Goal: Information Seeking & Learning: Learn about a topic

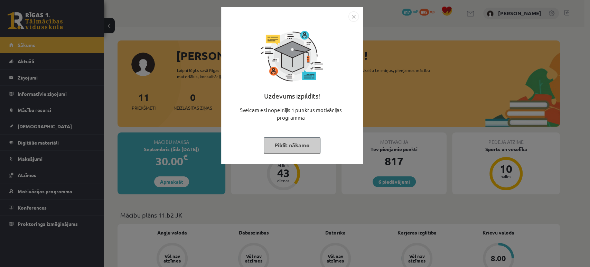
click at [302, 144] on button "Pildīt nākamo" at bounding box center [292, 145] width 57 height 16
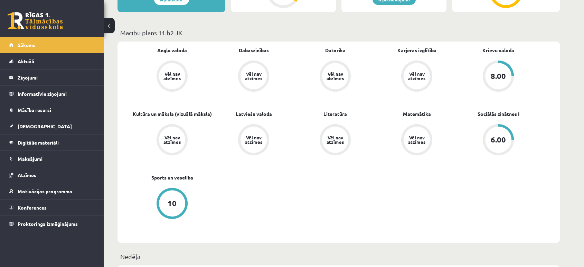
scroll to position [196, 0]
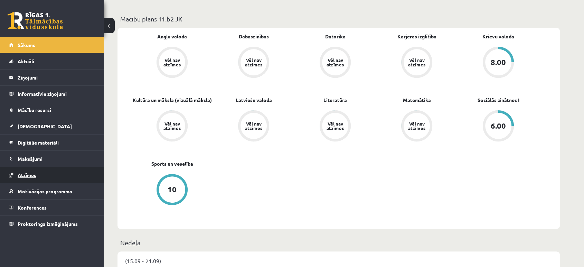
click at [34, 174] on span "Atzīmes" at bounding box center [27, 175] width 19 height 6
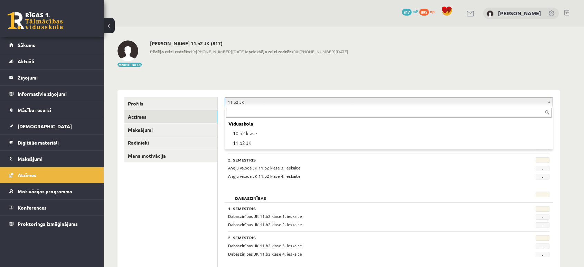
drag, startPoint x: 260, startPoint y: 100, endPoint x: 243, endPoint y: 132, distance: 36.3
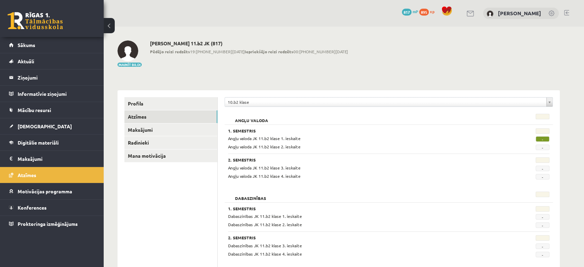
click at [243, 132] on h3 "1. Semestris" at bounding box center [361, 130] width 266 height 5
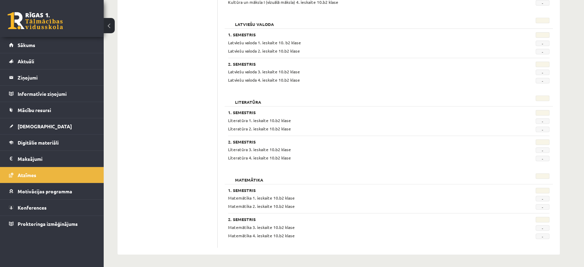
scroll to position [329, 0]
click at [36, 121] on link "[DEMOGRAPHIC_DATA]" at bounding box center [52, 126] width 86 height 16
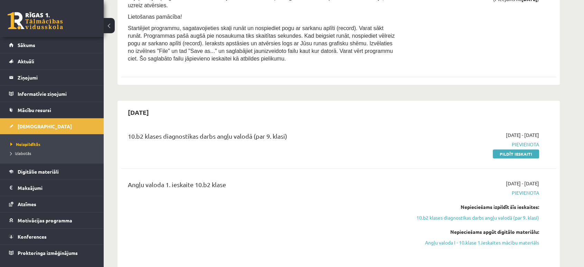
scroll to position [625, 0]
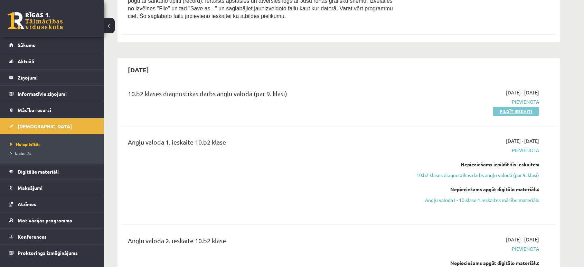
click at [513, 110] on link "Pildīt ieskaiti" at bounding box center [516, 111] width 46 height 9
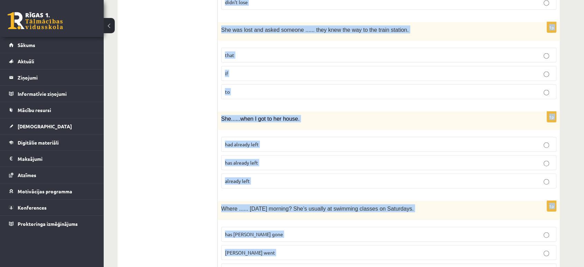
scroll to position [1676, 0]
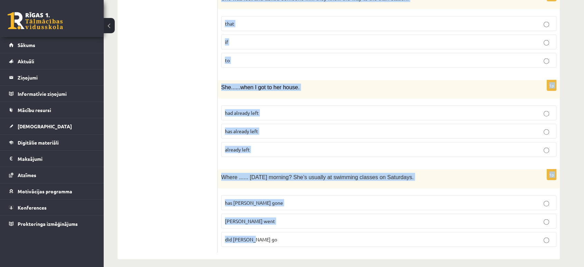
drag, startPoint x: 226, startPoint y: 90, endPoint x: 366, endPoint y: 266, distance: 225.0
copy form "Read the sentence and choose the correct answer. 1p We ...... home at the momen…"
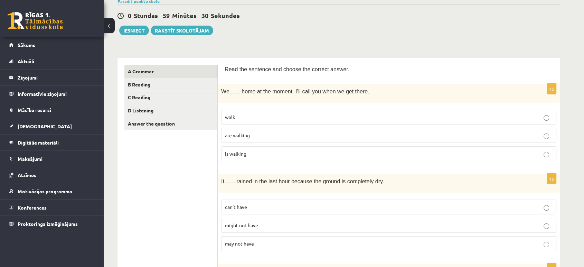
scroll to position [63, 0]
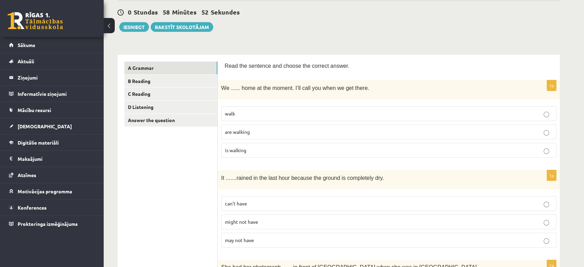
click at [251, 125] on label "are walking" at bounding box center [388, 131] width 335 height 15
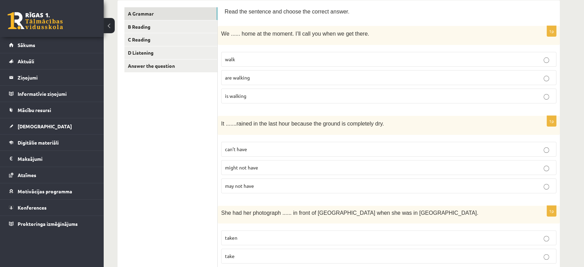
scroll to position [121, 0]
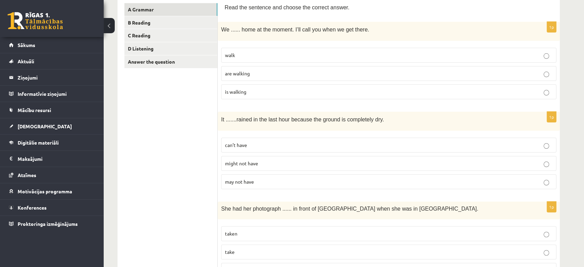
click at [252, 150] on label "can’t have" at bounding box center [388, 145] width 335 height 15
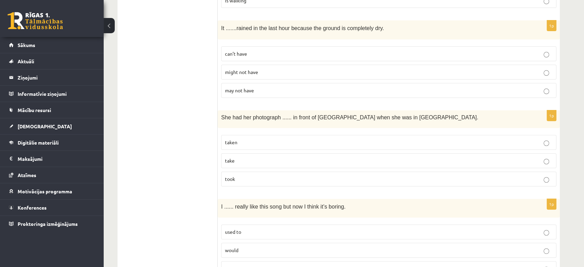
scroll to position [218, 0]
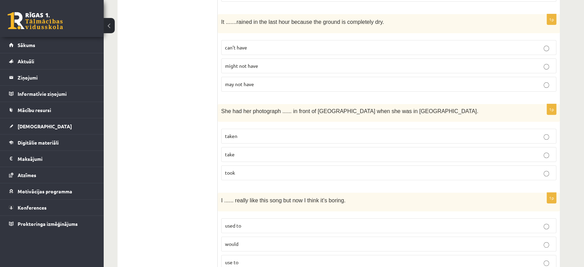
click at [236, 151] on p "take" at bounding box center [389, 154] width 328 height 7
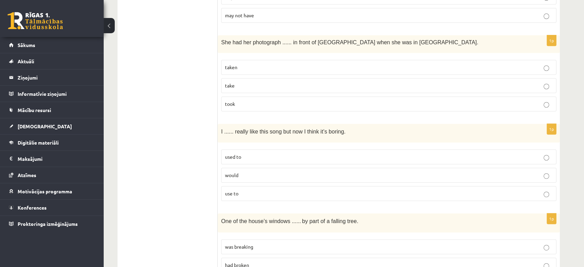
scroll to position [306, 0]
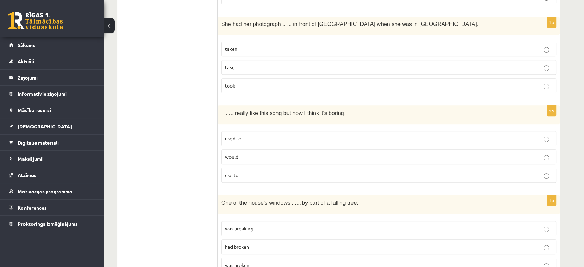
click at [243, 139] on p "used to" at bounding box center [389, 138] width 328 height 7
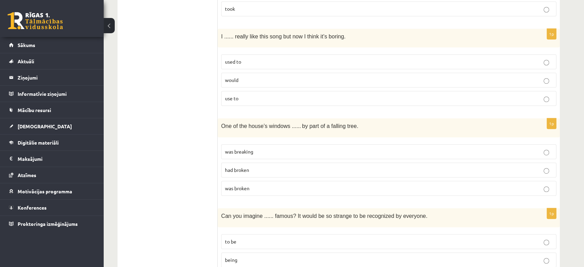
scroll to position [395, 0]
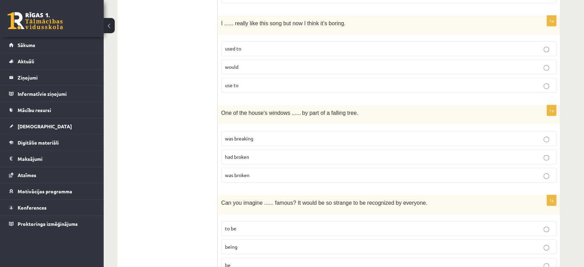
click at [244, 131] on label "was breaking" at bounding box center [388, 138] width 335 height 15
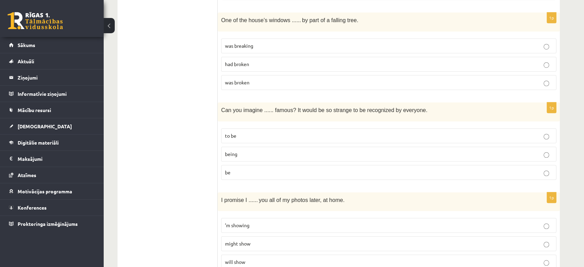
scroll to position [488, 0]
click at [243, 153] on p "being" at bounding box center [389, 153] width 328 height 7
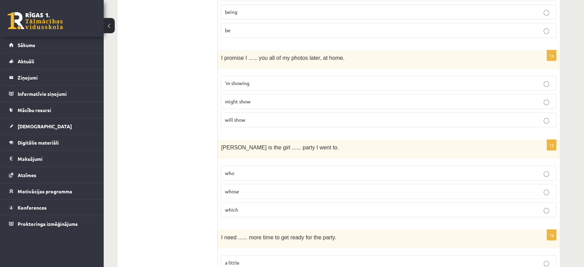
scroll to position [630, 0]
click at [241, 121] on span "will show" at bounding box center [235, 120] width 20 height 6
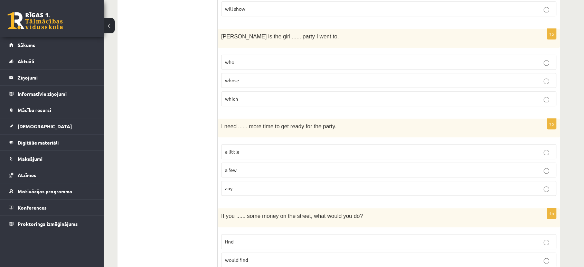
scroll to position [743, 0]
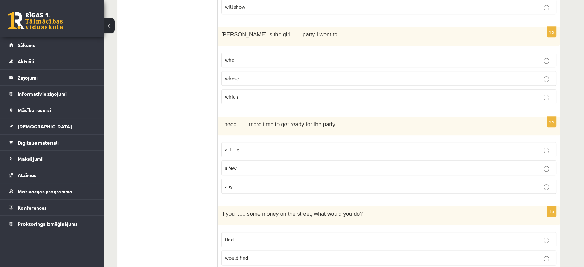
click at [232, 76] on span "whose" at bounding box center [232, 78] width 14 height 6
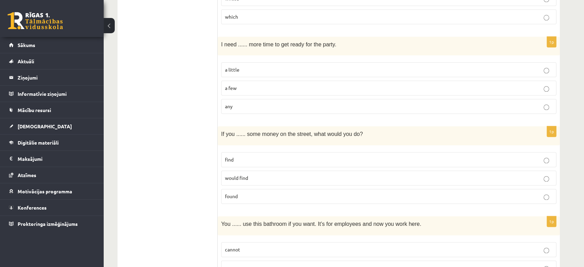
scroll to position [831, 0]
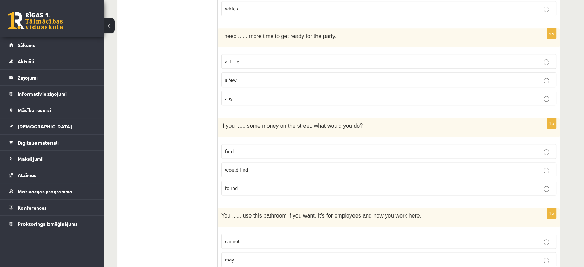
click at [243, 60] on p "a little" at bounding box center [389, 61] width 328 height 7
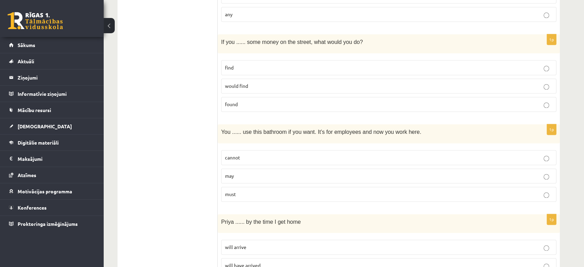
scroll to position [919, 0]
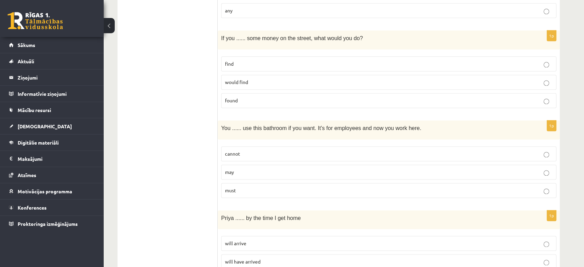
click at [243, 99] on p "found" at bounding box center [389, 100] width 328 height 7
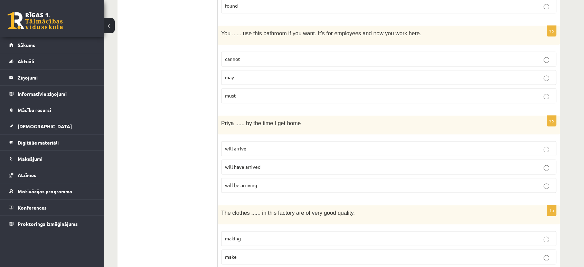
scroll to position [1021, 0]
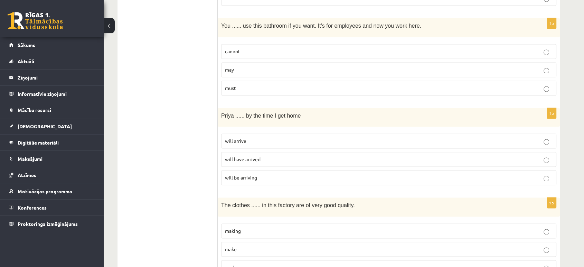
click at [239, 66] on p "may" at bounding box center [389, 69] width 328 height 7
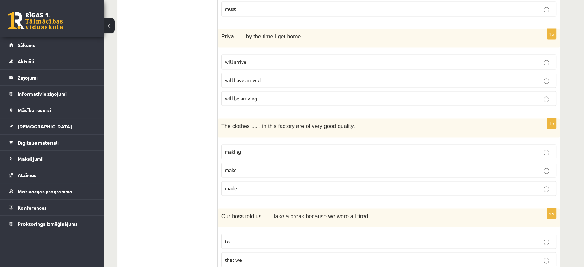
scroll to position [1101, 0]
click at [262, 76] on p "will have arrived" at bounding box center [389, 79] width 328 height 7
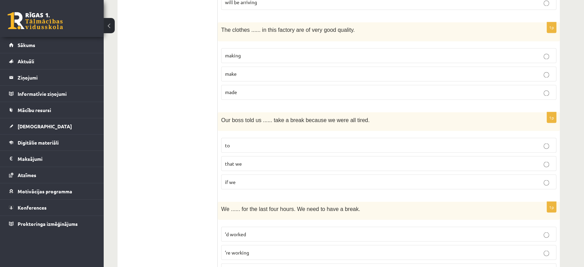
scroll to position [1197, 0]
click at [241, 88] on p "made" at bounding box center [389, 91] width 328 height 7
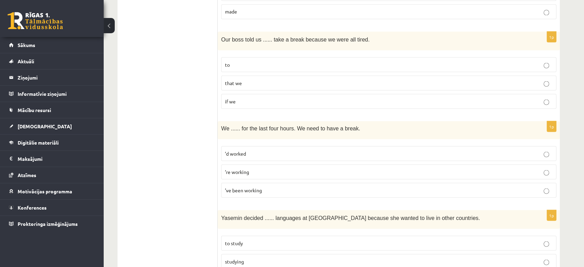
scroll to position [1286, 0]
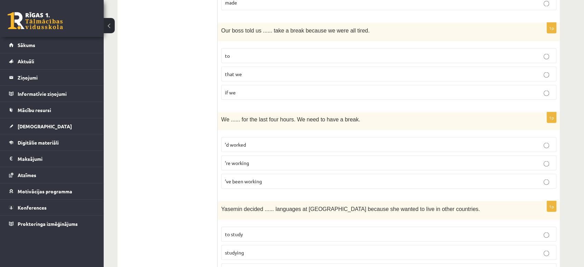
click at [256, 52] on p "to" at bounding box center [389, 55] width 328 height 7
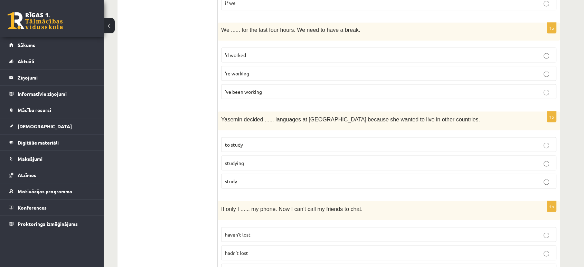
scroll to position [1376, 0]
click at [238, 84] on label "’ve been working" at bounding box center [388, 91] width 335 height 15
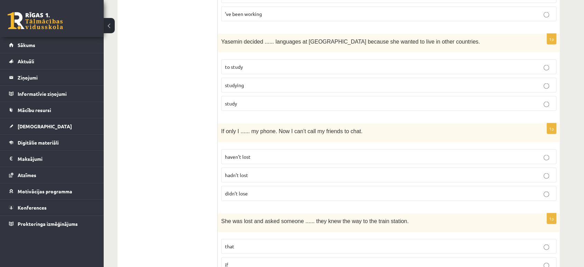
scroll to position [1454, 0]
click at [231, 65] on p "to study" at bounding box center [389, 66] width 328 height 7
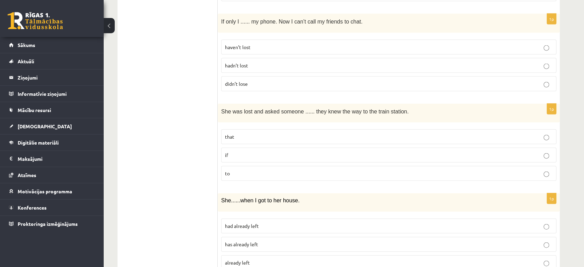
scroll to position [1565, 0]
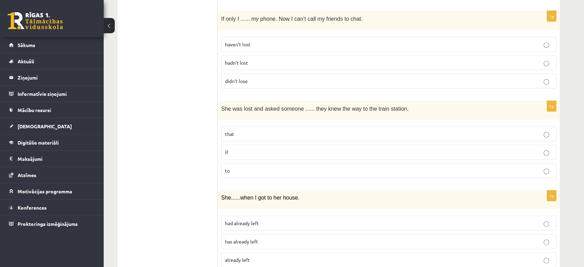
click at [253, 60] on p "hadn’t lost" at bounding box center [389, 62] width 328 height 7
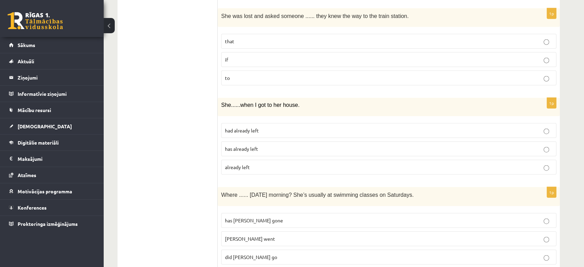
scroll to position [1658, 0]
click at [246, 56] on p "if" at bounding box center [389, 59] width 328 height 7
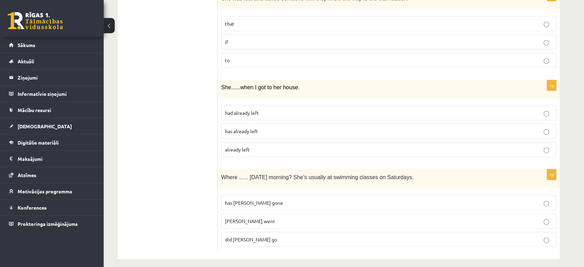
click at [263, 109] on p "had already left" at bounding box center [389, 112] width 328 height 7
click at [253, 236] on p "did Molly go" at bounding box center [389, 239] width 328 height 7
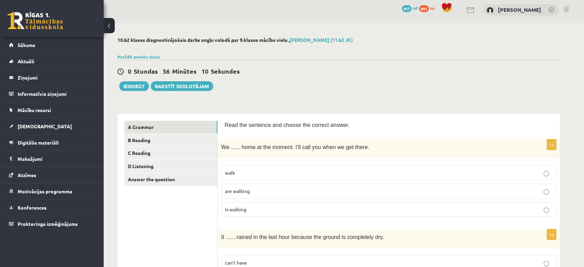
scroll to position [0, 0]
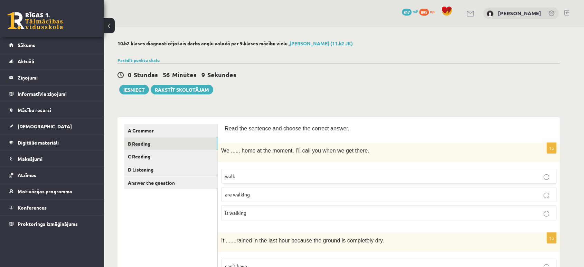
click at [152, 146] on link "B Reading" at bounding box center [170, 143] width 93 height 13
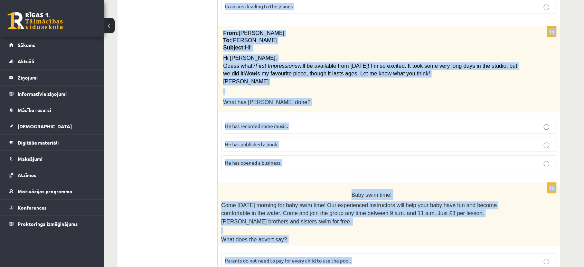
scroll to position [699, 0]
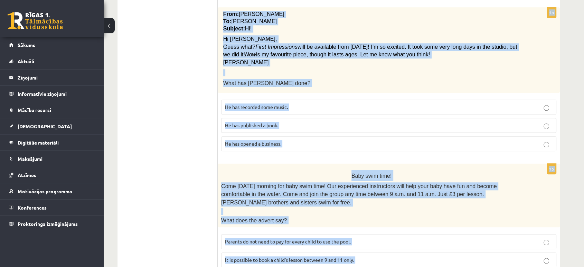
drag, startPoint x: 220, startPoint y: 64, endPoint x: 474, endPoint y: 273, distance: 328.8
copy form "Tom, could you pick up the sandwiches for the party? They’re ready to collect. …"
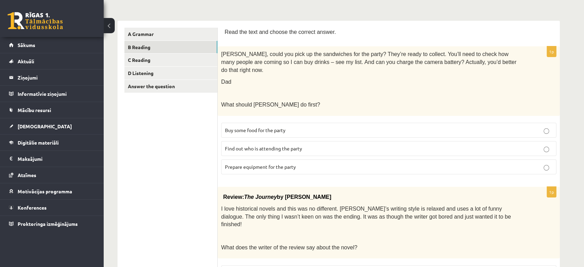
scroll to position [102, 0]
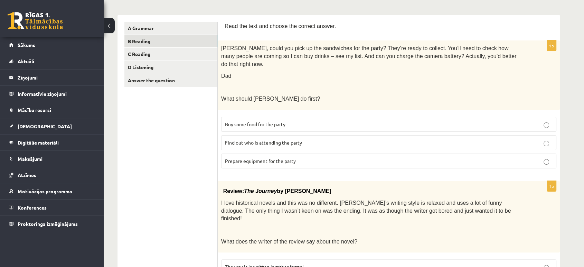
click at [265, 139] on span "Find out who is attending the party" at bounding box center [263, 142] width 77 height 6
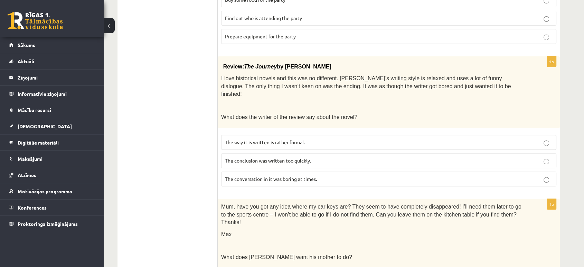
scroll to position [229, 0]
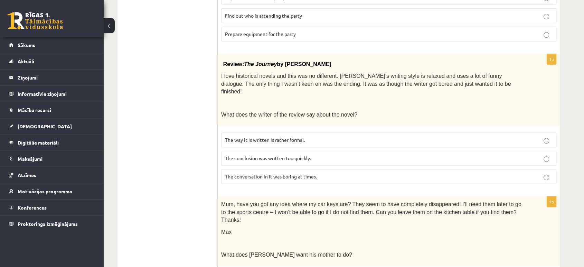
click at [250, 155] on span "The conclusion was written too quickly." at bounding box center [268, 158] width 86 height 6
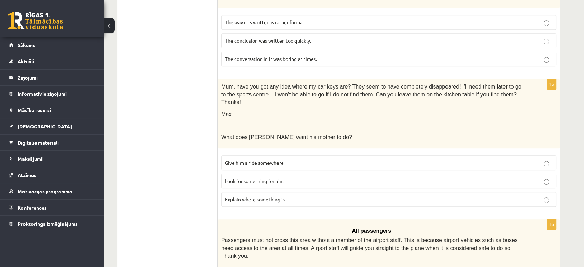
scroll to position [347, 0]
click at [264, 177] on span "Look for something for him" at bounding box center [254, 180] width 59 height 6
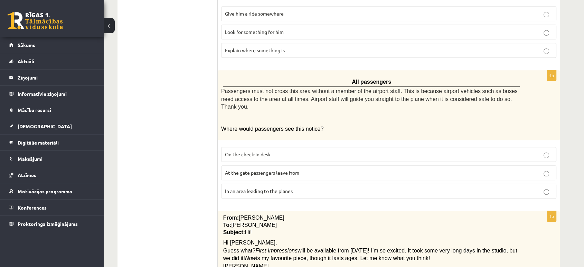
scroll to position [519, 0]
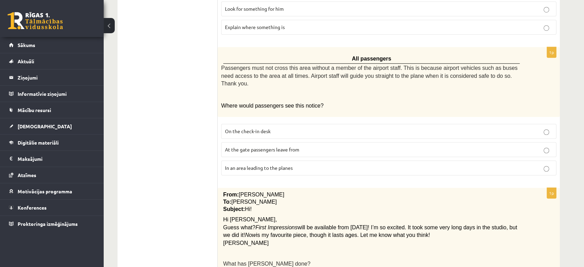
click at [253, 165] on span "In an area leading to the planes" at bounding box center [259, 168] width 68 height 6
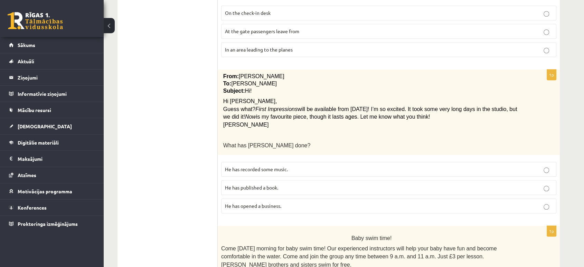
scroll to position [699, 0]
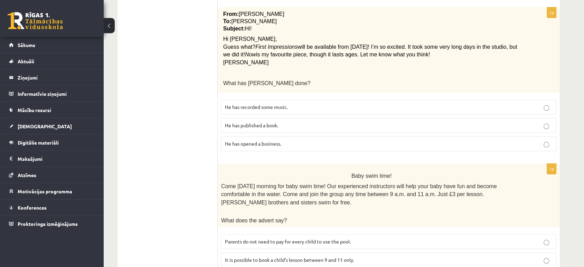
click at [246, 104] on span "He has recorded some music." at bounding box center [256, 107] width 63 height 6
click at [251, 234] on label "Parents do not need to pay for every child to use the pool." at bounding box center [388, 241] width 335 height 15
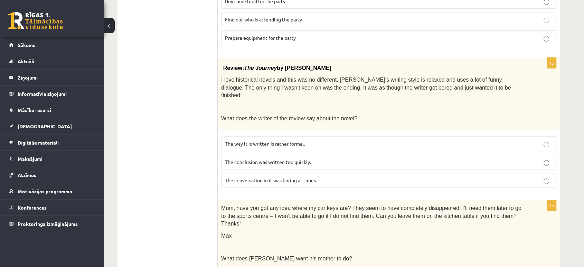
scroll to position [0, 0]
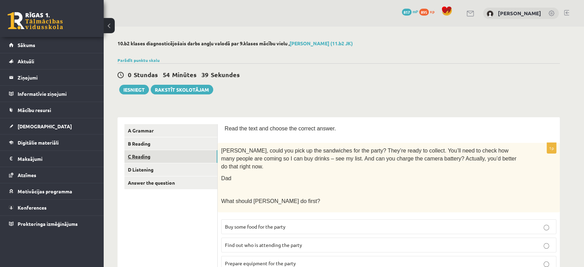
click at [151, 156] on link "C Reading" at bounding box center [170, 156] width 93 height 13
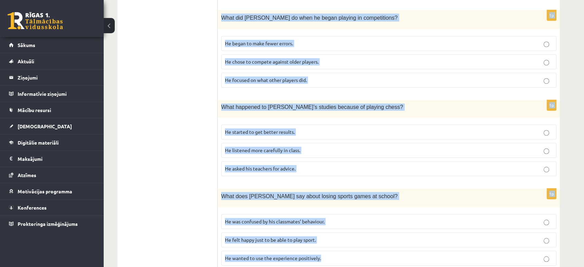
scroll to position [598, 0]
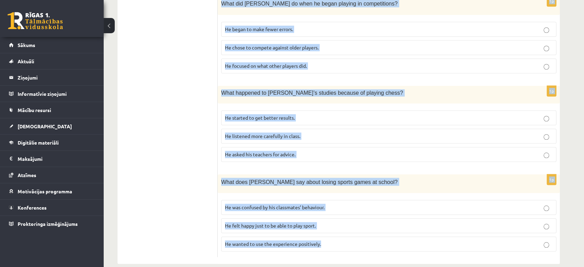
drag, startPoint x: 222, startPoint y: 125, endPoint x: 412, endPoint y: 285, distance: 248.1
copy form "Read the article about chess and choose the correct answer for each question. P…"
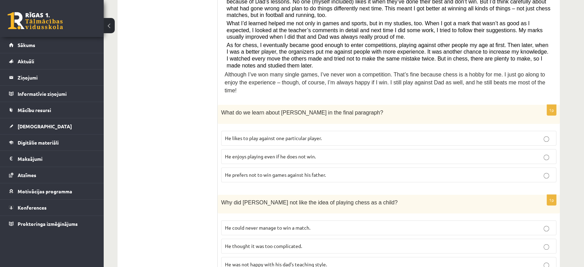
scroll to position [223, 0]
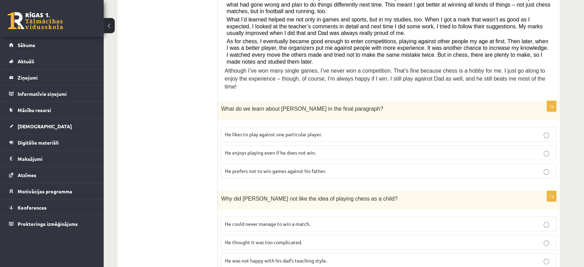
click at [248, 149] on span "He enjoys playing even if he does not win." at bounding box center [270, 152] width 91 height 6
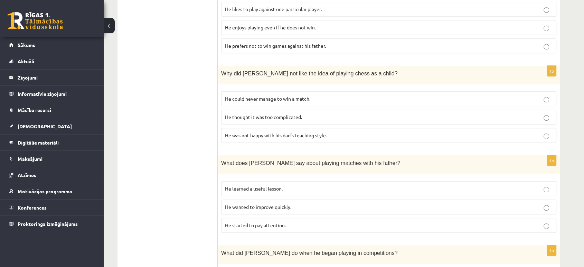
scroll to position [350, 0]
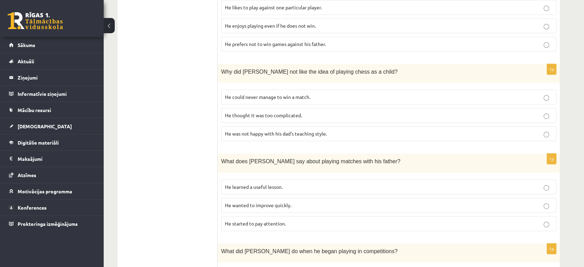
click at [248, 112] on span "He thought it was too complicated." at bounding box center [263, 115] width 77 height 6
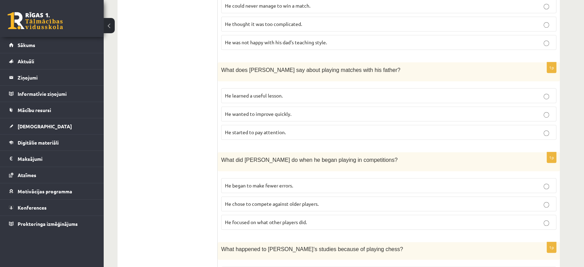
scroll to position [442, 0]
click at [269, 91] on span "He learned a useful lesson." at bounding box center [254, 94] width 58 height 6
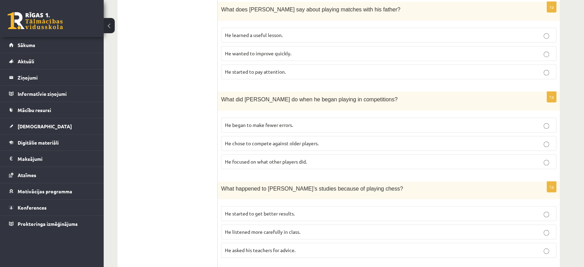
scroll to position [509, 0]
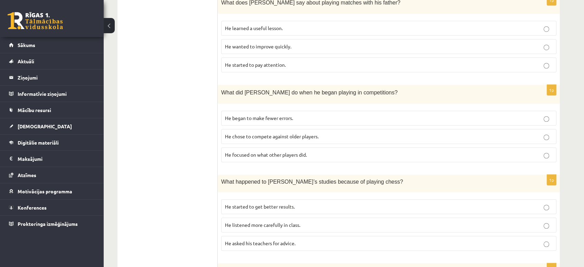
click at [279, 151] on p "He focused on what other players did." at bounding box center [389, 154] width 328 height 7
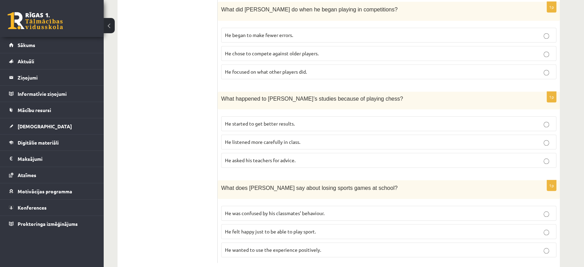
scroll to position [598, 0]
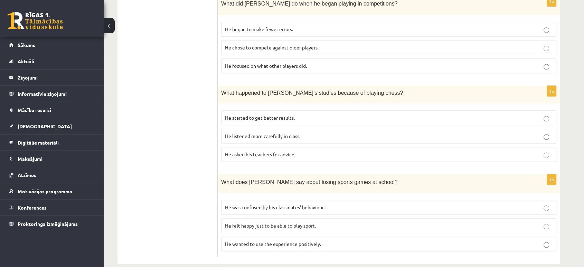
click at [283, 114] on span "He started to get better results." at bounding box center [260, 117] width 70 height 6
click at [263, 241] on span "He wanted to use the experience positively." at bounding box center [273, 244] width 96 height 6
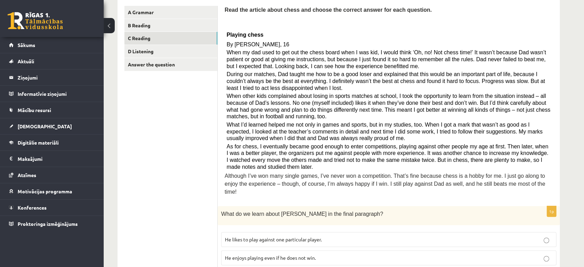
scroll to position [111, 0]
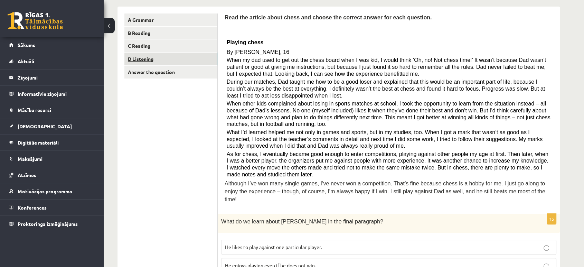
click at [140, 54] on link "D Listening" at bounding box center [170, 59] width 93 height 13
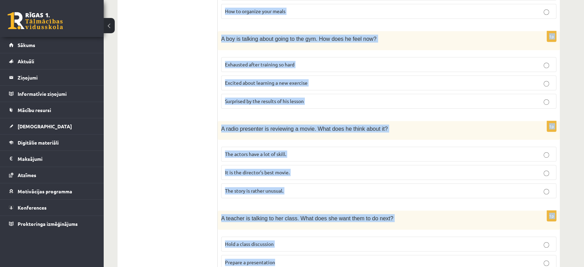
scroll to position [454, 0]
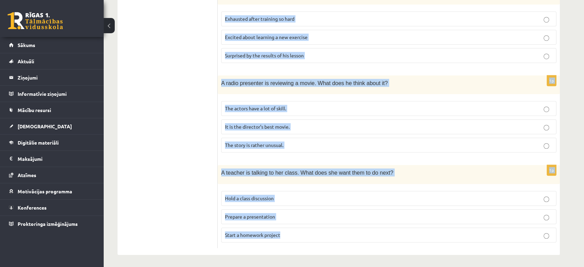
drag, startPoint x: 222, startPoint y: 52, endPoint x: 369, endPoint y: 285, distance: 275.5
copy form "Two friends are talking about trying a new activity. What will they do during t…"
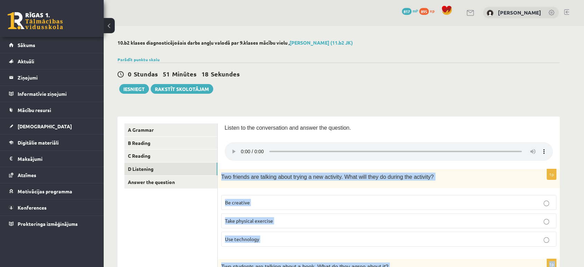
scroll to position [0, 0]
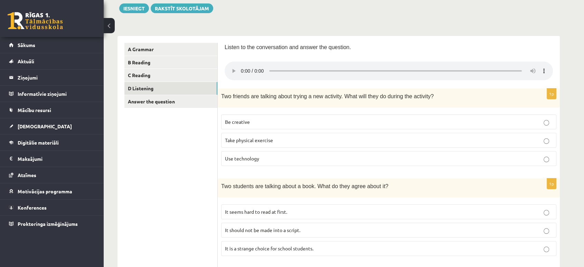
scroll to position [83, 0]
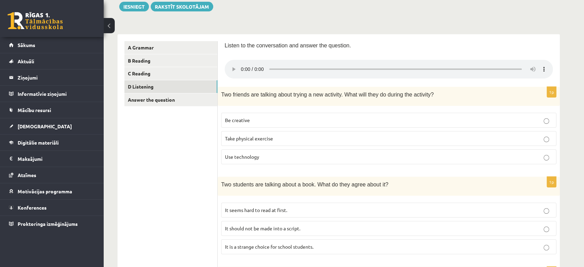
click at [252, 159] on span "Use technology" at bounding box center [242, 156] width 34 height 6
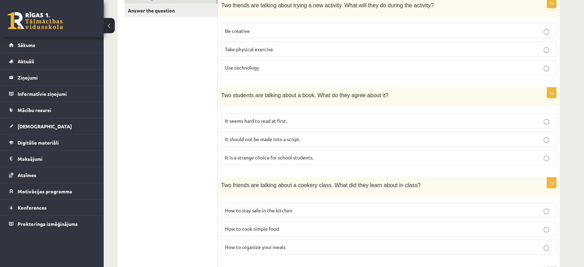
scroll to position [173, 0]
click at [253, 115] on label "It seems hard to read at first." at bounding box center [388, 120] width 335 height 15
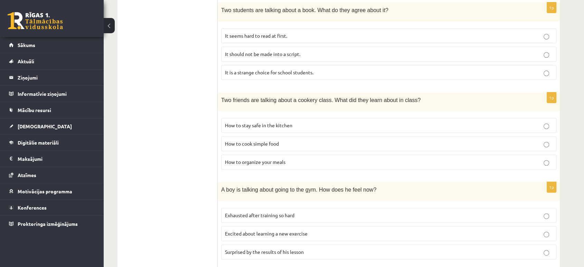
click at [275, 122] on span "How to stay safe in the kitchen" at bounding box center [258, 125] width 67 height 6
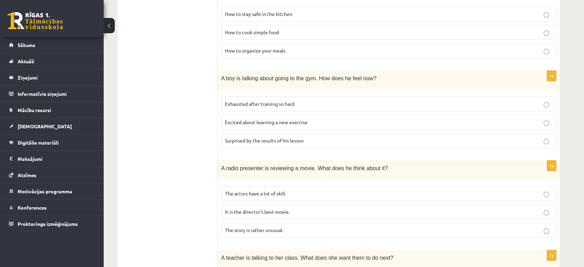
scroll to position [369, 0]
click at [261, 119] on span "Excited about learning a new exercise" at bounding box center [266, 122] width 83 height 6
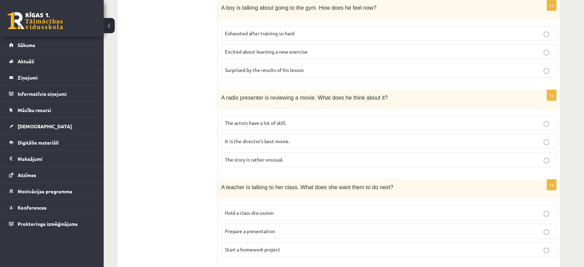
scroll to position [454, 0]
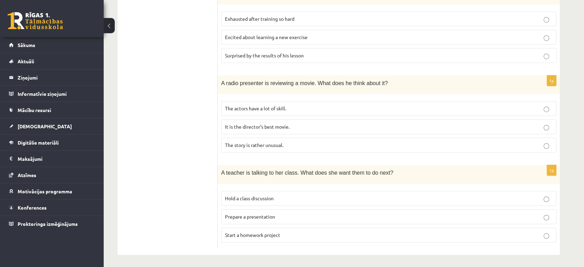
click at [263, 146] on span "The story is rather unusual." at bounding box center [254, 145] width 58 height 6
click at [267, 214] on span "Prepare a presentation" at bounding box center [250, 216] width 50 height 6
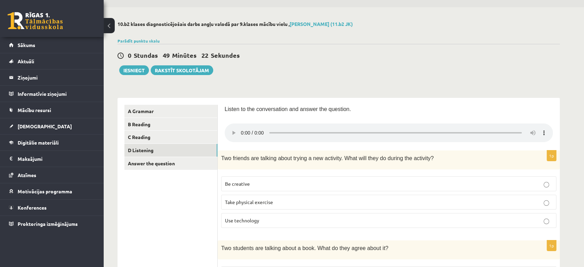
scroll to position [12, 0]
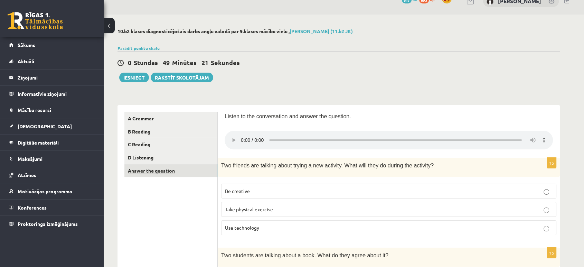
click at [142, 170] on link "Answer the question" at bounding box center [170, 170] width 93 height 13
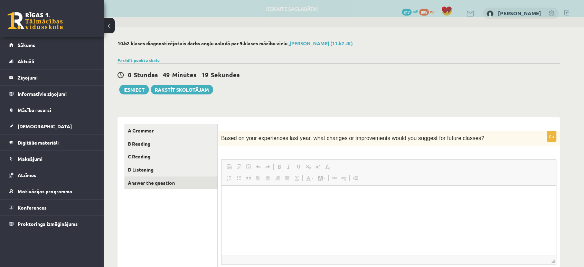
scroll to position [0, 0]
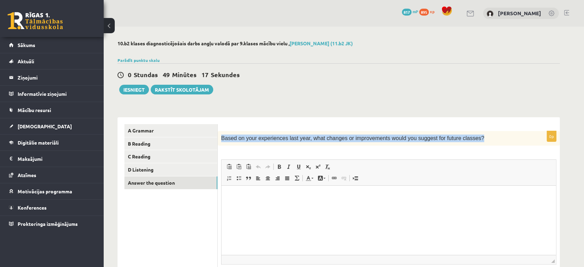
drag, startPoint x: 219, startPoint y: 138, endPoint x: 475, endPoint y: 141, distance: 255.5
click at [475, 141] on div "Based on your experiences last year, what changes or improvements would you sug…" at bounding box center [389, 138] width 342 height 15
copy span "Based on your experiences last year, what changes or improvements would you sug…"
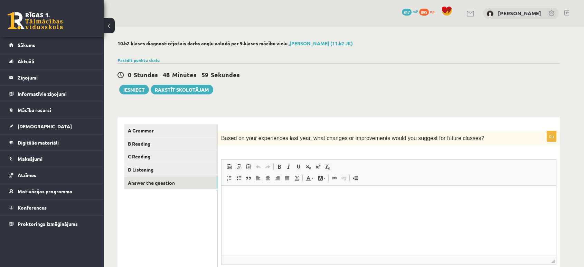
click at [155, 205] on ul "A Grammar B Reading C Reading D Listening Answer the question" at bounding box center [170, 213] width 93 height 179
click at [266, 199] on p "Визуальный текстовый редактор, wiswyg-editor-user-answer-47024868698900" at bounding box center [388, 196] width 321 height 7
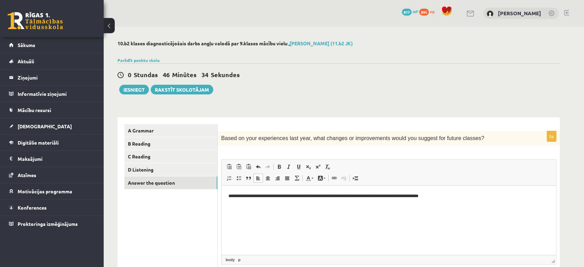
click at [266, 199] on p "**********" at bounding box center [388, 196] width 321 height 7
click at [177, 210] on ul "A Grammar B Reading C Reading D Listening Answer the question" at bounding box center [170, 213] width 93 height 179
click at [129, 57] on link "Parādīt punktu skalu" at bounding box center [139, 60] width 42 height 6
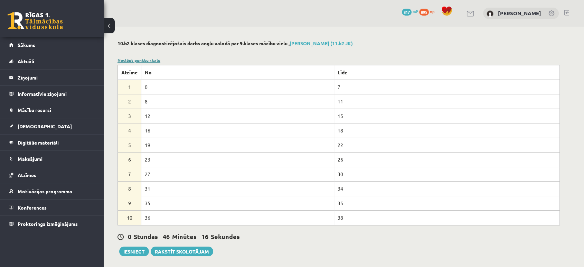
click at [138, 60] on link "Noslēpt punktu skalu" at bounding box center [139, 60] width 43 height 6
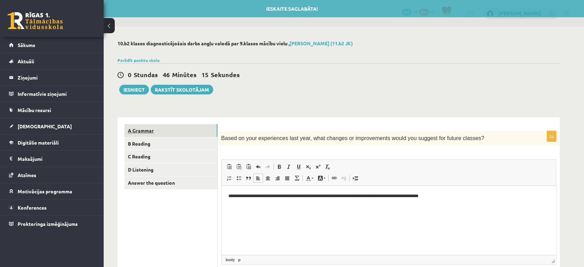
click at [138, 131] on link "A Grammar" at bounding box center [170, 130] width 93 height 13
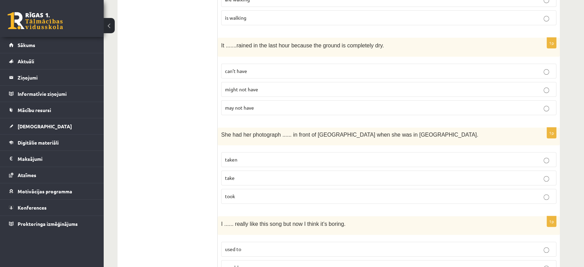
scroll to position [195, 0]
click at [259, 162] on p "taken" at bounding box center [389, 159] width 328 height 7
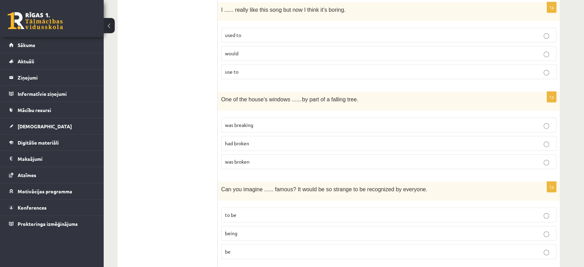
scroll to position [409, 0]
click at [245, 154] on label "was broken" at bounding box center [388, 161] width 335 height 15
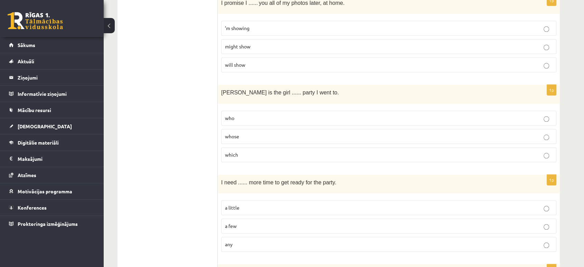
scroll to position [686, 0]
click at [234, 151] on span "which" at bounding box center [231, 153] width 13 height 6
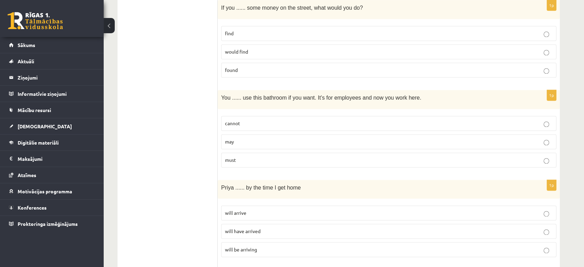
scroll to position [951, 0]
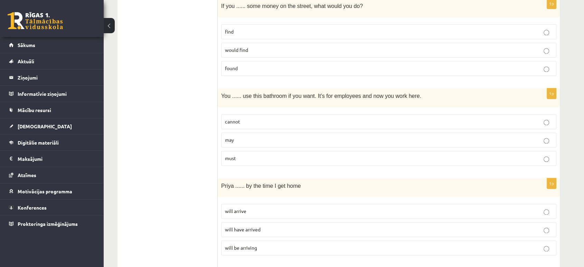
click at [241, 166] on div "1p You ...... use this bathroom if you want. It’s for employees and now you wor…" at bounding box center [389, 129] width 342 height 83
click at [240, 158] on p "must" at bounding box center [389, 158] width 328 height 7
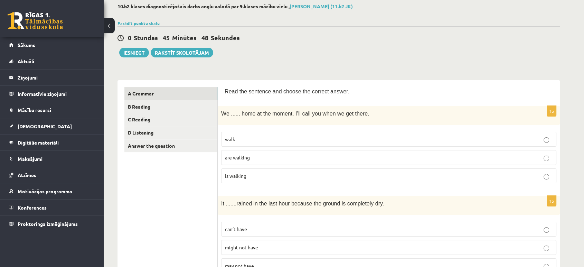
scroll to position [0, 0]
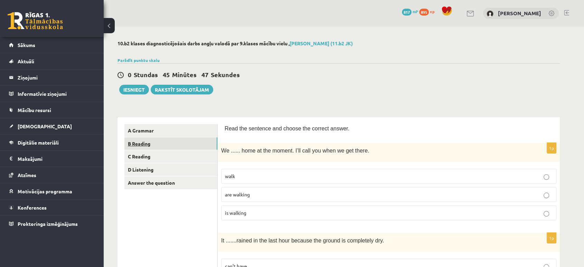
click at [162, 140] on link "B Reading" at bounding box center [170, 143] width 93 height 13
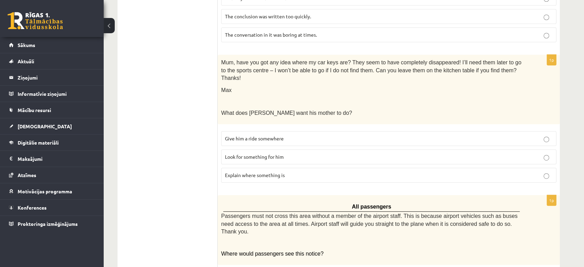
scroll to position [371, 0]
click at [290, 171] on p "Explain where something is" at bounding box center [389, 174] width 328 height 7
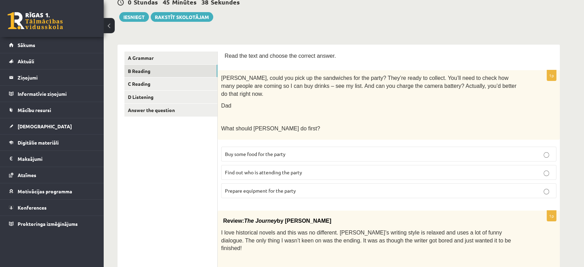
scroll to position [0, 0]
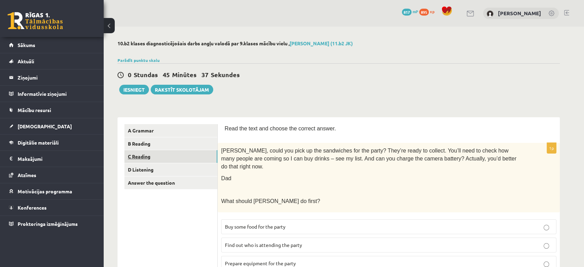
click at [143, 151] on link "C Reading" at bounding box center [170, 156] width 93 height 13
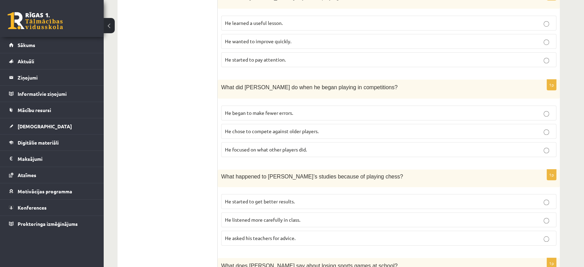
scroll to position [519, 0]
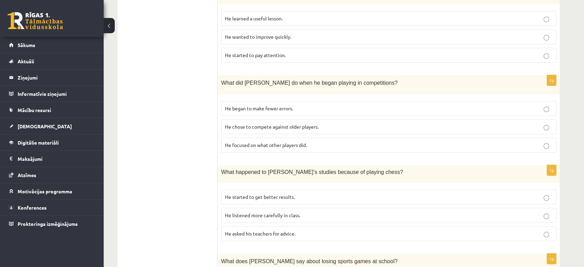
click at [274, 121] on label "He chose to compete against older players." at bounding box center [388, 126] width 335 height 15
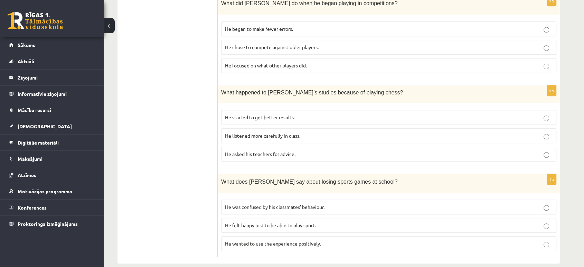
click at [251, 117] on fieldset "He started to get better results. He listened more carefully in class. He asked…" at bounding box center [388, 134] width 335 height 57
click at [250, 132] on p "He listened more carefully in class." at bounding box center [389, 135] width 328 height 7
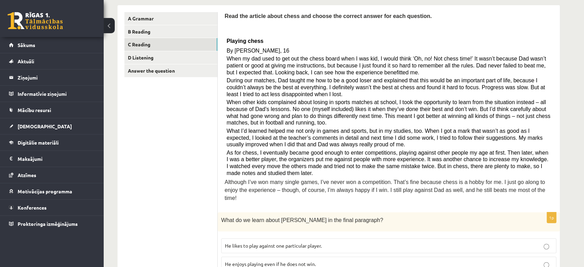
scroll to position [0, 0]
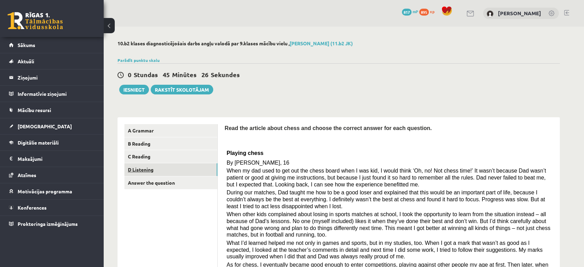
click at [144, 167] on link "D Listening" at bounding box center [170, 169] width 93 height 13
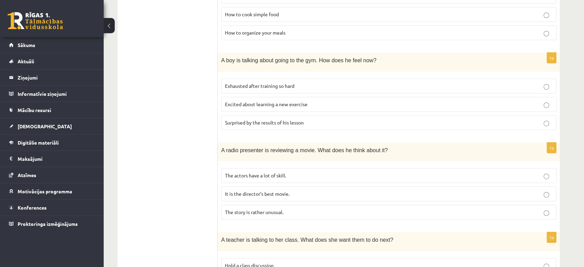
scroll to position [454, 0]
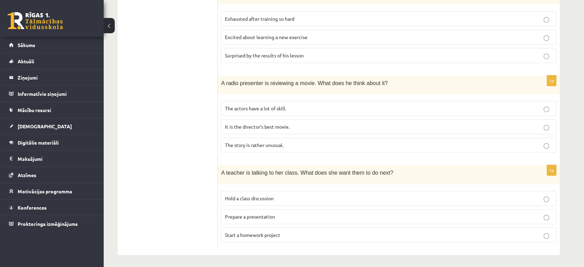
click at [312, 112] on label "The actors have a lot of skill." at bounding box center [388, 108] width 335 height 15
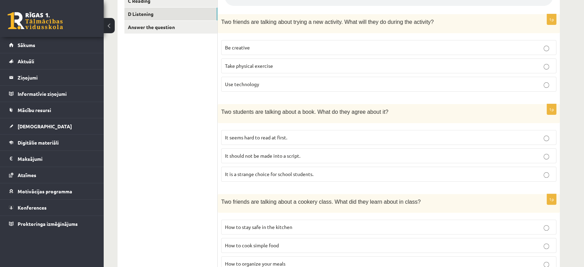
scroll to position [0, 0]
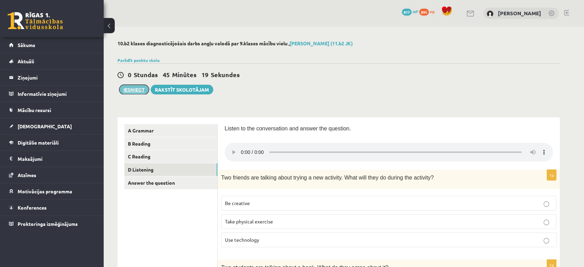
click at [137, 91] on button "Iesniegt" at bounding box center [134, 90] width 30 height 10
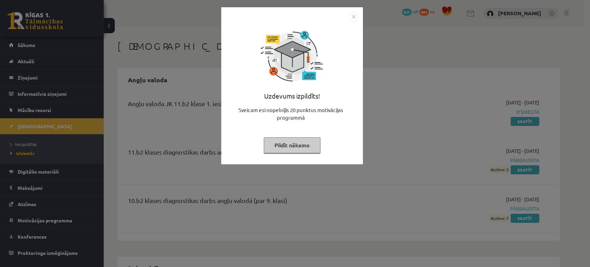
click at [351, 19] on img "Close" at bounding box center [353, 16] width 10 height 10
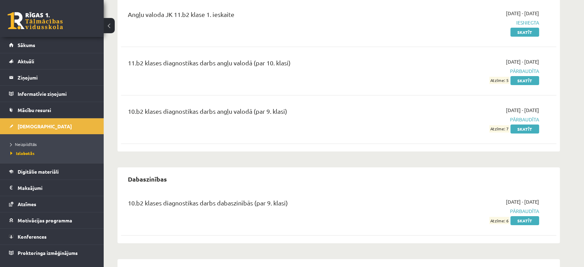
scroll to position [89, 0]
click at [530, 132] on link "Skatīt" at bounding box center [525, 129] width 29 height 9
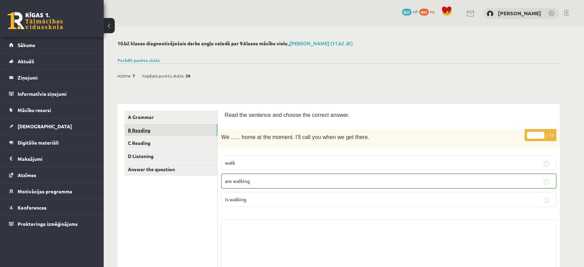
click at [146, 131] on link "B Reading" at bounding box center [170, 130] width 93 height 13
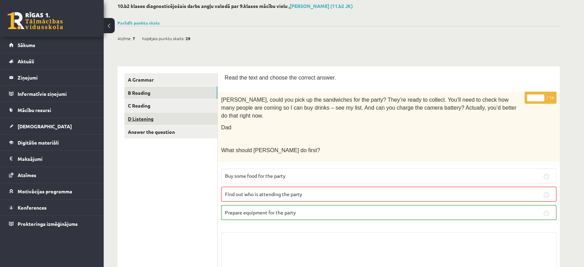
scroll to position [37, 0]
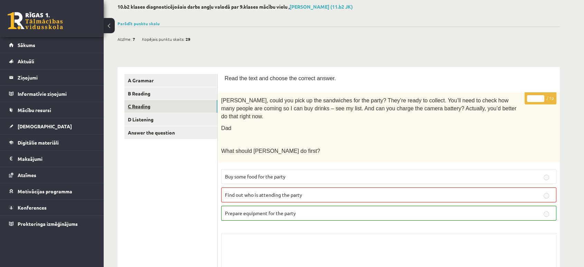
click at [140, 110] on link "C Reading" at bounding box center [170, 106] width 93 height 13
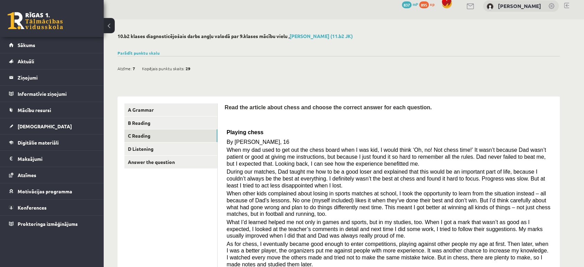
scroll to position [0, 0]
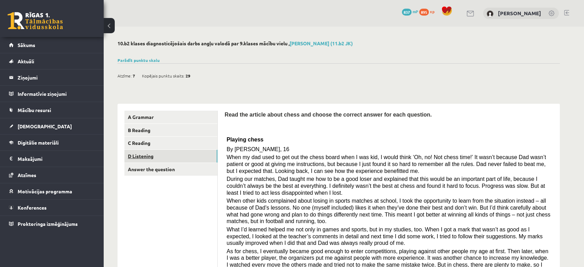
click at [152, 156] on link "D Listening" at bounding box center [170, 156] width 93 height 13
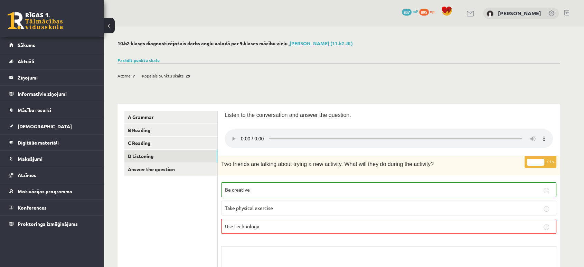
click at [127, 169] on link "Answer the question" at bounding box center [170, 169] width 93 height 13
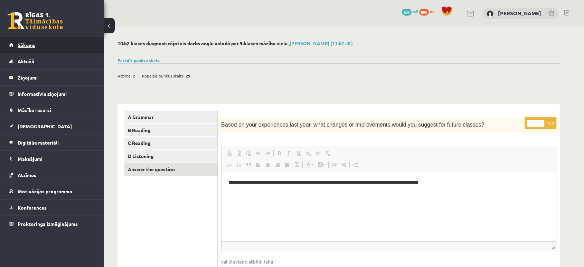
click at [33, 49] on link "Sākums" at bounding box center [52, 45] width 86 height 16
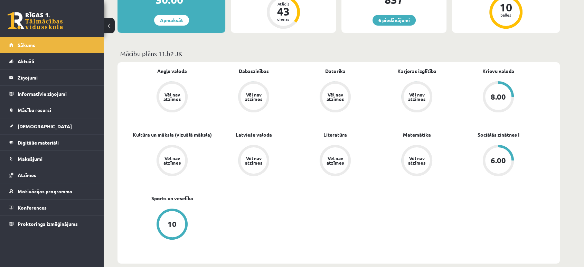
scroll to position [164, 0]
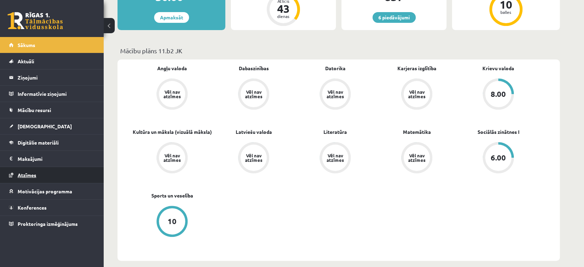
click at [22, 176] on span "Atzīmes" at bounding box center [27, 175] width 19 height 6
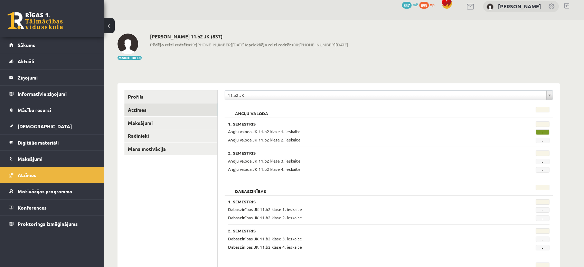
scroll to position [6, 0]
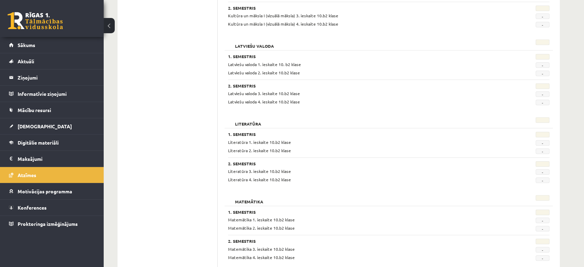
scroll to position [329, 0]
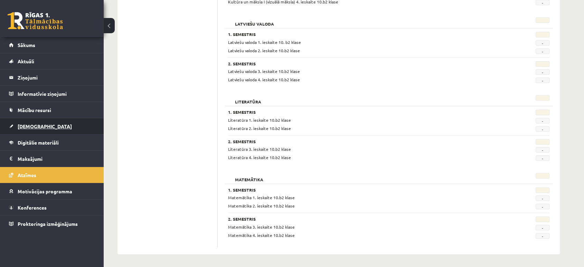
click at [35, 125] on span "[DEMOGRAPHIC_DATA]" at bounding box center [45, 126] width 54 height 6
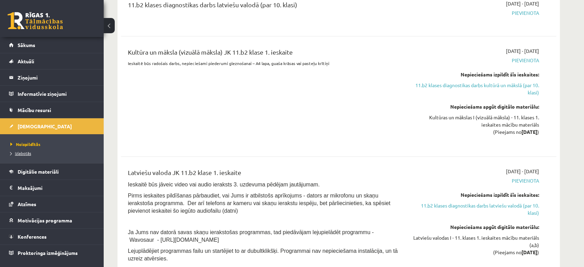
click at [26, 152] on span "Izlabotās" at bounding box center [20, 153] width 21 height 6
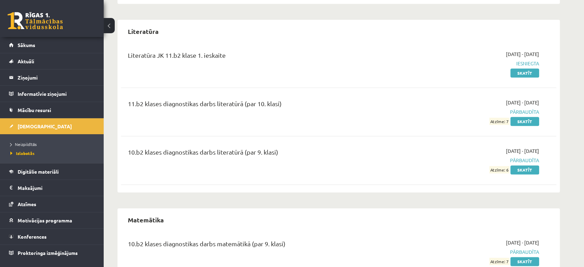
scroll to position [840, 0]
drag, startPoint x: 33, startPoint y: 36, endPoint x: 32, endPoint y: 45, distance: 9.4
click at [32, 45] on div "0 Dāvanas 837 mP 895 xp [PERSON_NAME] Sākums Aktuāli Kā mācīties eSKOLĀ Kontakt…" at bounding box center [52, 133] width 104 height 267
click at [32, 45] on span "Sākums" at bounding box center [27, 45] width 18 height 6
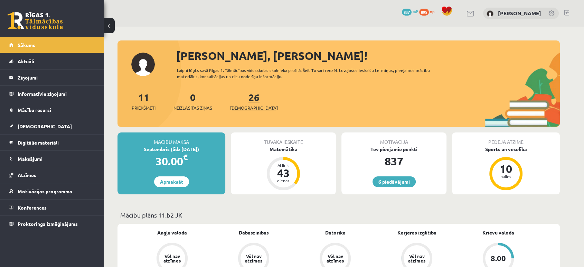
click at [236, 106] on span "[DEMOGRAPHIC_DATA]" at bounding box center [254, 107] width 48 height 7
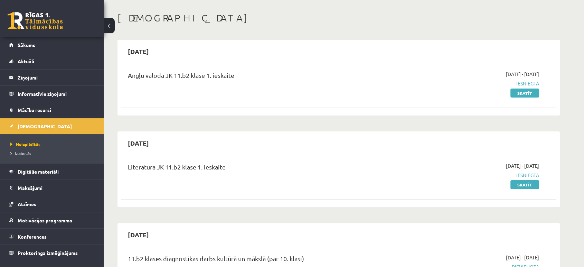
scroll to position [29, 0]
click at [19, 141] on link "Neizpildītās" at bounding box center [53, 144] width 86 height 6
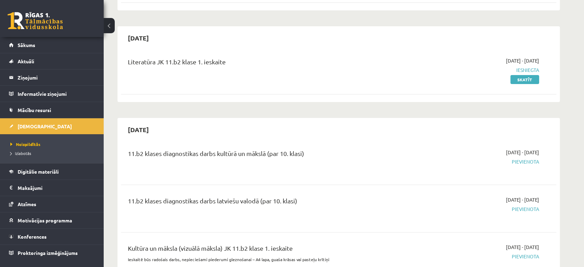
scroll to position [0, 0]
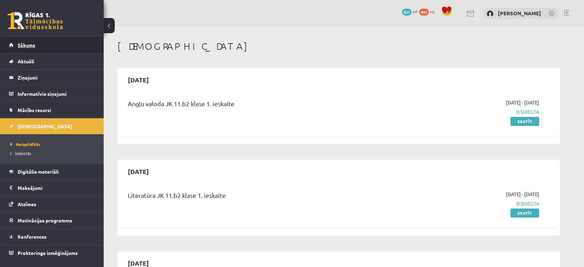
click at [37, 37] on link "Sākums" at bounding box center [52, 45] width 86 height 16
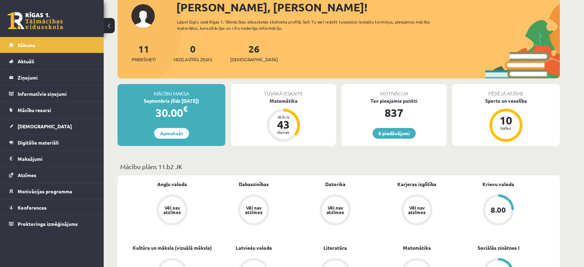
scroll to position [47, 0]
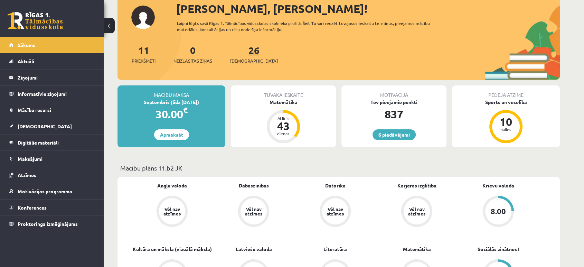
click at [245, 60] on span "[DEMOGRAPHIC_DATA]" at bounding box center [254, 60] width 48 height 7
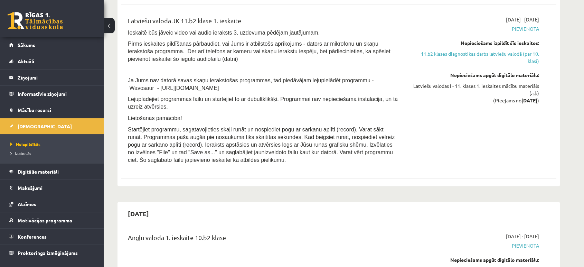
scroll to position [627, 0]
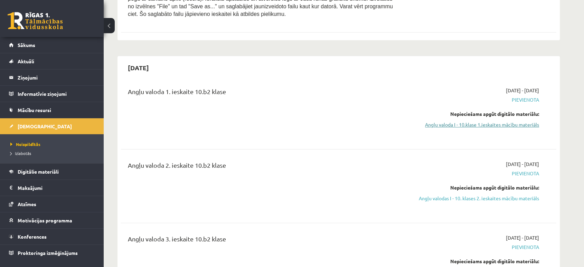
click at [484, 127] on link "Angļu valoda I - 10.klase 1.ieskaites mācību materiāls" at bounding box center [474, 124] width 130 height 7
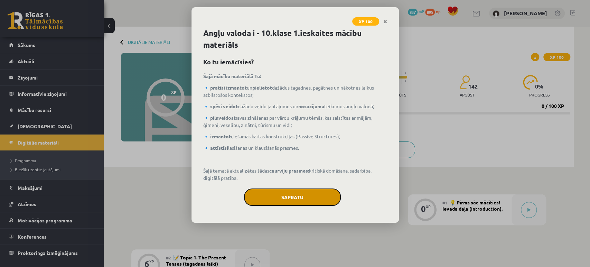
click at [275, 196] on button "Sapratu" at bounding box center [292, 196] width 97 height 17
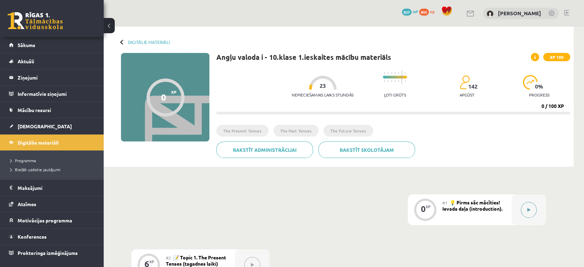
click at [529, 213] on button at bounding box center [529, 210] width 16 height 16
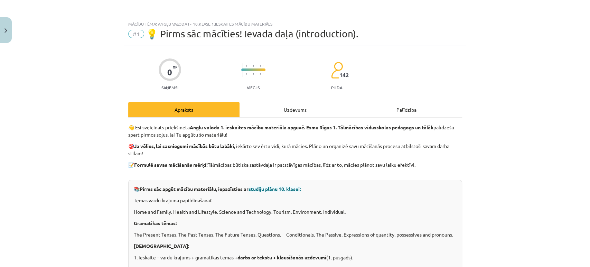
scroll to position [17, 0]
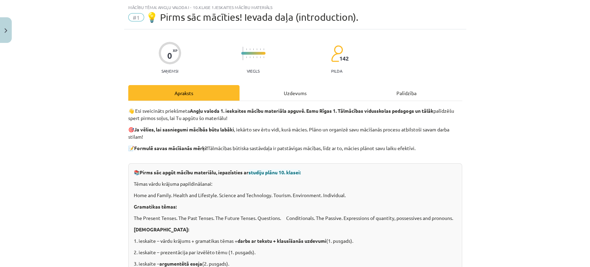
drag, startPoint x: 420, startPoint y: 183, endPoint x: 281, endPoint y: 86, distance: 169.8
click at [281, 86] on div "Uzdevums" at bounding box center [295, 93] width 111 height 16
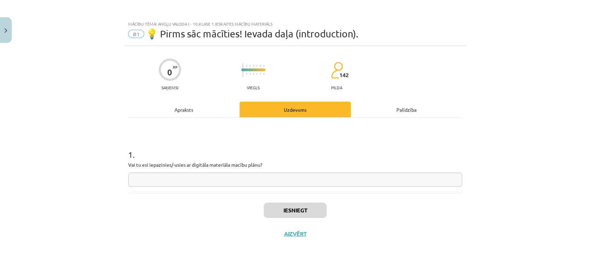
click at [242, 184] on input "text" at bounding box center [295, 179] width 334 height 14
type input "**"
click at [302, 211] on button "Iesniegt" at bounding box center [295, 210] width 63 height 15
click at [287, 238] on button "Nākamā nodarbība" at bounding box center [295, 238] width 68 height 16
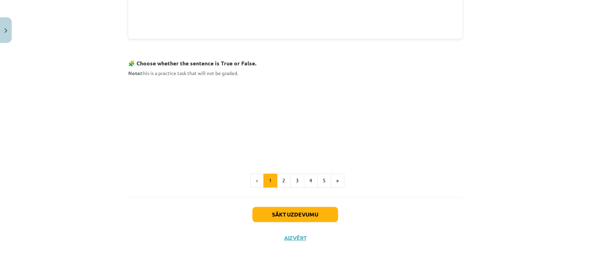
scroll to position [411, 0]
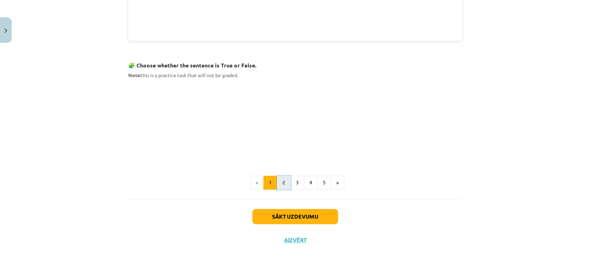
click at [286, 182] on button "2" at bounding box center [284, 183] width 14 height 14
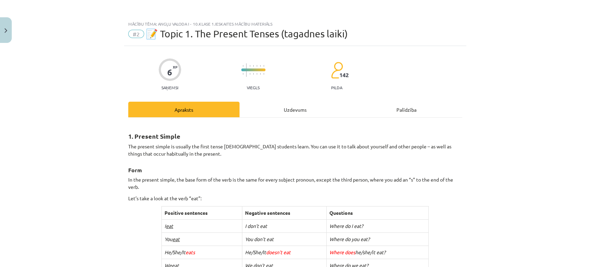
scroll to position [414, 0]
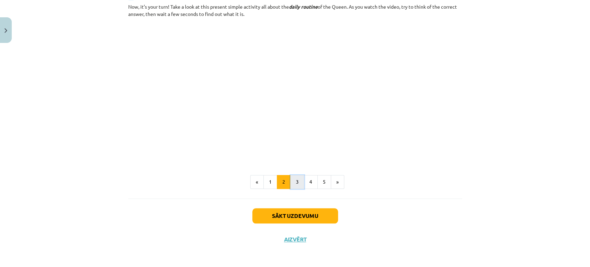
click at [291, 179] on button "3" at bounding box center [297, 182] width 14 height 14
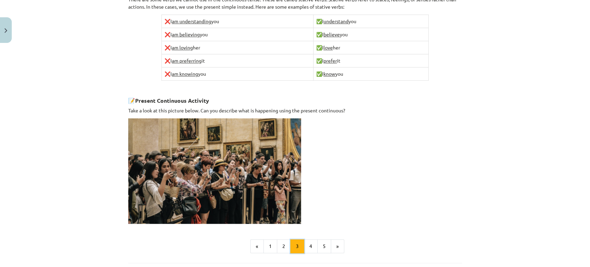
scroll to position [466, 0]
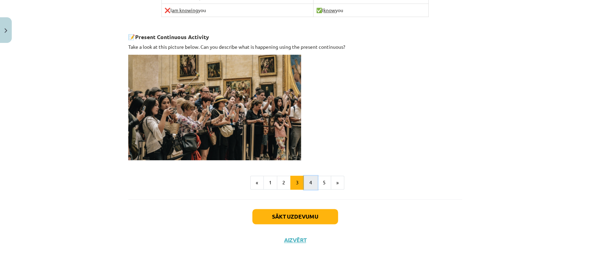
click at [304, 179] on button "4" at bounding box center [311, 183] width 14 height 14
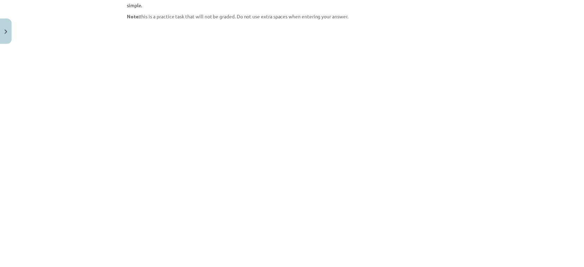
scroll to position [600, 0]
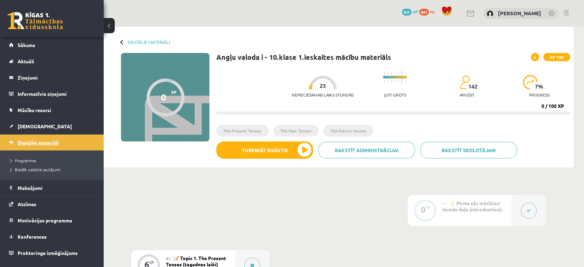
click at [33, 138] on link "Digitālie materiāli" at bounding box center [52, 142] width 86 height 16
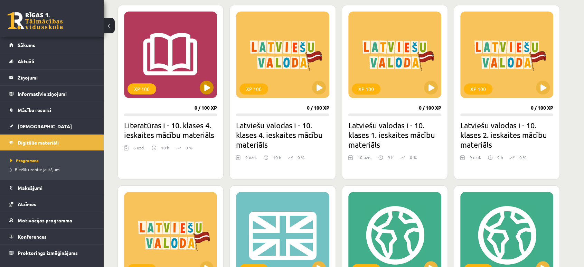
scroll to position [661, 0]
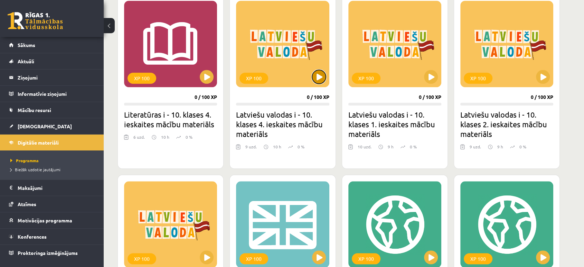
click at [316, 75] on button at bounding box center [319, 77] width 14 height 14
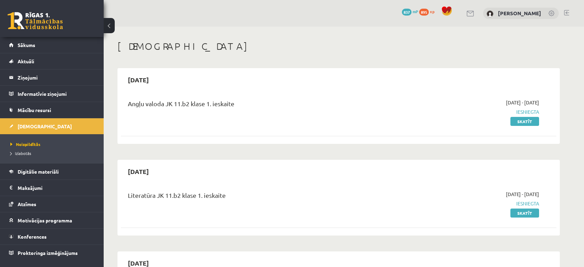
scroll to position [627, 0]
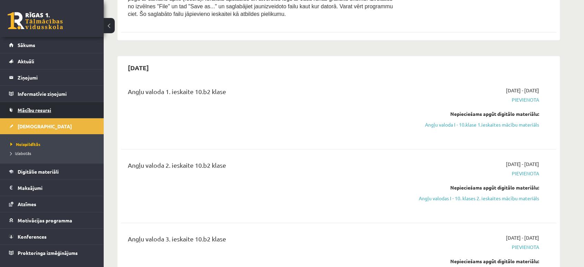
click at [28, 110] on span "Mācību resursi" at bounding box center [35, 110] width 34 height 6
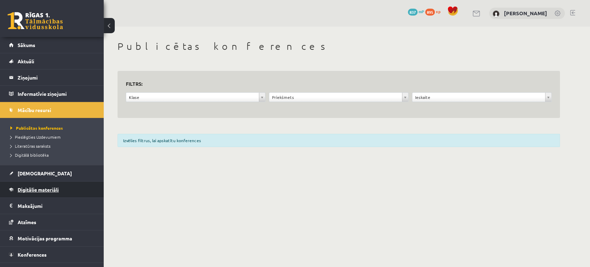
click at [35, 186] on link "Digitālie materiāli" at bounding box center [52, 189] width 86 height 16
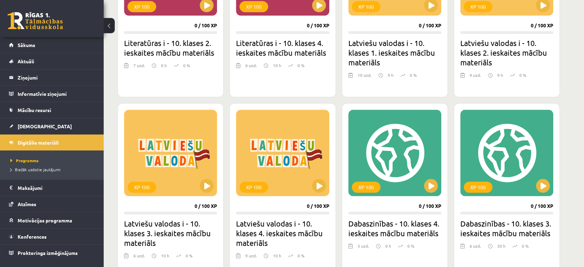
scroll to position [645, 0]
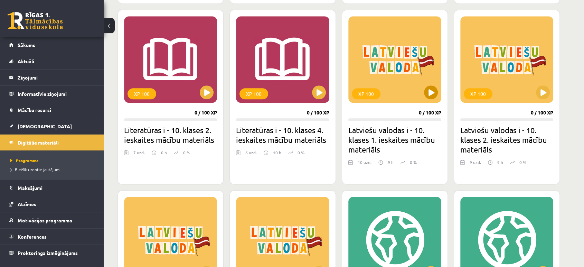
click at [435, 85] on div "XP 100" at bounding box center [394, 59] width 93 height 86
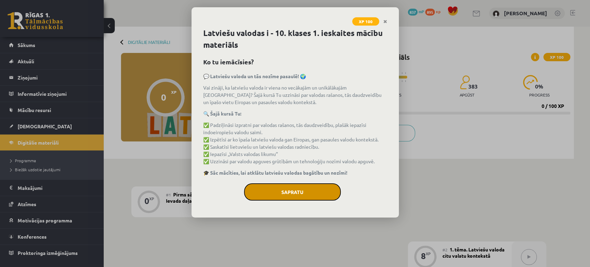
click at [282, 183] on button "Sapratu" at bounding box center [292, 191] width 97 height 17
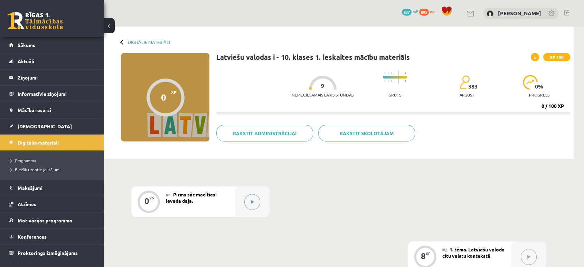
click at [261, 198] on div at bounding box center [252, 201] width 35 height 31
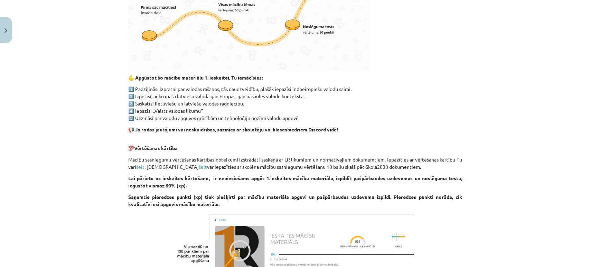
scroll to position [404, 0]
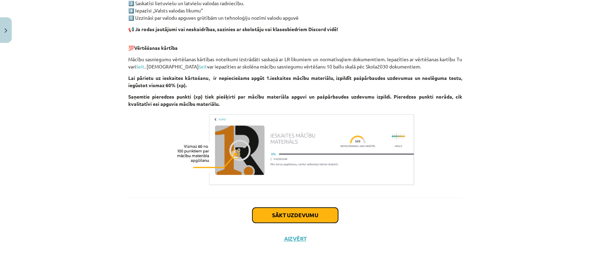
click at [276, 216] on button "Sākt uzdevumu" at bounding box center [295, 214] width 86 height 15
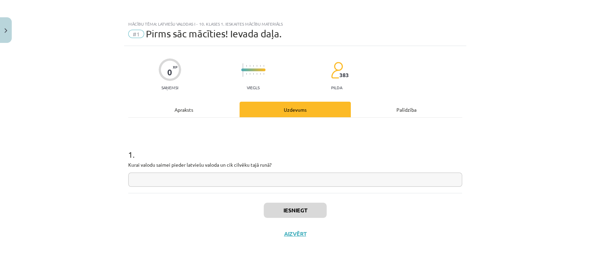
click at [227, 176] on input "text" at bounding box center [295, 179] width 334 height 14
drag, startPoint x: 119, startPoint y: 162, endPoint x: 227, endPoint y: 175, distance: 108.7
click at [227, 175] on div "Mācību tēma: Latviešu valodas i - 10. klases 1. ieskaites mācību materiāls #1 P…" at bounding box center [295, 133] width 590 height 267
copy p
drag, startPoint x: 188, startPoint y: 118, endPoint x: 185, endPoint y: 110, distance: 8.9
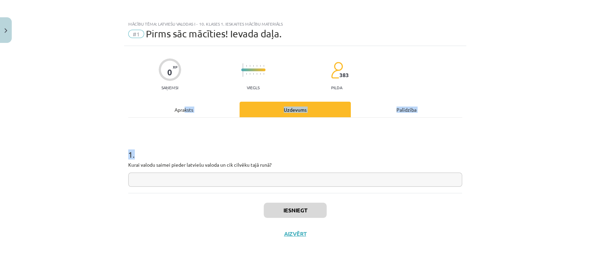
click at [185, 110] on div "Apraksts Uzdevums Palīdzība 1 . Kurai valodu saimei pieder latviešu valoda un c…" at bounding box center [295, 147] width 334 height 91
click at [185, 110] on div "Apraksts" at bounding box center [183, 110] width 111 height 16
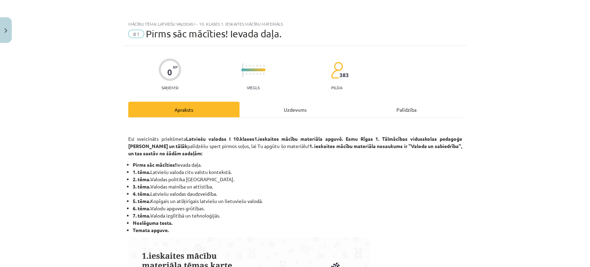
click at [288, 110] on div "Uzdevums" at bounding box center [295, 110] width 111 height 16
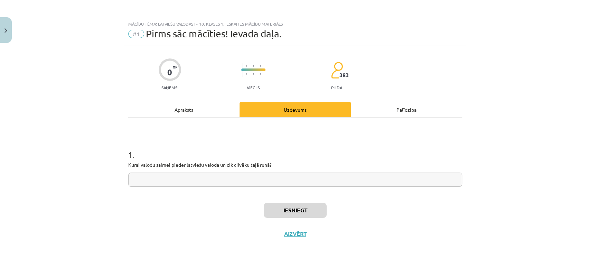
click at [195, 181] on input "text" at bounding box center [295, 179] width 334 height 14
paste input "**********"
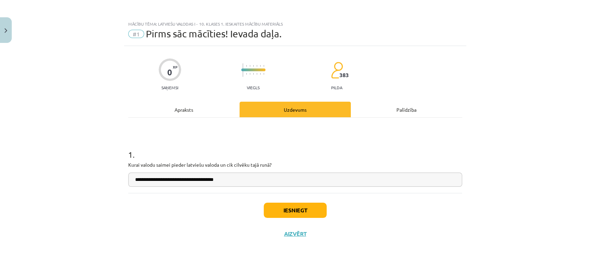
click at [237, 256] on div "**********" at bounding box center [295, 133] width 590 height 267
click at [227, 180] on input "**********" at bounding box center [295, 179] width 334 height 14
type input "**********"
click at [296, 208] on button "Iesniegt" at bounding box center [295, 210] width 63 height 15
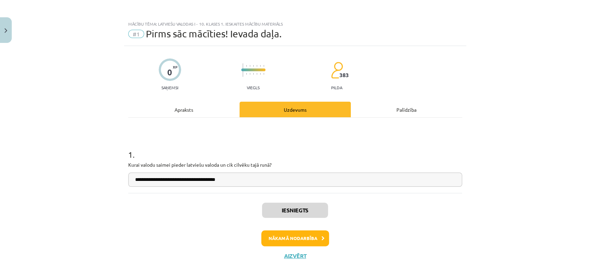
click at [274, 247] on div "Iesniegts Nākamā nodarbība Aizvērt" at bounding box center [295, 228] width 334 height 71
click at [274, 243] on button "Nākamā nodarbība" at bounding box center [295, 238] width 68 height 16
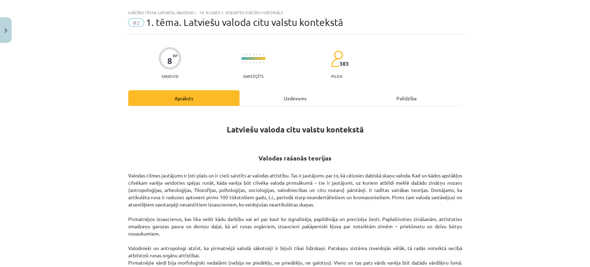
scroll to position [7, 0]
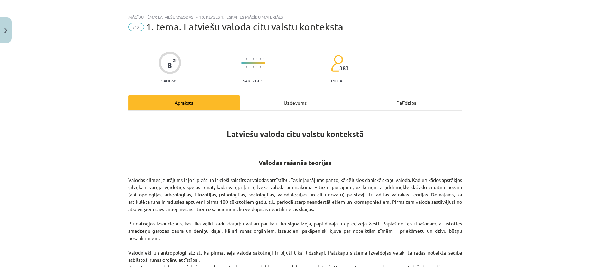
click at [288, 99] on div "Uzdevums" at bounding box center [295, 103] width 111 height 16
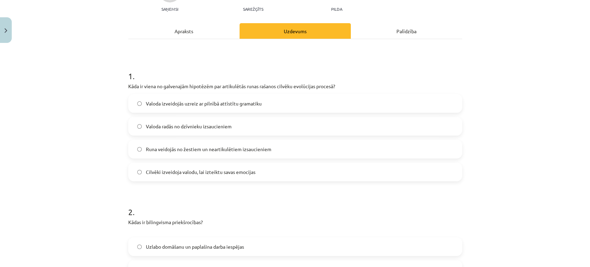
scroll to position [111, 0]
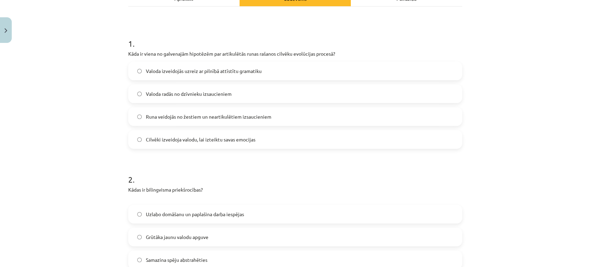
click at [184, 141] on span "Cilvēki izveidoja valodu, lai izteiktu savas emocijas" at bounding box center [201, 139] width 110 height 7
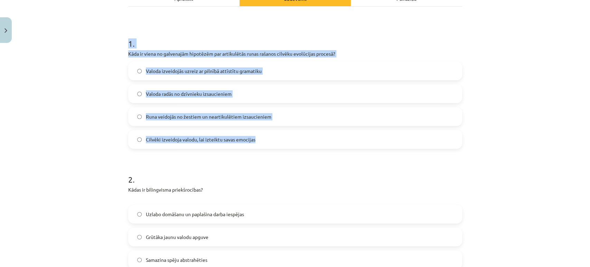
drag, startPoint x: 120, startPoint y: 43, endPoint x: 262, endPoint y: 146, distance: 175.5
click at [262, 146] on div "Mācību tēma: Latviešu valodas i - 10. klases 1. ieskaites mācību materiāls #2 1…" at bounding box center [295, 133] width 590 height 267
copy div "1 . Kāda ir viena no galvenajām hipotēzēm par artikulētās runas rašanos cilvēku…"
click at [99, 105] on div "Mācību tēma: Latviešu valodas i - 10. klases 1. ieskaites mācību materiāls #2 1…" at bounding box center [295, 133] width 590 height 267
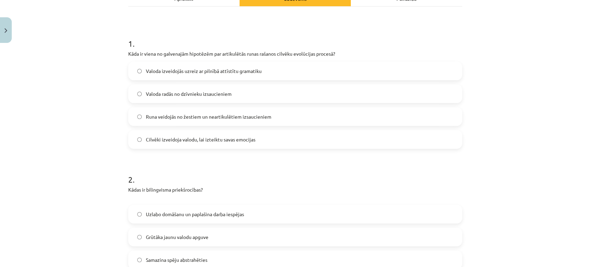
click at [162, 116] on span "Runa veidojās no žestiem un neartikulētiem izsaucieniem" at bounding box center [208, 116] width 125 height 7
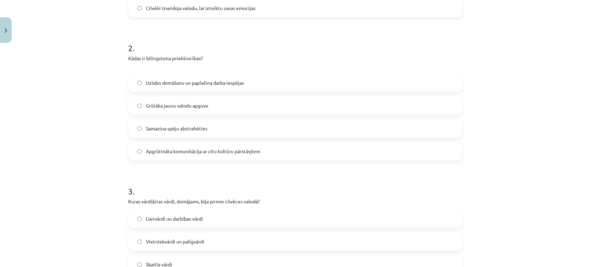
scroll to position [243, 0]
click at [162, 116] on div "Uzlabo domāšanu un paplašina darba iespējas Grūtāka jaunu valodu apguve Samazin…" at bounding box center [295, 116] width 334 height 87
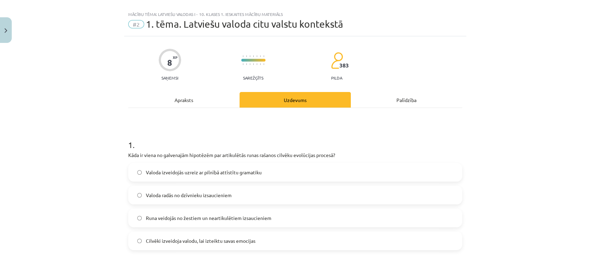
scroll to position [0, 0]
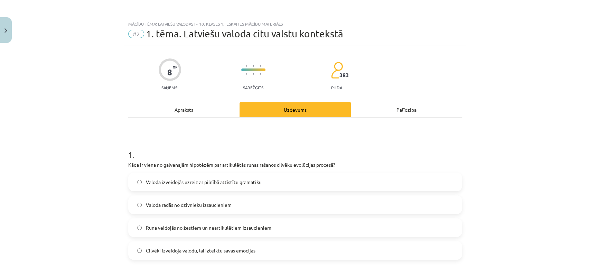
click at [176, 113] on div "Apraksts" at bounding box center [183, 110] width 111 height 16
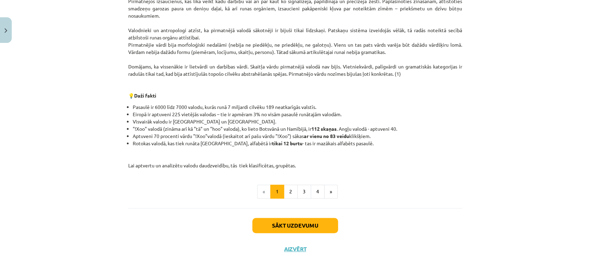
scroll to position [233, 0]
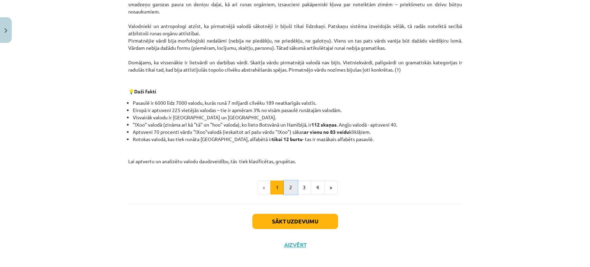
click at [286, 189] on button "2" at bounding box center [291, 187] width 14 height 14
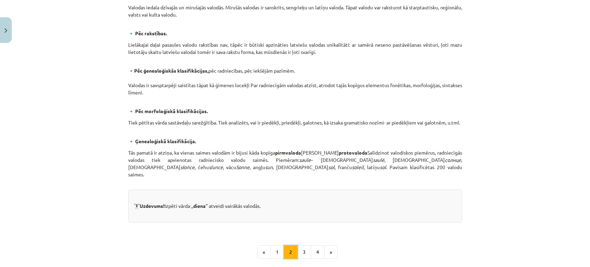
scroll to position [277, 0]
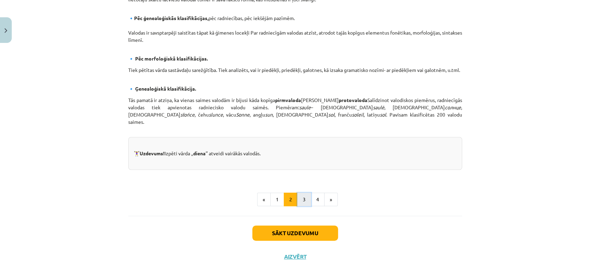
click at [302, 199] on button "3" at bounding box center [304, 200] width 14 height 14
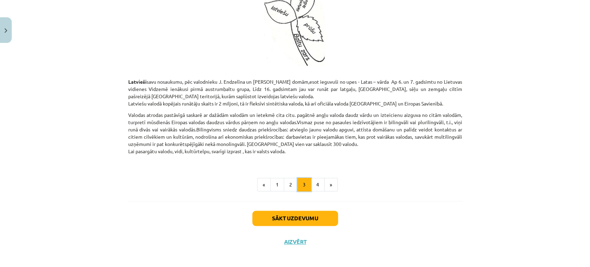
scroll to position [604, 0]
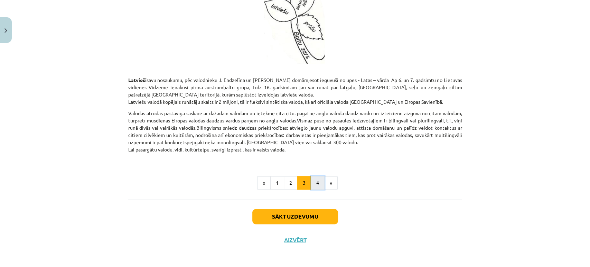
click at [312, 181] on button "4" at bounding box center [318, 183] width 14 height 14
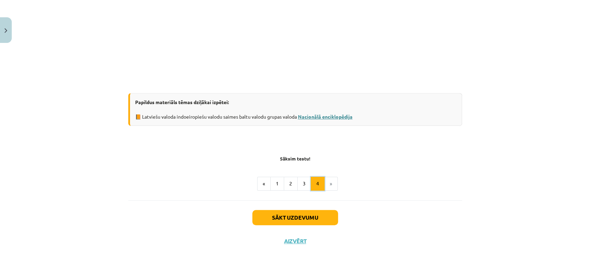
scroll to position [0, 0]
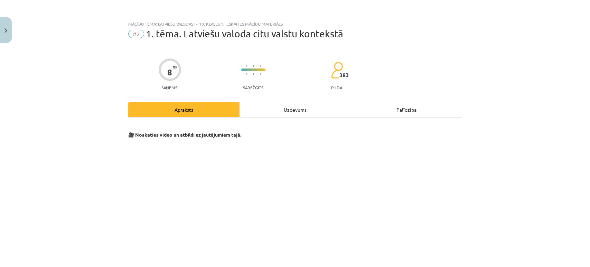
click at [293, 109] on div "Uzdevums" at bounding box center [295, 110] width 111 height 16
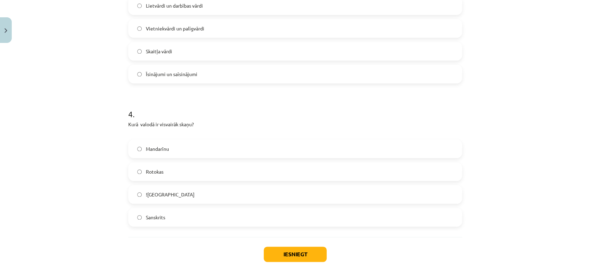
scroll to position [495, 0]
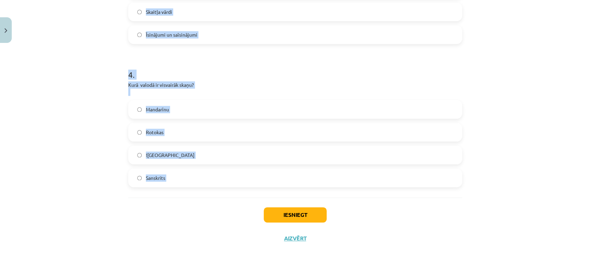
drag, startPoint x: 117, startPoint y: 92, endPoint x: 230, endPoint y: 197, distance: 154.3
click at [230, 197] on div "Mācību tēma: Latviešu valodas i - 10. klases 1. ieskaites mācību materiāls #2 1…" at bounding box center [295, 133] width 590 height 267
copy form "2 . Kādas ir bilingvisma priekšrocības? Uzlabo domāšanu un paplašina darba iesp…"
click at [78, 111] on div "Mācību tēma: Latviešu valodas i - 10. klases 1. ieskaites mācību materiāls #2 1…" at bounding box center [295, 133] width 590 height 267
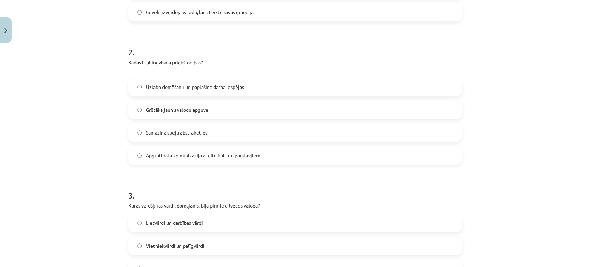
scroll to position [239, 0]
click at [161, 85] on span "Uzlabo domāšanu un paplašina darba iespējas" at bounding box center [195, 86] width 98 height 7
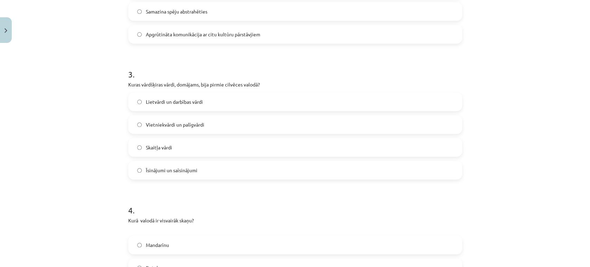
scroll to position [366, 0]
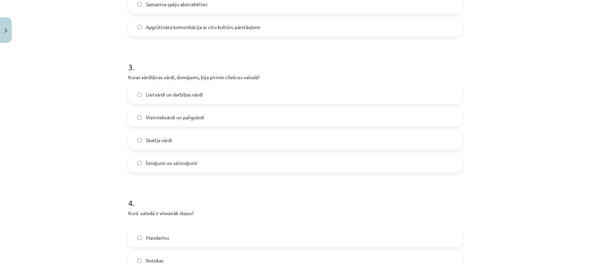
click at [157, 100] on label "Lietvārdi un darbības vārdi" at bounding box center [295, 94] width 333 height 17
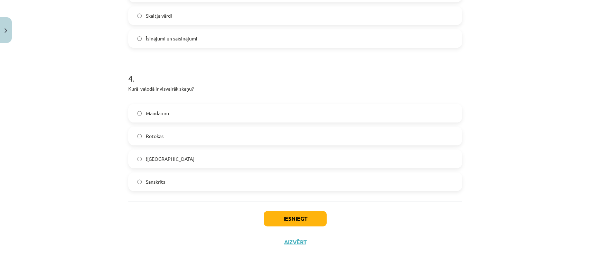
scroll to position [495, 0]
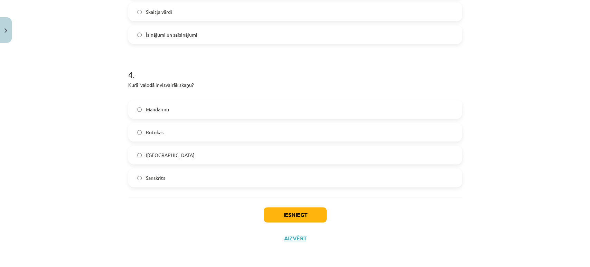
click at [167, 148] on label "!Xoo" at bounding box center [295, 154] width 333 height 17
click at [288, 220] on button "Iesniegt" at bounding box center [295, 214] width 63 height 15
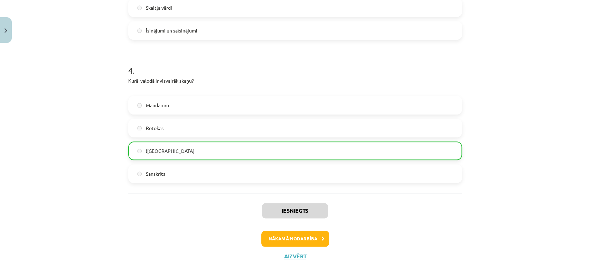
scroll to position [516, 0]
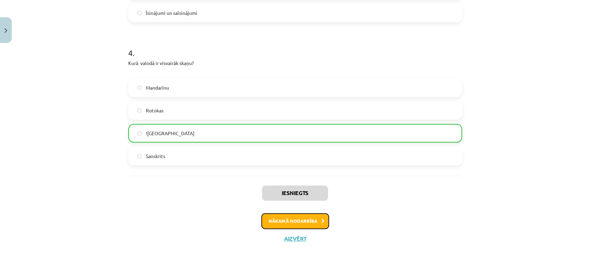
click at [291, 216] on button "Nākamā nodarbība" at bounding box center [295, 221] width 68 height 16
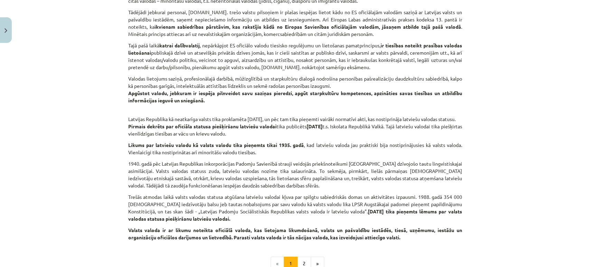
scroll to position [419, 0]
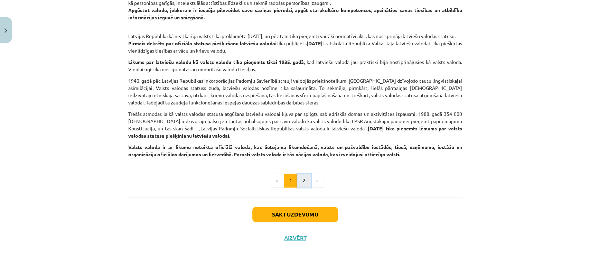
click at [300, 179] on button "2" at bounding box center [304, 181] width 14 height 14
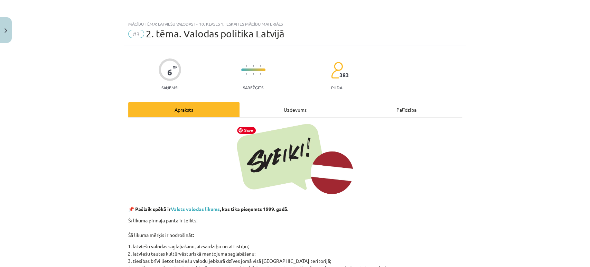
scroll to position [0, 0]
click at [288, 105] on div "Uzdevums" at bounding box center [295, 110] width 111 height 16
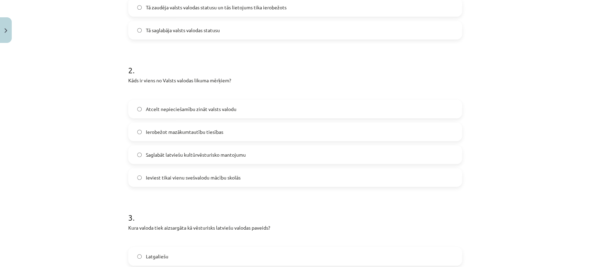
scroll to position [227, 0]
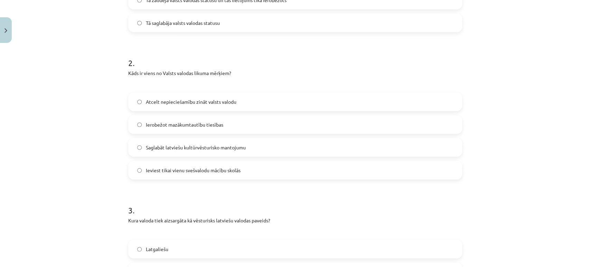
click at [253, 144] on label "Saglabāt latviešu kultūrvēsturisko mantojumu" at bounding box center [295, 147] width 333 height 17
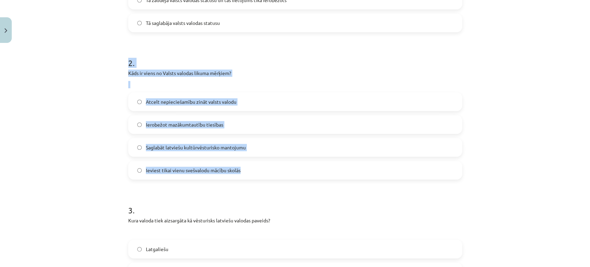
drag, startPoint x: 124, startPoint y: 64, endPoint x: 248, endPoint y: 174, distance: 165.5
click at [248, 174] on div "6 XP Saņemsi Sarežģīts 383 pilda Apraksts Uzdevums Palīdzība 1 . Kāda loma latv…" at bounding box center [295, 104] width 342 height 571
copy div "2 . Kāds ir viens no Valsts valodas likuma mērķiem? Atcelt nepieciešamību zināt…"
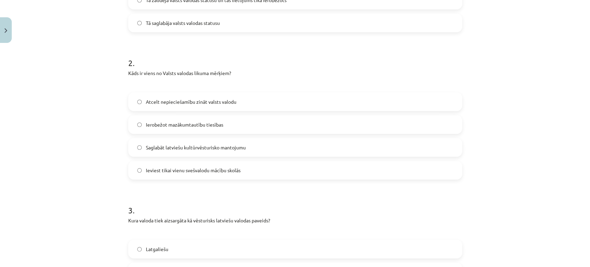
click at [92, 202] on div "Mācību tēma: Latviešu valodas i - 10. klases 1. ieskaites mācību materiāls #3 2…" at bounding box center [295, 133] width 590 height 267
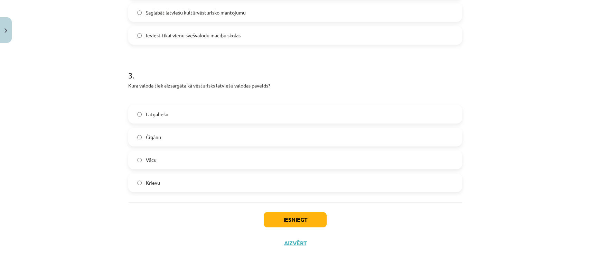
scroll to position [363, 0]
click at [183, 115] on label "Latgaliešu" at bounding box center [295, 113] width 333 height 17
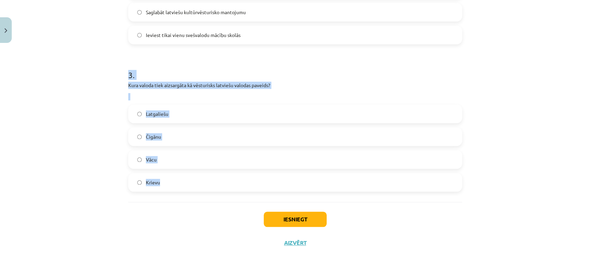
drag, startPoint x: 116, startPoint y: 76, endPoint x: 194, endPoint y: 198, distance: 144.2
click at [194, 198] on div "Mācību tēma: Latviešu valodas i - 10. klases 1. ieskaites mācību materiāls #3 2…" at bounding box center [295, 133] width 590 height 267
copy div "3 . Kura valoda tiek aizsargāta kā vēsturisks latviešu valodas paveids? Latgali…"
click at [78, 128] on div "Mācību tēma: Latviešu valodas i - 10. klases 1. ieskaites mācību materiāls #3 2…" at bounding box center [295, 133] width 590 height 267
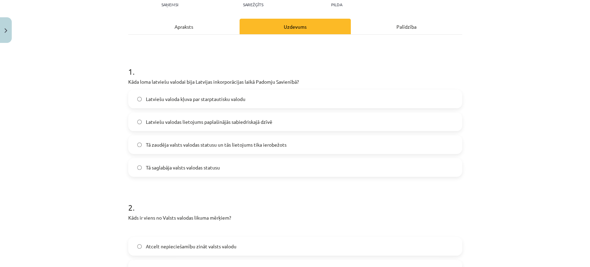
scroll to position [71, 0]
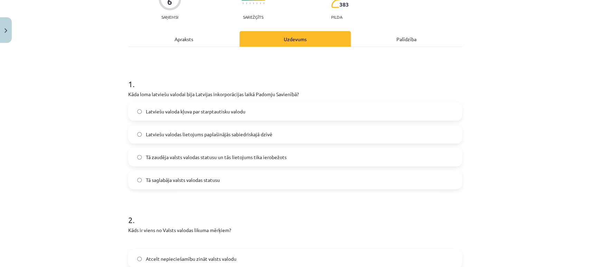
click at [179, 34] on div "Apraksts" at bounding box center [183, 39] width 111 height 16
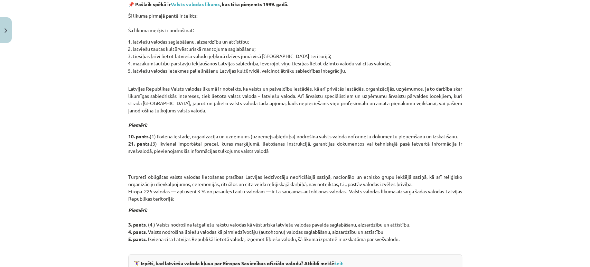
scroll to position [373, 0]
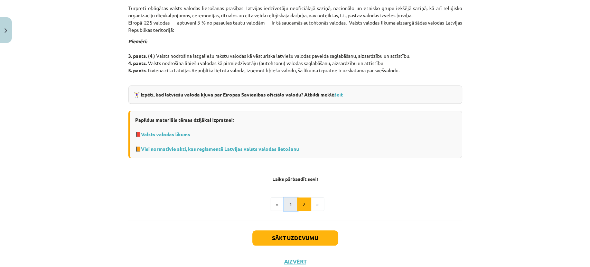
click at [290, 204] on button "1" at bounding box center [291, 204] width 14 height 14
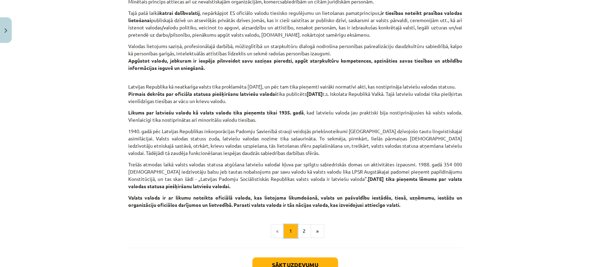
scroll to position [363, 0]
click at [301, 236] on button "2" at bounding box center [304, 231] width 14 height 14
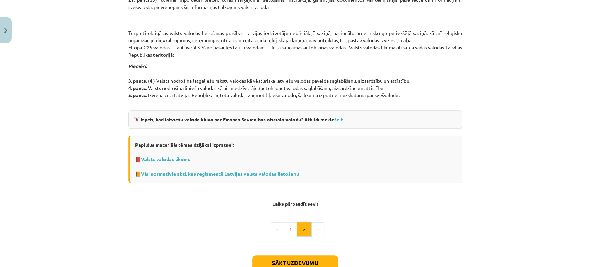
scroll to position [351, 0]
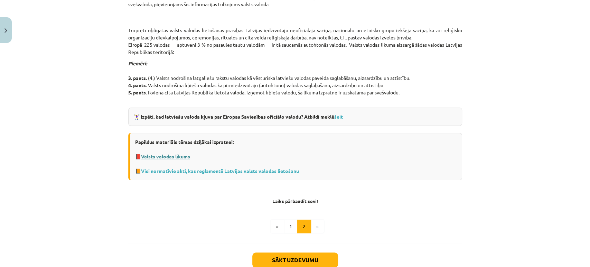
click at [180, 158] on link "Valsts valodas likums" at bounding box center [165, 156] width 49 height 6
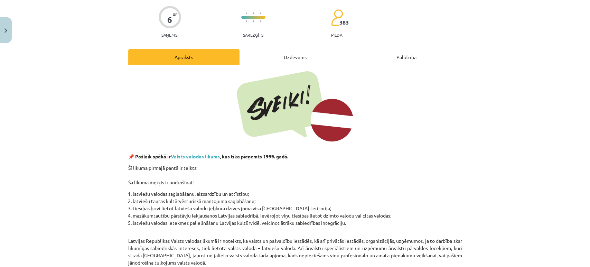
scroll to position [50, 0]
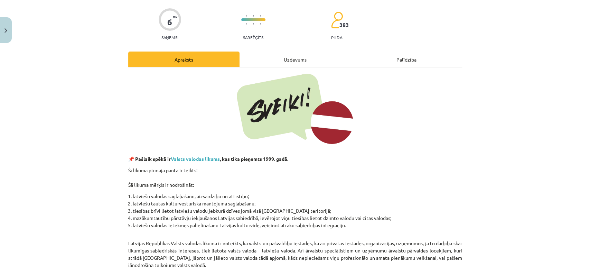
click at [273, 60] on div "Uzdevums" at bounding box center [295, 60] width 111 height 16
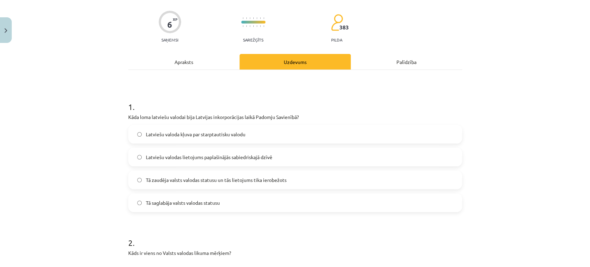
scroll to position [25, 0]
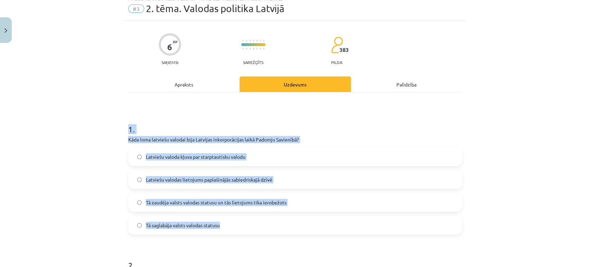
drag, startPoint x: 119, startPoint y: 119, endPoint x: 237, endPoint y: 226, distance: 160.1
click at [237, 226] on div "Mācību tēma: Latviešu valodas i - 10. klases 1. ieskaites mācību materiāls #3 2…" at bounding box center [295, 133] width 590 height 267
click at [74, 171] on div "Mācību tēma: Latviešu valodas i - 10. klases 1. ieskaites mācību materiāls #3 2…" at bounding box center [295, 133] width 590 height 267
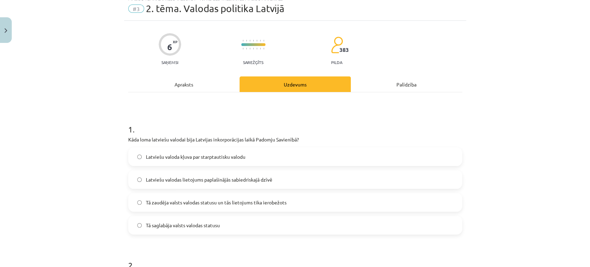
click at [249, 180] on span "Latviešu valodas lietojums paplašinājās sabiedriskajā dzīvē" at bounding box center [209, 179] width 127 height 7
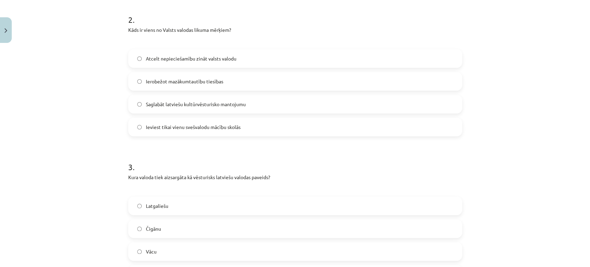
scroll to position [367, 0]
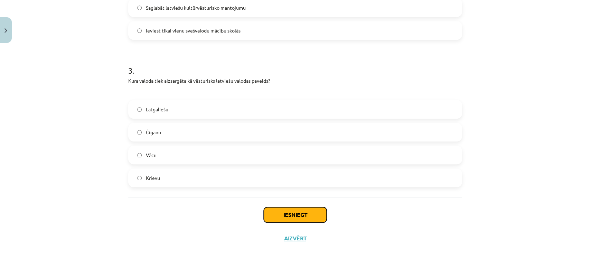
click at [284, 212] on button "Iesniegt" at bounding box center [295, 214] width 63 height 15
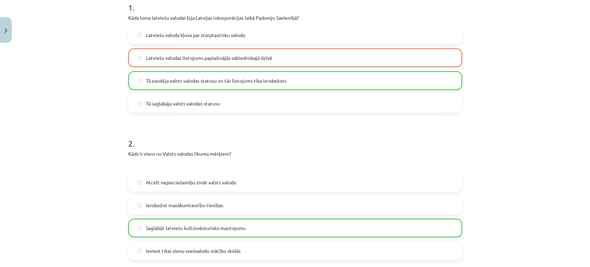
scroll to position [389, 0]
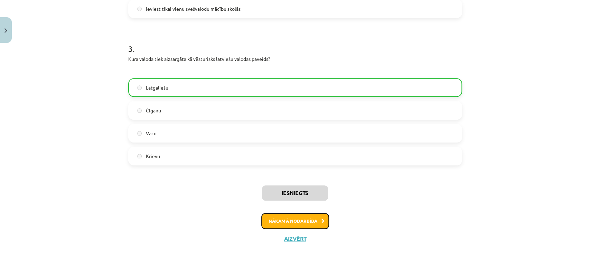
click at [277, 218] on button "Nākamā nodarbība" at bounding box center [295, 221] width 68 height 16
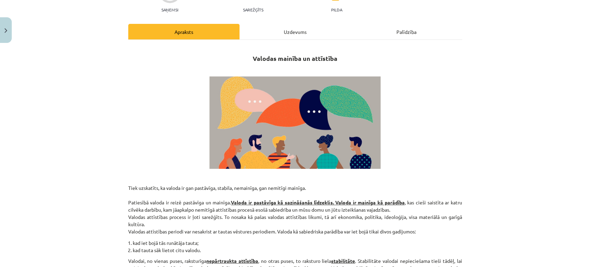
scroll to position [295, 0]
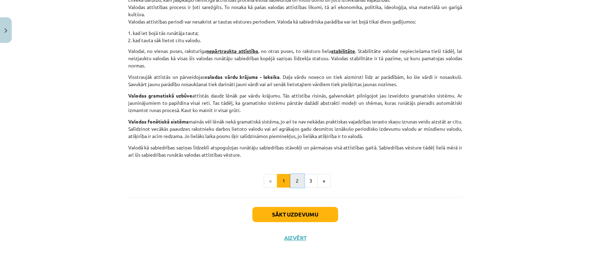
click at [294, 186] on button "2" at bounding box center [297, 181] width 14 height 14
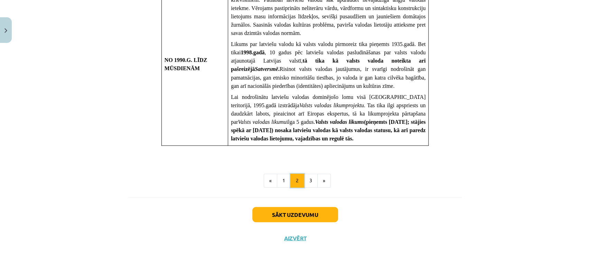
scroll to position [716, 0]
click at [311, 184] on button "3" at bounding box center [311, 181] width 14 height 14
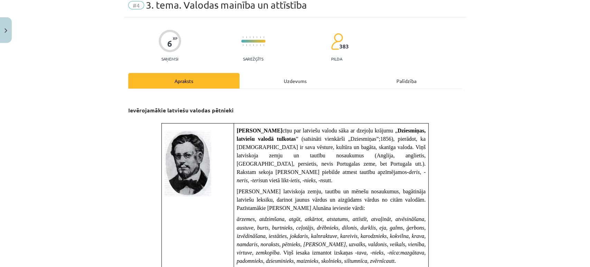
click at [275, 74] on div "Uzdevums" at bounding box center [295, 81] width 111 height 16
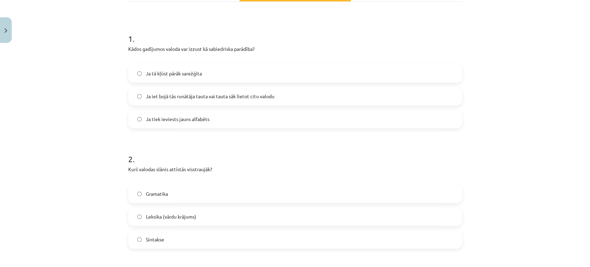
scroll to position [116, 0]
click at [261, 96] on span "Ja iet bojā tās runātāja tauta vai tauta sāk lietot citu valodu" at bounding box center [210, 95] width 129 height 7
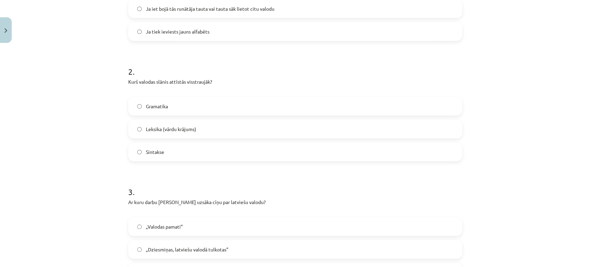
scroll to position [207, 0]
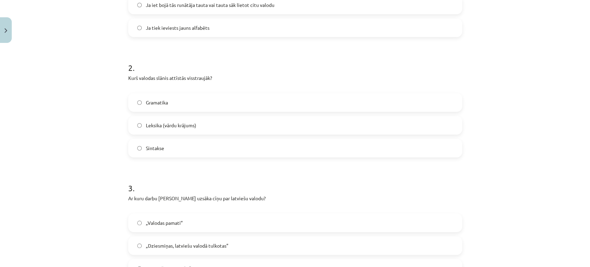
click at [172, 127] on span "Leksika (vārdu krājums)" at bounding box center [171, 125] width 50 height 7
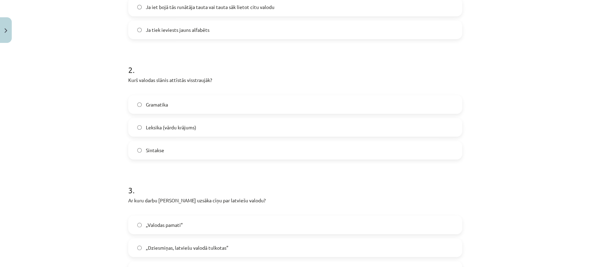
scroll to position [0, 0]
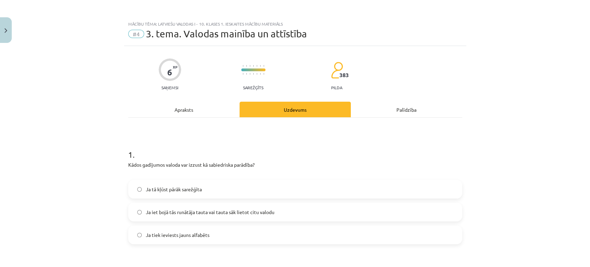
click at [183, 114] on div "Apraksts" at bounding box center [183, 110] width 111 height 16
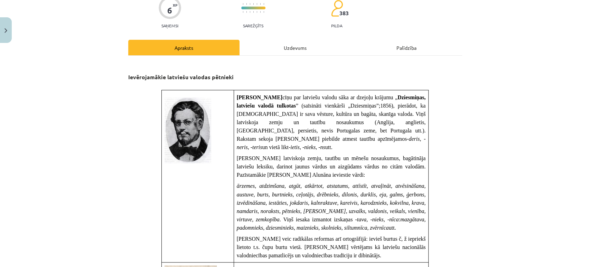
scroll to position [61, 0]
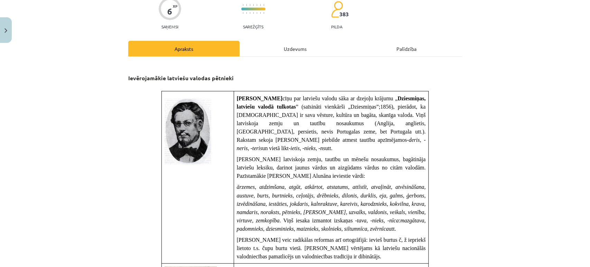
click at [294, 42] on div "Uzdevums" at bounding box center [295, 49] width 111 height 16
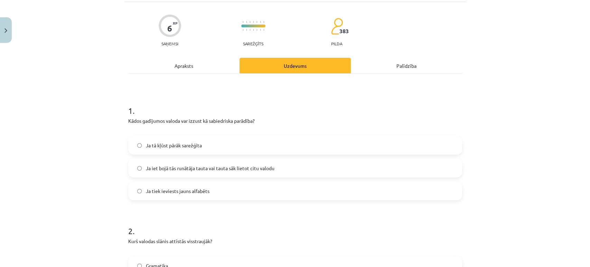
scroll to position [0, 0]
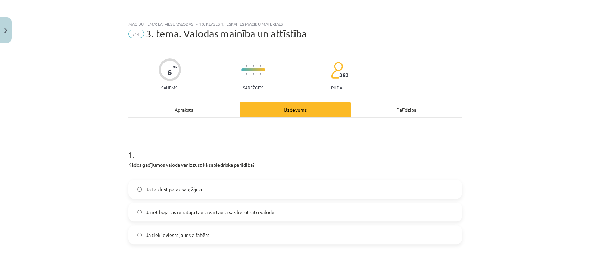
click at [173, 105] on div "Apraksts" at bounding box center [183, 110] width 111 height 16
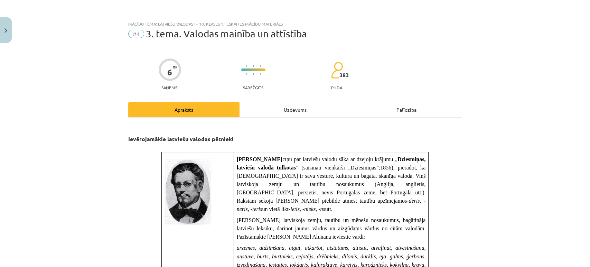
click at [293, 104] on div "Uzdevums" at bounding box center [295, 110] width 111 height 16
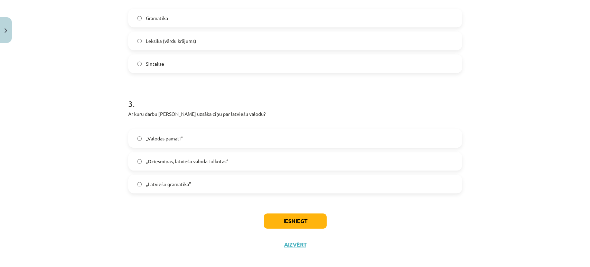
scroll to position [298, 0]
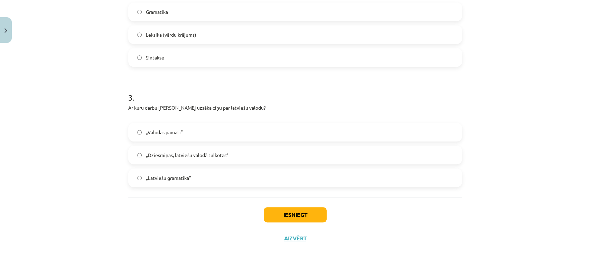
click at [194, 176] on label "„Latviešu gramatika”" at bounding box center [295, 177] width 333 height 17
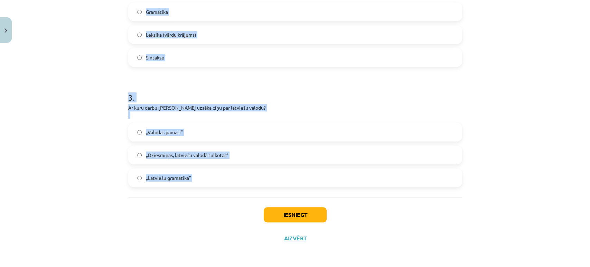
drag, startPoint x: 124, startPoint y: 149, endPoint x: 192, endPoint y: 217, distance: 95.6
copy form "1 . Kādos gadījumos valoda var izzust kā sabiedriska parādība? Ja tā kļūst pārā…"
click at [100, 91] on div "Mācību tēma: Latviešu valodas i - 10. klases 1. ieskaites mācību materiāls #4 3…" at bounding box center [295, 133] width 590 height 267
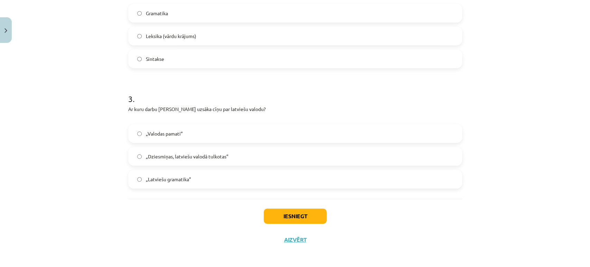
scroll to position [297, 0]
click at [153, 156] on span "„Dziesmiņas, latviešu valodā tulkotas”" at bounding box center [187, 155] width 83 height 7
click at [276, 216] on button "Iesniegt" at bounding box center [295, 215] width 63 height 15
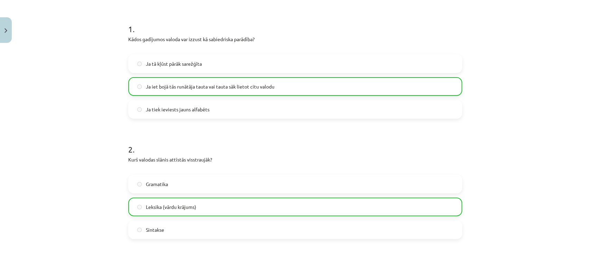
scroll to position [319, 0]
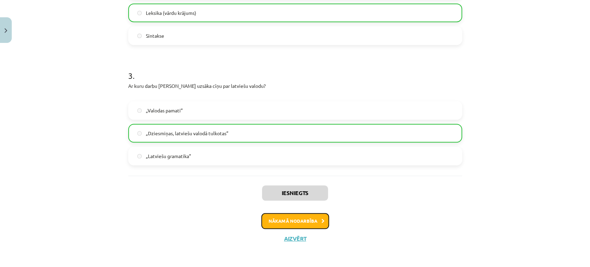
click at [291, 227] on button "Nākamā nodarbība" at bounding box center [295, 221] width 68 height 16
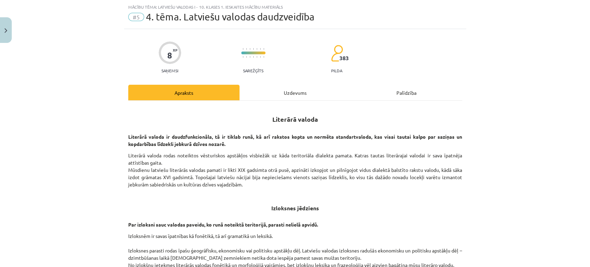
scroll to position [177, 0]
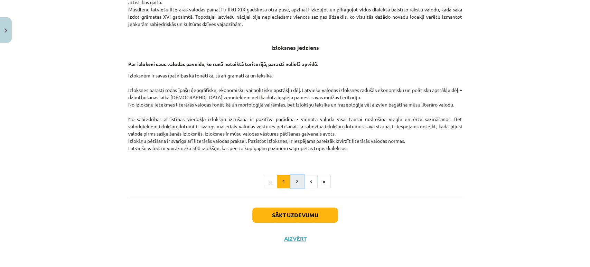
click at [297, 180] on button "2" at bounding box center [297, 182] width 14 height 14
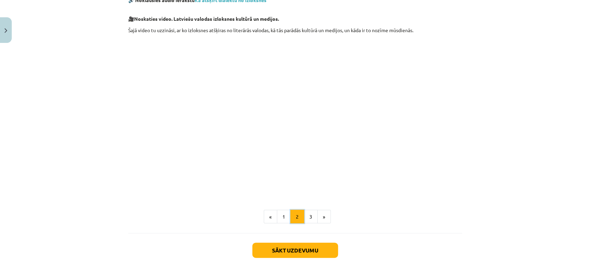
scroll to position [960, 0]
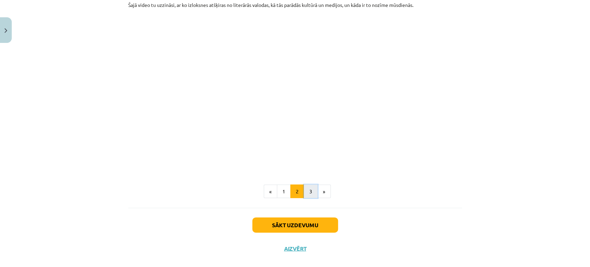
click at [307, 185] on button "3" at bounding box center [311, 192] width 14 height 14
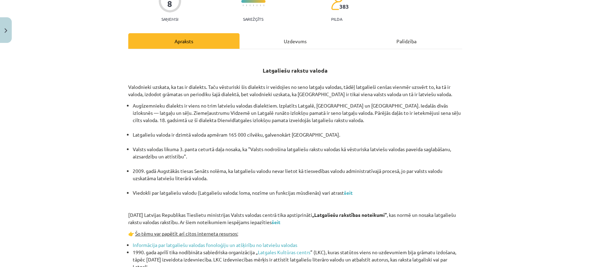
scroll to position [0, 0]
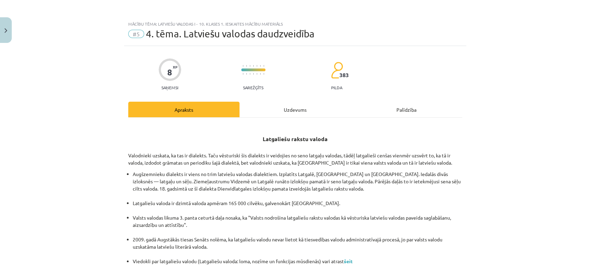
click at [288, 106] on div "Uzdevums" at bounding box center [295, 110] width 111 height 16
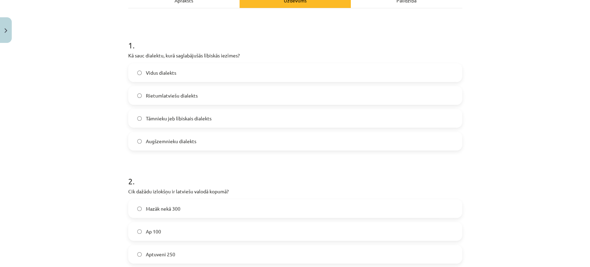
scroll to position [110, 0]
click at [202, 118] on span "Tāmnieku jeb lībiskais dialekts" at bounding box center [179, 117] width 66 height 7
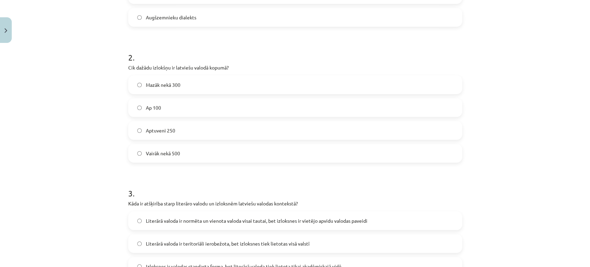
scroll to position [233, 0]
click at [165, 111] on label "Ap 100" at bounding box center [295, 107] width 333 height 17
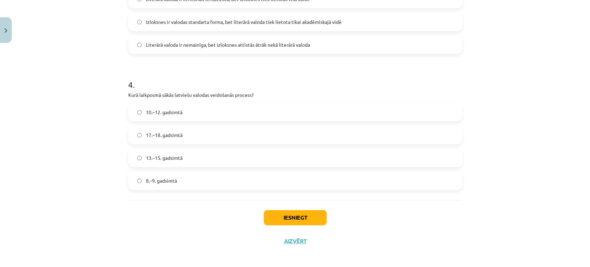
scroll to position [478, 0]
click at [187, 134] on label "17.–18. gadsimtā" at bounding box center [295, 134] width 333 height 17
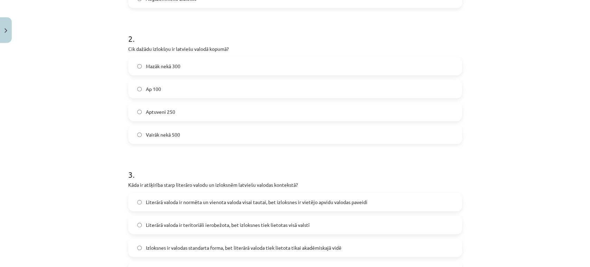
scroll to position [480, 0]
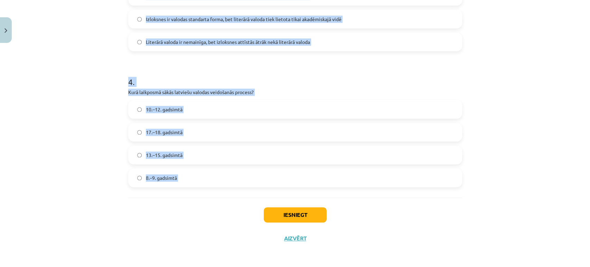
drag, startPoint x: 120, startPoint y: 143, endPoint x: 197, endPoint y: 212, distance: 103.8
click at [197, 212] on div "Mācību tēma: Latviešu valodas i - 10. klases 1. ieskaites mācību materiāls #5 4…" at bounding box center [295, 133] width 590 height 267
copy form "1 . Kā sauc dialektu, kurā saglabājušās lībiskās iezīmes? Vidus dialekts Rietum…"
click at [97, 81] on div "Mācību tēma: Latviešu valodas i - 10. klases 1. ieskaites mācību materiāls #5 4…" at bounding box center [295, 133] width 590 height 267
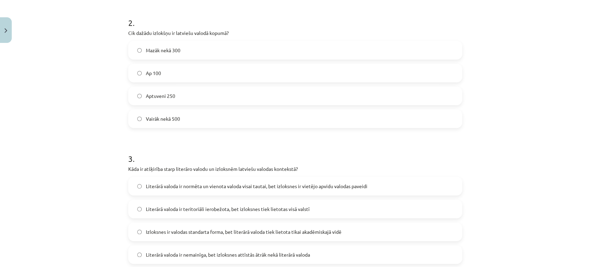
scroll to position [269, 0]
click at [151, 95] on span "Aptuveni 250" at bounding box center [160, 94] width 29 height 7
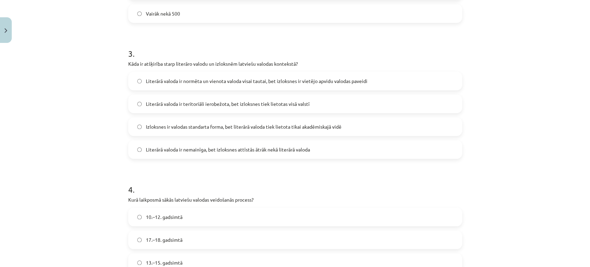
scroll to position [373, 0]
click at [159, 82] on span "Literārā valoda ir normēta un vienota valoda visai tautai, bet izloksnes ir vie…" at bounding box center [257, 80] width 222 height 7
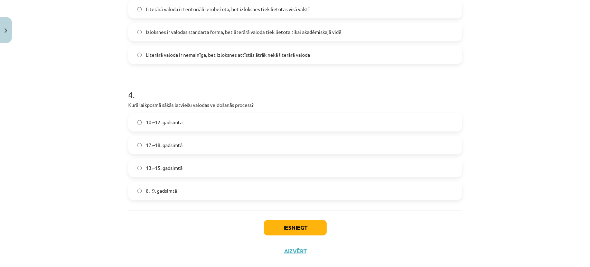
scroll to position [468, 0]
click at [143, 193] on label "8.–9. gadsimtā" at bounding box center [295, 189] width 333 height 17
click at [277, 227] on button "Iesniegt" at bounding box center [295, 226] width 63 height 15
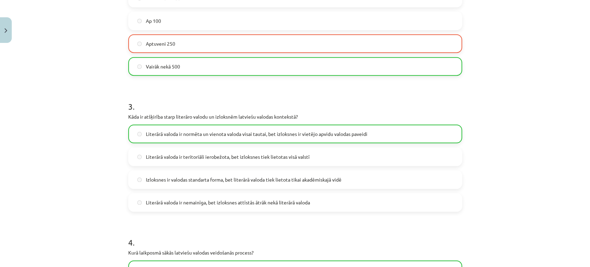
scroll to position [502, 0]
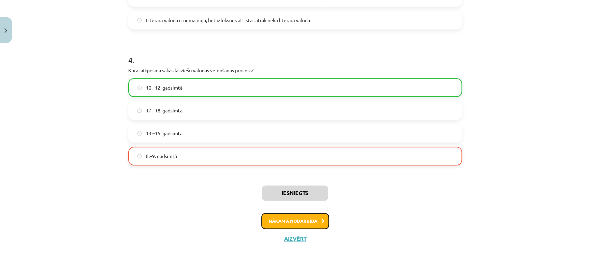
click at [304, 221] on button "Nākamā nodarbība" at bounding box center [295, 221] width 68 height 16
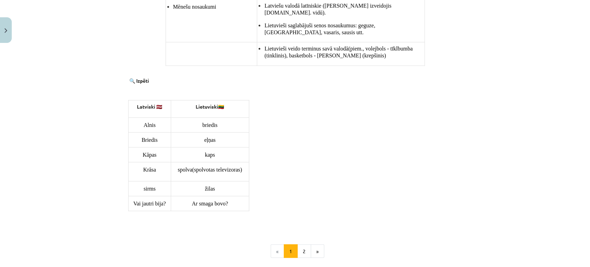
scroll to position [703, 0]
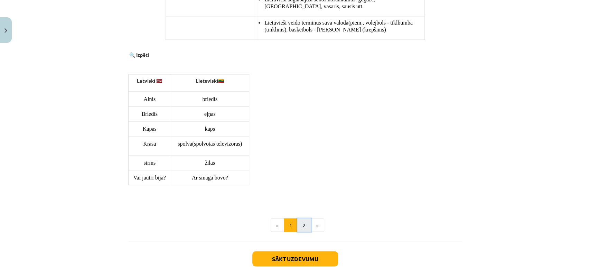
click at [298, 218] on button "2" at bounding box center [304, 225] width 14 height 14
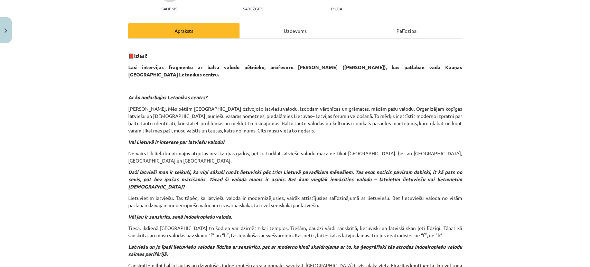
scroll to position [0, 0]
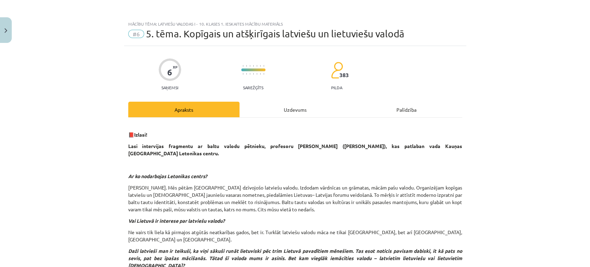
click at [293, 104] on div "Uzdevums" at bounding box center [295, 110] width 111 height 16
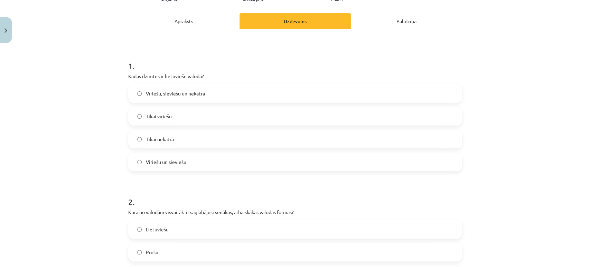
scroll to position [97, 0]
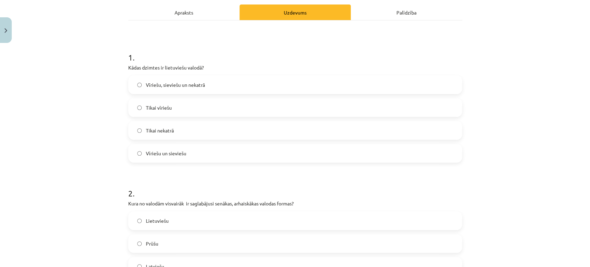
click at [174, 158] on label "Vīriešu un sieviešu" at bounding box center [295, 152] width 333 height 17
click at [178, 18] on div "Apraksts" at bounding box center [183, 12] width 111 height 16
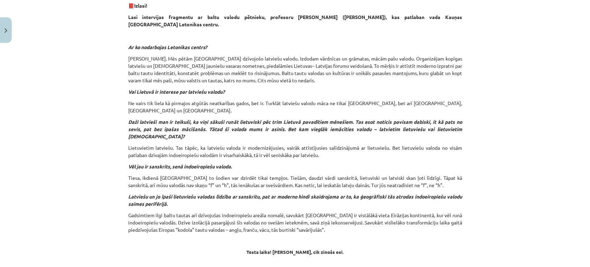
scroll to position [177, 0]
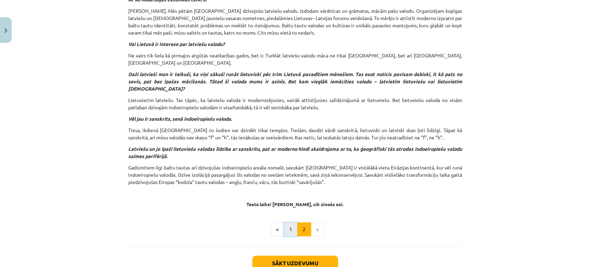
click at [287, 222] on button "1" at bounding box center [291, 229] width 14 height 14
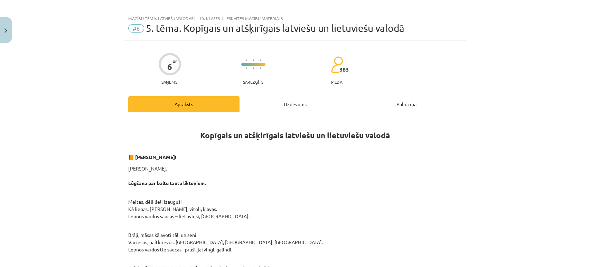
scroll to position [0, 0]
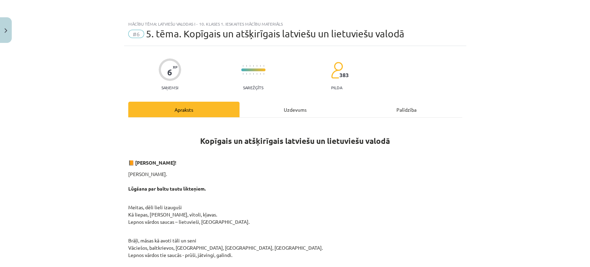
click at [285, 105] on div "Uzdevums" at bounding box center [295, 110] width 111 height 16
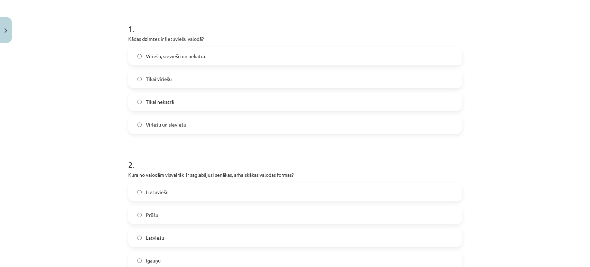
scroll to position [126, 0]
click at [178, 56] on span "Vīriešu, sieviešu un nekatrā" at bounding box center [175, 55] width 59 height 7
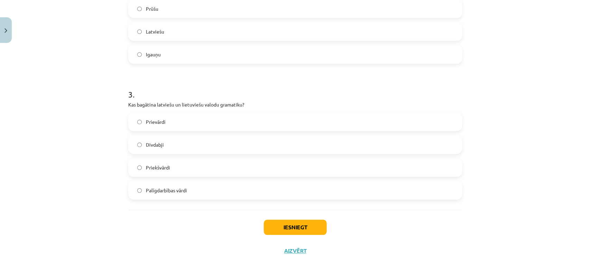
scroll to position [344, 0]
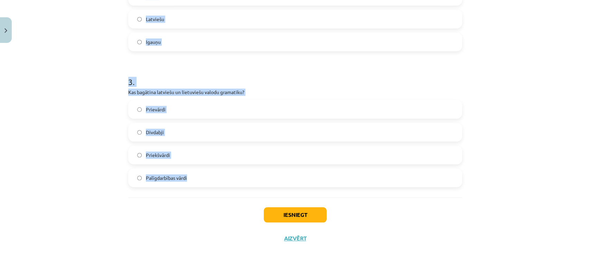
drag, startPoint x: 124, startPoint y: 152, endPoint x: 192, endPoint y: 175, distance: 71.3
copy form "1 . Kādas dzimtes ir lietuviešu valodā? Vīriešu, sieviešu un nekatrā Tikai vīri…"
click at [104, 101] on div "Mācību tēma: Latviešu valodas i - 10. klases 1. ieskaites mācību materiāls #6 5…" at bounding box center [295, 133] width 590 height 267
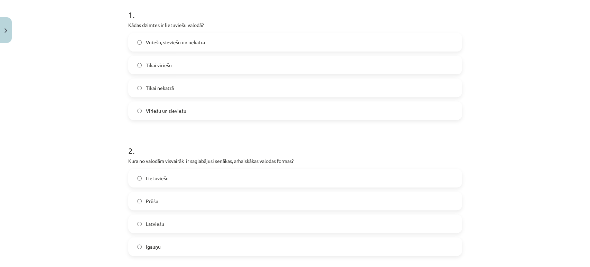
scroll to position [223, 0]
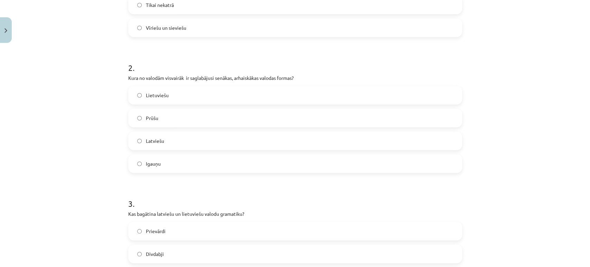
click at [146, 99] on label "Lietuviešu" at bounding box center [295, 94] width 333 height 17
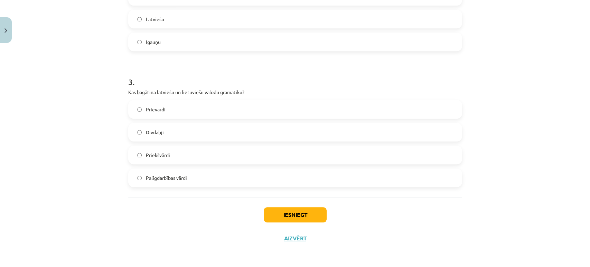
click at [155, 134] on span "Divdabji" at bounding box center [155, 132] width 18 height 7
click at [286, 221] on button "Iesniegt" at bounding box center [295, 214] width 63 height 15
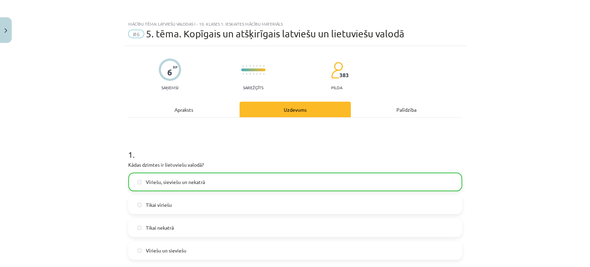
scroll to position [366, 0]
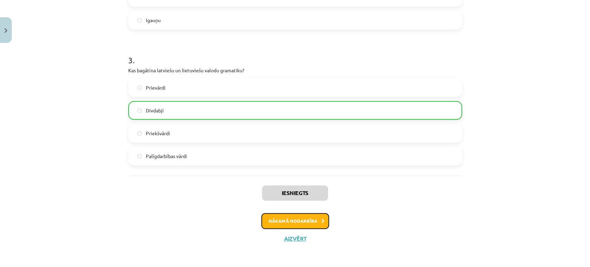
click at [288, 218] on button "Nākamā nodarbība" at bounding box center [295, 221] width 68 height 16
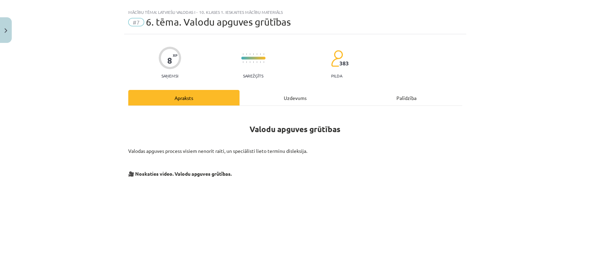
scroll to position [0, 0]
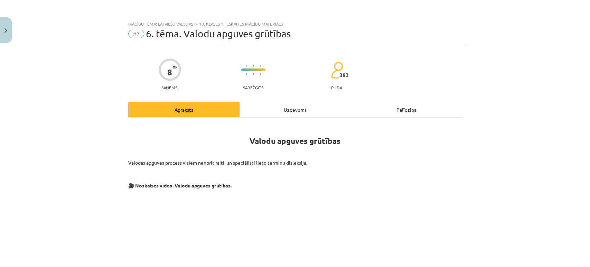
click at [288, 113] on div "Uzdevums" at bounding box center [295, 110] width 111 height 16
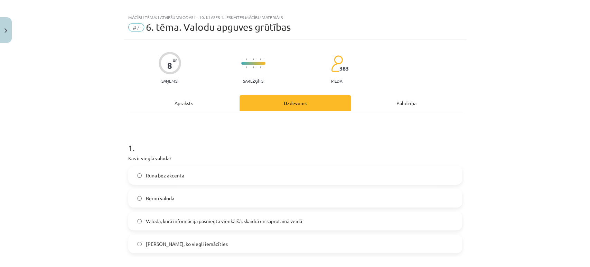
scroll to position [6, 0]
drag, startPoint x: 174, startPoint y: 117, endPoint x: 177, endPoint y: 100, distance: 17.5
click at [177, 100] on div "Apraksts" at bounding box center [183, 103] width 111 height 16
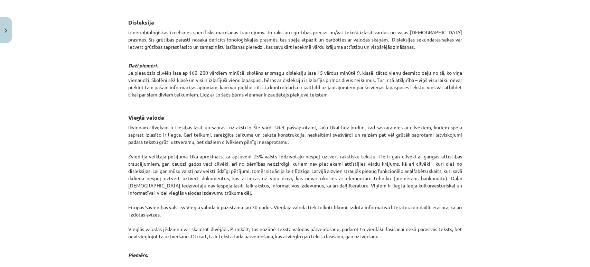
scroll to position [430, 0]
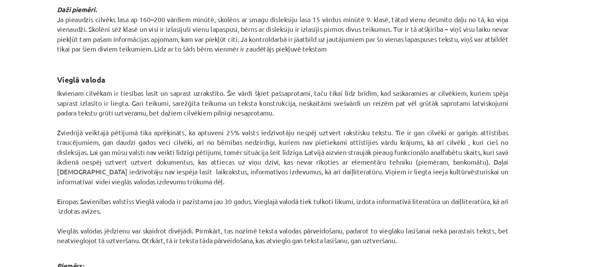
click at [194, 73] on h3 "Vieglā valoda" at bounding box center [295, 72] width 334 height 19
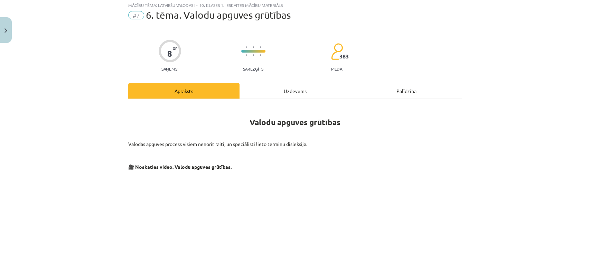
scroll to position [18, 0]
click at [283, 91] on div "Uzdevums" at bounding box center [295, 91] width 111 height 16
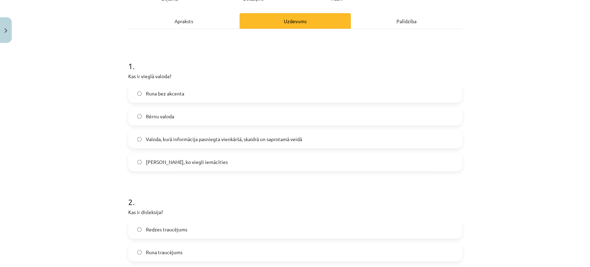
scroll to position [89, 0]
click at [185, 139] on span "Valoda, kurā informācija pasniegta vienkāršā, skaidrā un saprotamā veidā" at bounding box center [224, 138] width 156 height 7
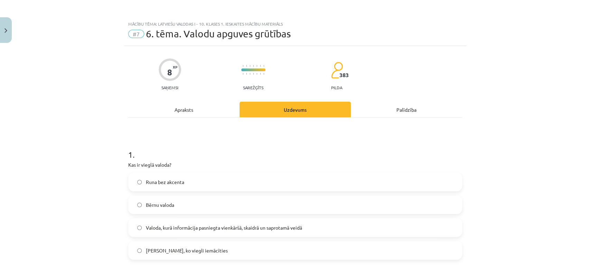
scroll to position [0, 0]
click at [175, 107] on div "Apraksts" at bounding box center [183, 110] width 111 height 16
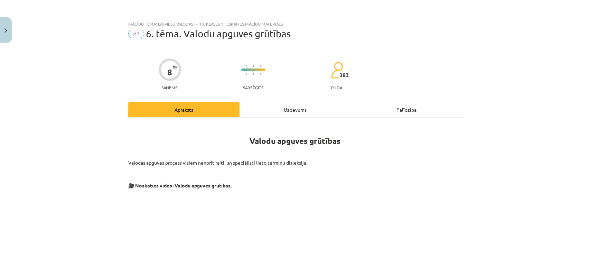
click at [283, 110] on div "Uzdevums" at bounding box center [295, 110] width 111 height 16
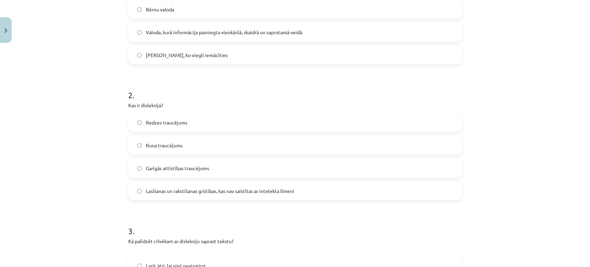
scroll to position [196, 0]
click at [204, 194] on label "Lasīšanas un rakstīšanas grūtības, kas nav saistītas ar intelekta līmeni" at bounding box center [295, 189] width 333 height 17
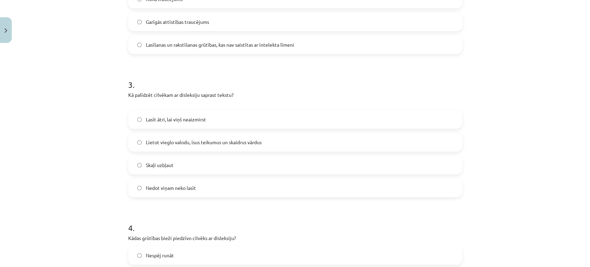
scroll to position [342, 0]
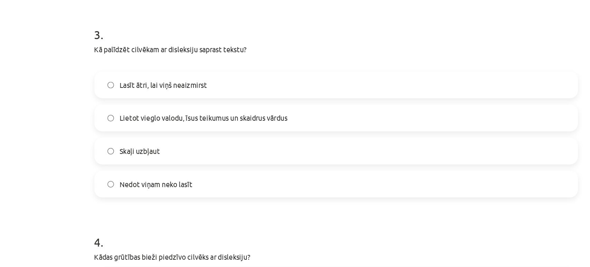
click at [194, 139] on span "Lietot vieglo valodu, īsus teikumus un skaidrus vārdus" at bounding box center [204, 141] width 116 height 7
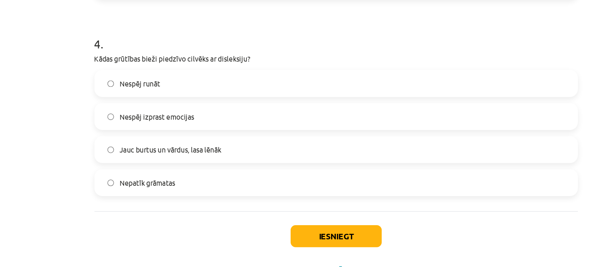
scroll to position [480, 0]
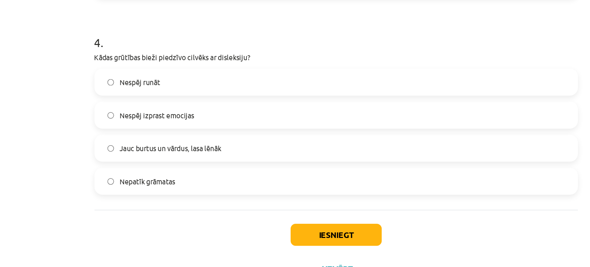
click at [192, 165] on span "Jauc burtus un vārdus, lasa lēnāk" at bounding box center [181, 162] width 70 height 7
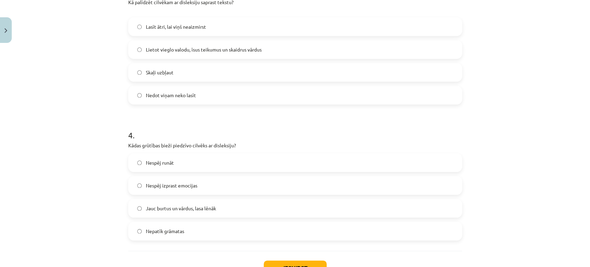
scroll to position [487, 0]
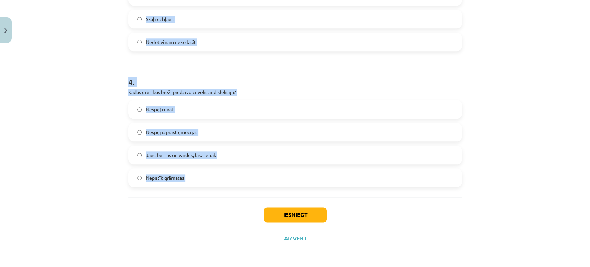
drag, startPoint x: 119, startPoint y: 126, endPoint x: 194, endPoint y: 220, distance: 120.5
click at [194, 220] on div "Mācību tēma: Latviešu valodas i - 10. klases 1. ieskaites mācību materiāls #7 6…" at bounding box center [295, 133] width 590 height 267
copy form "1 . Kas ir vieglā valoda? Runa bez akcenta Bērnu valoda Valoda, kurā informācij…"
click at [67, 69] on div "Mācību tēma: Latviešu valodas i - 10. klases 1. ieskaites mācību materiāls #7 6…" at bounding box center [295, 133] width 590 height 267
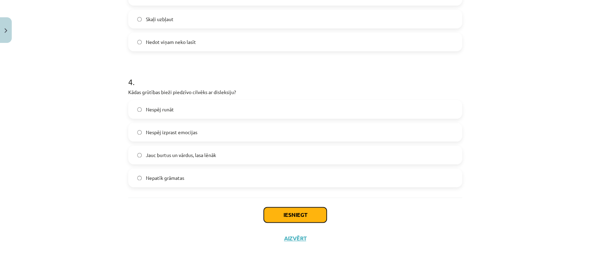
click at [279, 217] on button "Iesniegt" at bounding box center [295, 214] width 63 height 15
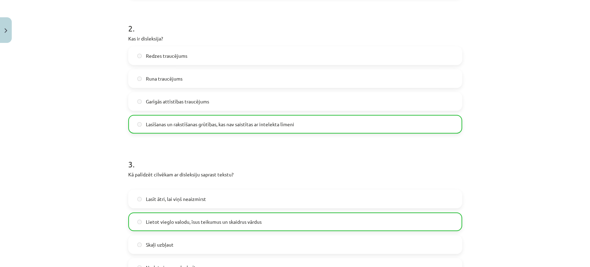
scroll to position [509, 0]
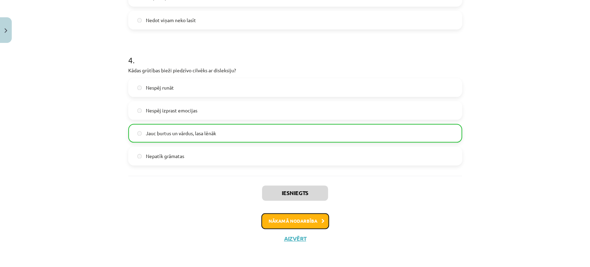
click at [273, 222] on button "Nākamā nodarbība" at bounding box center [295, 221] width 68 height 16
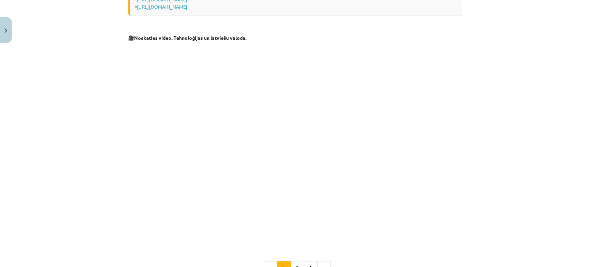
scroll to position [374, 0]
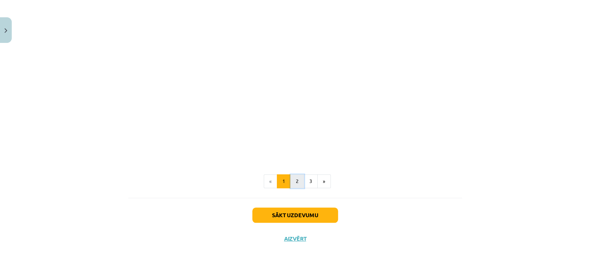
click at [299, 182] on button "2" at bounding box center [297, 181] width 14 height 14
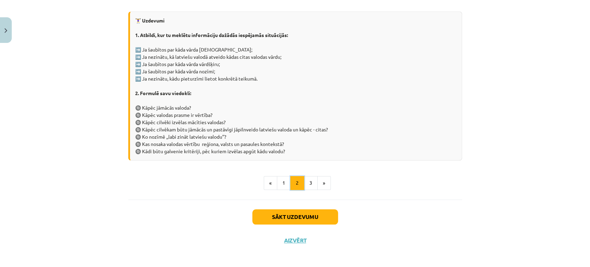
scroll to position [371, 0]
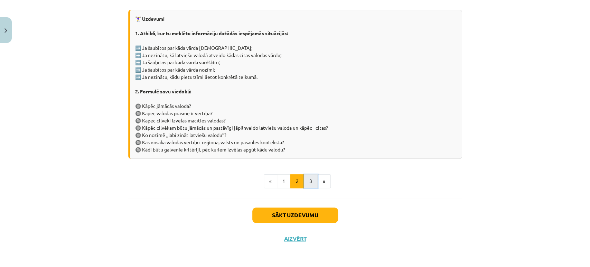
click at [305, 182] on button "3" at bounding box center [311, 181] width 14 height 14
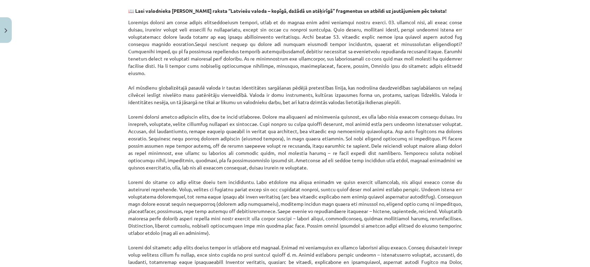
scroll to position [0, 0]
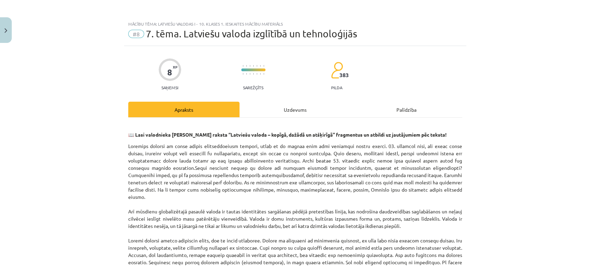
click at [274, 106] on div "Uzdevums" at bounding box center [295, 110] width 111 height 16
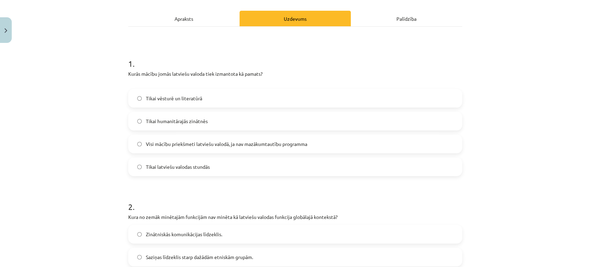
scroll to position [95, 0]
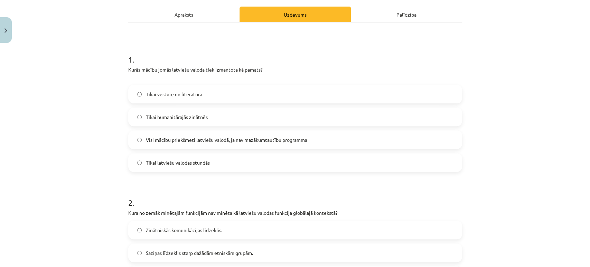
click at [204, 137] on span "Visi mācību priekšmeti latviešu valodā, ja nav mazākumtautību programma" at bounding box center [226, 139] width 161 height 7
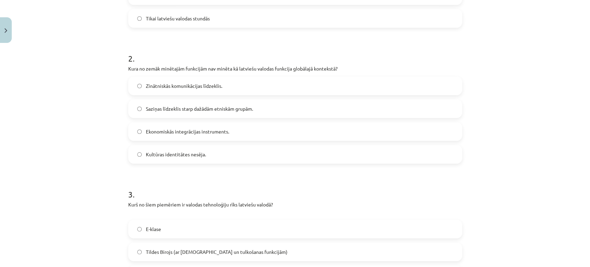
scroll to position [240, 0]
click at [216, 109] on span "Saziņas līdzeklis starp dažādām etniskām grupām." at bounding box center [199, 108] width 107 height 7
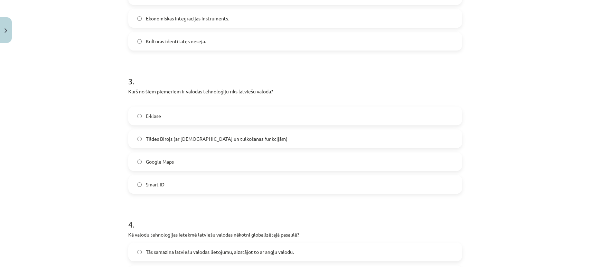
scroll to position [354, 0]
click at [172, 115] on label "E-klase" at bounding box center [295, 114] width 333 height 17
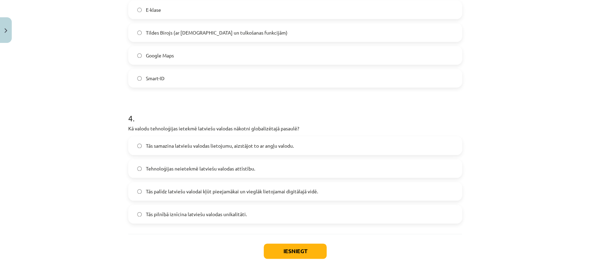
scroll to position [495, 0]
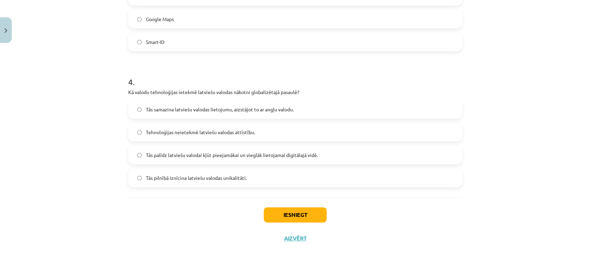
click at [205, 160] on label "Tās palīdz latviešu valodai kļūt pieejamākai un vieglāk lietojamai digitālajā v…" at bounding box center [295, 154] width 333 height 17
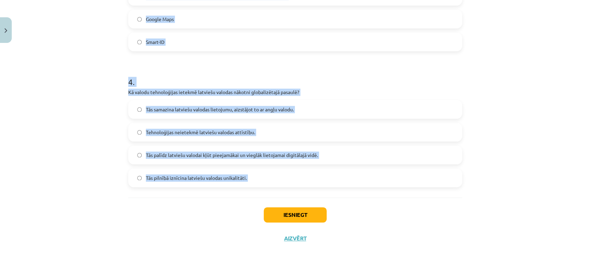
drag, startPoint x: 115, startPoint y: 155, endPoint x: 226, endPoint y: 217, distance: 127.4
click at [226, 217] on div "Mācību tēma: Latviešu valodas i - 10. klases 1. ieskaites mācību materiāls #8 7…" at bounding box center [295, 133] width 590 height 267
copy form "1 . Kurās mācību jomās latviešu valoda tiek izmantota kā pamats? Tikai vēsturē …"
click at [34, 94] on div "Mācību tēma: Latviešu valodas i - 10. klases 1. ieskaites mācību materiāls #8 7…" at bounding box center [295, 133] width 590 height 267
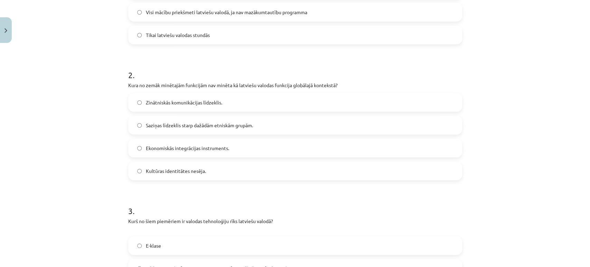
scroll to position [223, 0]
click at [155, 149] on span "Ekonomiskās integrācijas instruments." at bounding box center [187, 147] width 83 height 7
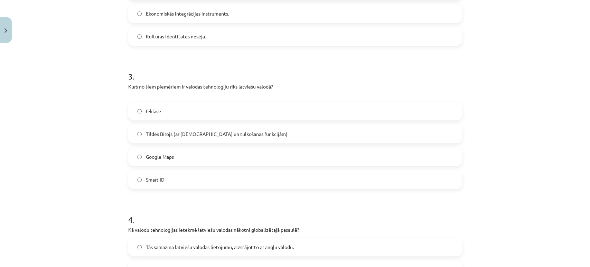
scroll to position [365, 0]
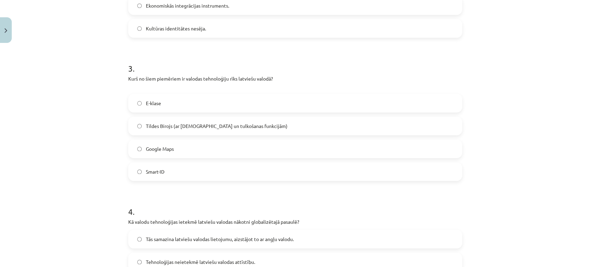
click at [155, 124] on span "Tildes Birojs (ar pareizrakstības un tulkošanas funkcijām)" at bounding box center [217, 125] width 142 height 7
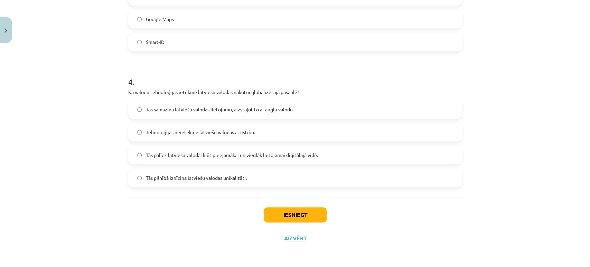
scroll to position [456, 0]
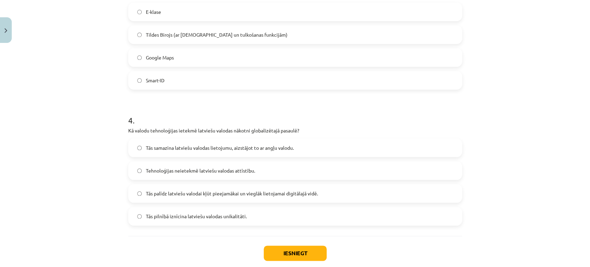
click at [145, 16] on label "E-klase" at bounding box center [295, 11] width 333 height 17
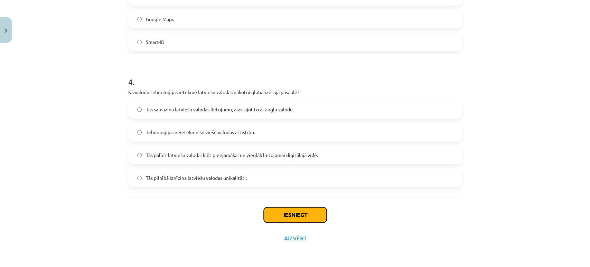
click at [271, 214] on button "Iesniegt" at bounding box center [295, 214] width 63 height 15
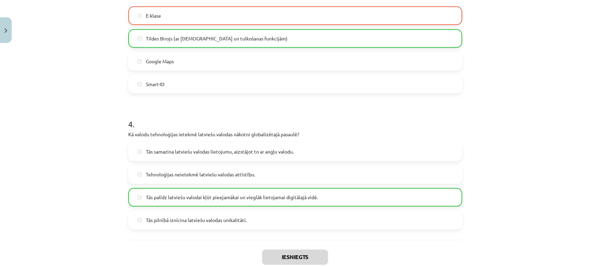
scroll to position [516, 0]
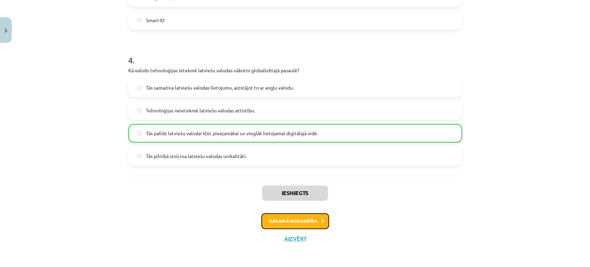
click at [280, 220] on button "Nākamā nodarbība" at bounding box center [295, 221] width 68 height 16
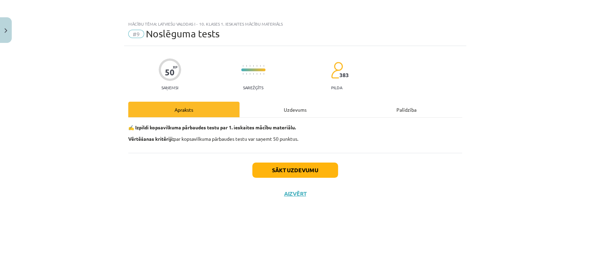
click at [287, 114] on div "Uzdevums" at bounding box center [295, 110] width 111 height 16
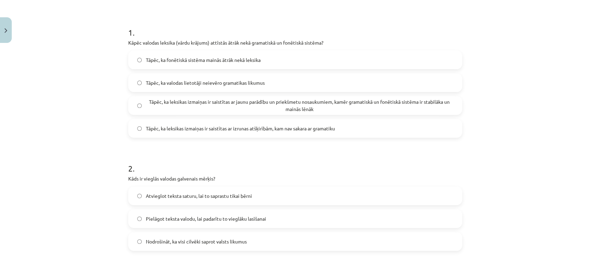
scroll to position [125, 0]
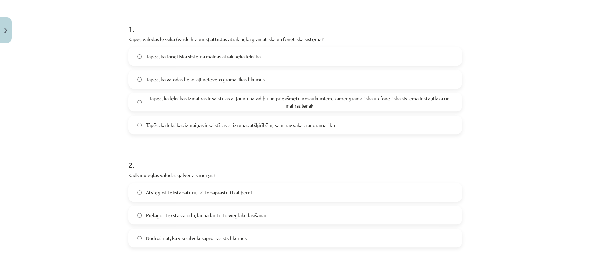
click at [257, 102] on span "Tāpēc, ka leksikas izmaiņas ir saistītas ar jaunu parādību un priekšmetu nosauk…" at bounding box center [299, 102] width 307 height 15
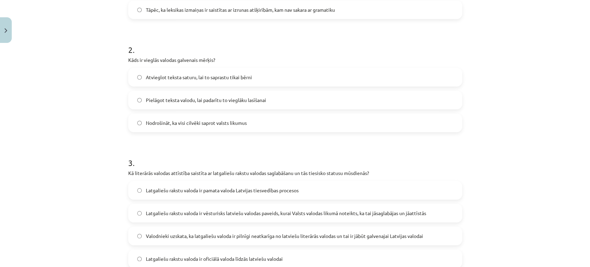
scroll to position [241, 0]
click at [225, 96] on span "Pielāgot teksta valodu, lai padarītu to vieglāku lasīšanai" at bounding box center [206, 99] width 120 height 7
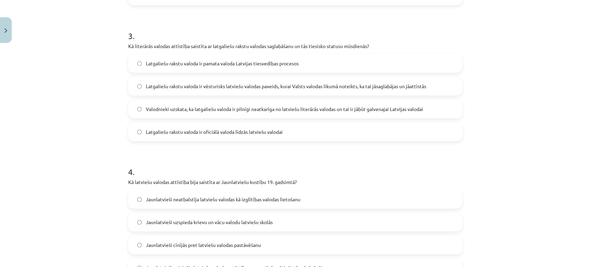
scroll to position [380, 0]
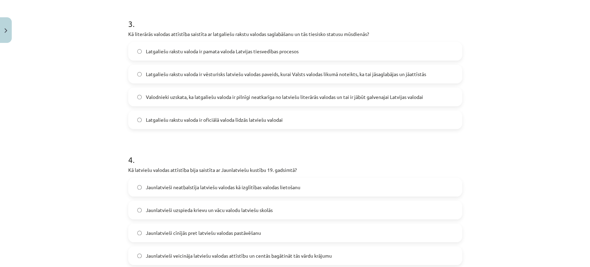
click at [294, 74] on span "Latgaliešu rakstu valoda ir vēsturisks latviešu valodas paveids, kurai Valsts v…" at bounding box center [286, 74] width 280 height 7
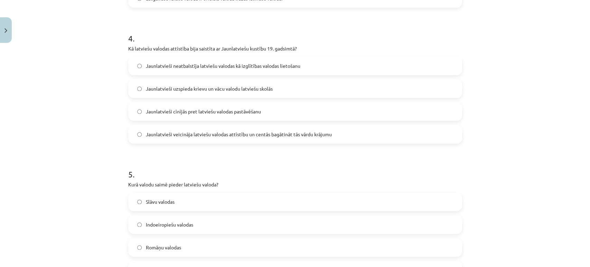
scroll to position [502, 0]
click at [223, 114] on label "Jaunlatvieši cīnījās pret latviešu valodas pastāvēšanu" at bounding box center [295, 110] width 333 height 17
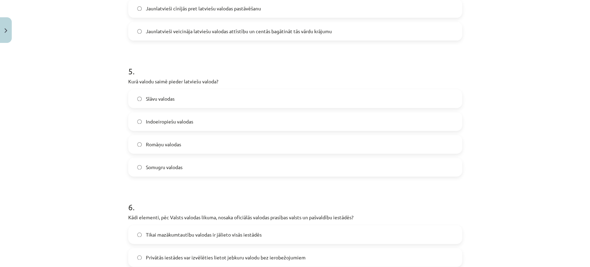
scroll to position [607, 0]
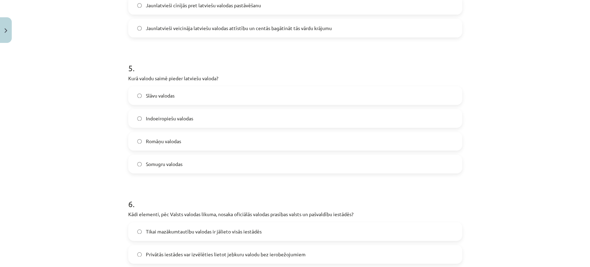
click at [188, 123] on label "Indoeiropiešu valodas" at bounding box center [295, 118] width 333 height 17
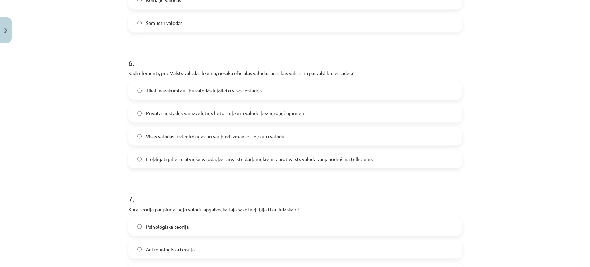
scroll to position [753, 0]
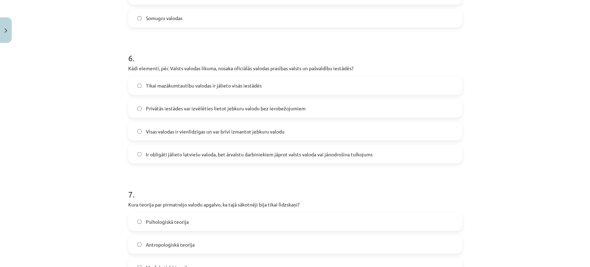
click at [217, 108] on span "Privātās iestādes var izvēlēties lietot jebkuru valodu bez ierobežojumiem" at bounding box center [226, 108] width 160 height 7
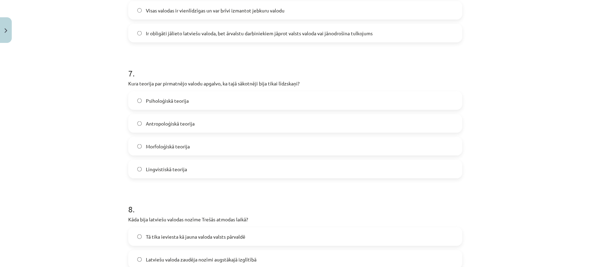
scroll to position [885, 0]
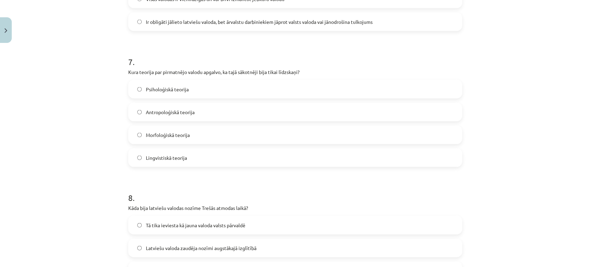
click at [192, 158] on label "Lingvistiskā teorija" at bounding box center [295, 157] width 333 height 17
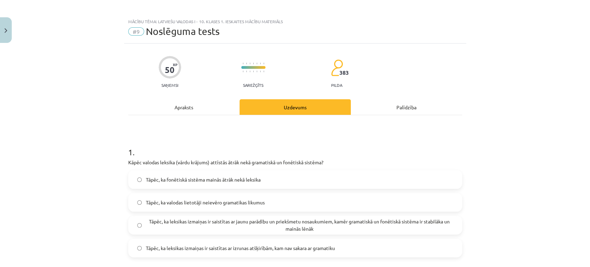
scroll to position [0, 0]
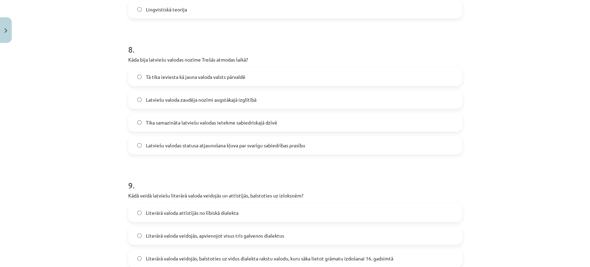
scroll to position [1038, 0]
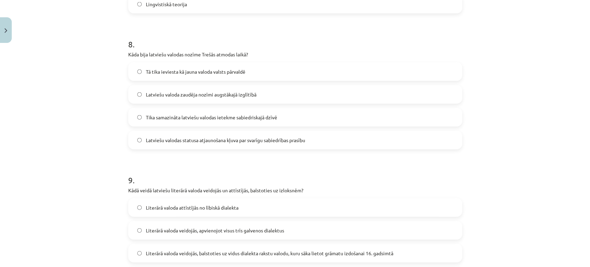
click at [254, 97] on label "Latviešu valoda zaudēja nozīmi augstākajā izglītībā" at bounding box center [295, 94] width 333 height 17
click at [258, 117] on span "Tika samazināta latviešu valodas ietekme sabiedriskajā dzīvē" at bounding box center [211, 117] width 131 height 7
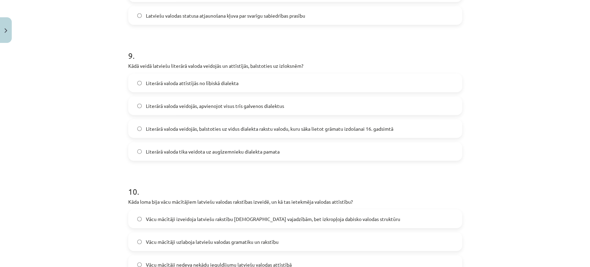
scroll to position [1163, 0]
click at [234, 83] on span "Literārā valoda attīstījās no lībiskā dialekta" at bounding box center [192, 82] width 93 height 7
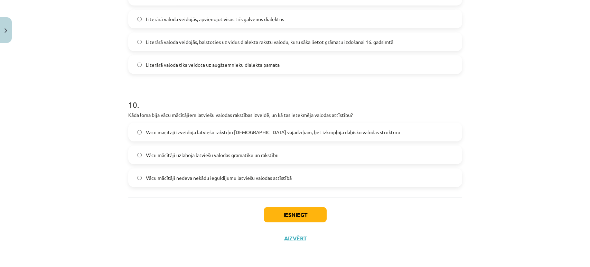
click at [202, 155] on span "Vācu mācītāji uzlaboja latviešu valodas gramatiku un rakstību" at bounding box center [212, 154] width 133 height 7
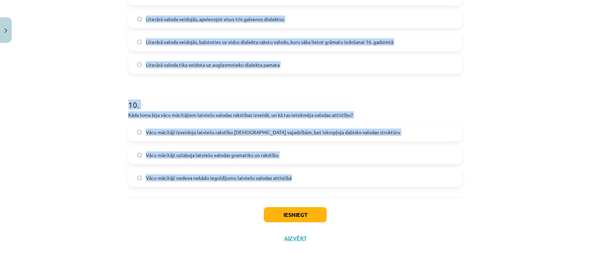
drag, startPoint x: 115, startPoint y: 159, endPoint x: 293, endPoint y: 176, distance: 178.9
click at [293, 176] on div "Mācību tēma: Latviešu valodas i - 10. klases 1. ieskaites mācību materiāls #9 N…" at bounding box center [295, 133] width 590 height 267
click at [84, 129] on div "Mācību tēma: Latviešu valodas i - 10. klases 1. ieskaites mācību materiāls #9 N…" at bounding box center [295, 133] width 590 height 267
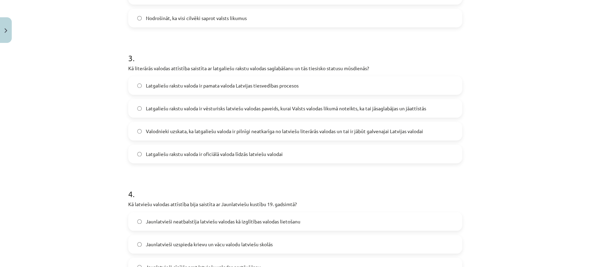
scroll to position [346, 0]
click at [80, 151] on div "Mācību tēma: Latviešu valodas i - 10. klases 1. ieskaites mācību materiāls #9 N…" at bounding box center [295, 133] width 590 height 267
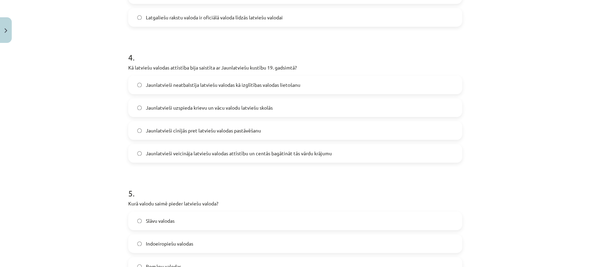
scroll to position [485, 0]
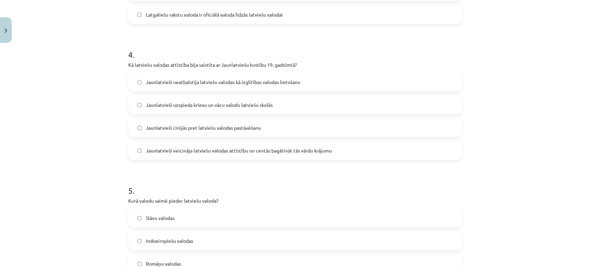
click at [155, 154] on label "Jaunlatvieši veicināja latviešu valodas attīstību un centās bagātināt tās vārdu…" at bounding box center [295, 150] width 333 height 17
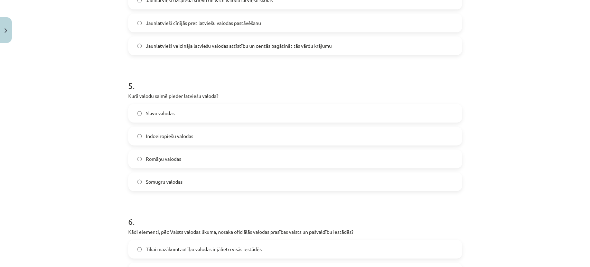
scroll to position [744, 0]
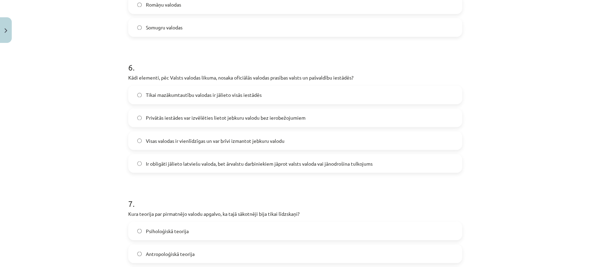
click at [90, 115] on div "Mācību tēma: Latviešu valodas i - 10. klases 1. ieskaites mācību materiāls #9 N…" at bounding box center [295, 133] width 590 height 267
click at [158, 165] on span "Ir obligāti jālieto latviešu valoda, bet ārvalstu darbiniekiem jāprot valsts va…" at bounding box center [259, 163] width 227 height 7
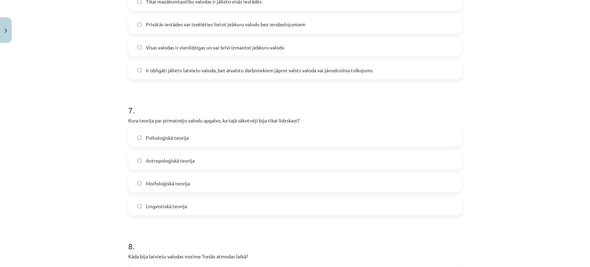
scroll to position [857, 0]
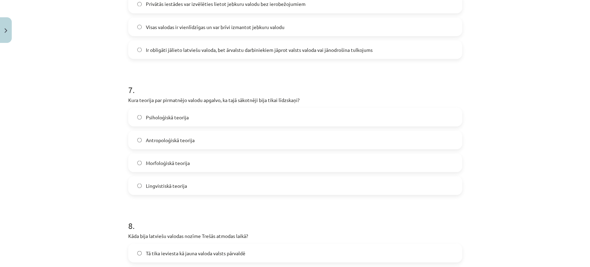
click at [149, 162] on span "Morfoloģiskā teorija" at bounding box center [168, 162] width 44 height 7
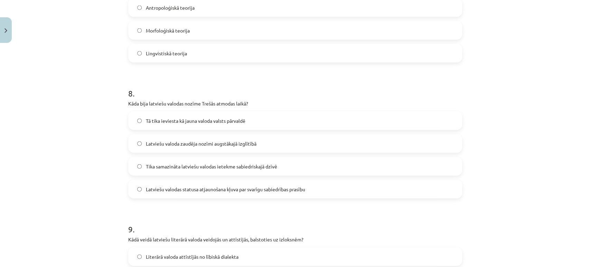
scroll to position [990, 0]
click at [164, 196] on label "Latviešu valodas statusa atjaunošana kļuva par svarīgu sabiedrības prasību" at bounding box center [295, 188] width 333 height 17
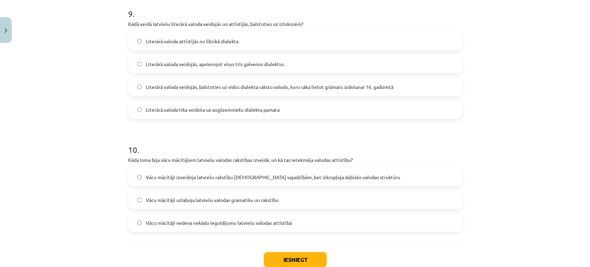
scroll to position [1205, 0]
click at [162, 85] on span "Literārā valoda veidojās, balstoties uz vidus dialekta rakstu valodu, kuru sāka…" at bounding box center [270, 86] width 248 height 7
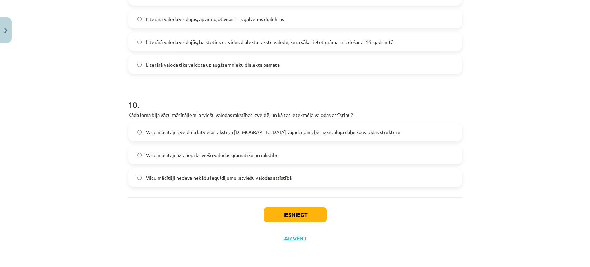
click at [196, 133] on span "Vācu mācītāji izveidoja latviešu rakstību baznīcas vajadzībām, bet izkropļoja d…" at bounding box center [273, 132] width 254 height 7
click at [277, 215] on button "Iesniegt" at bounding box center [295, 214] width 63 height 15
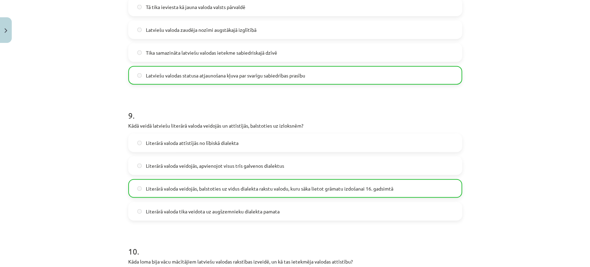
scroll to position [1271, 0]
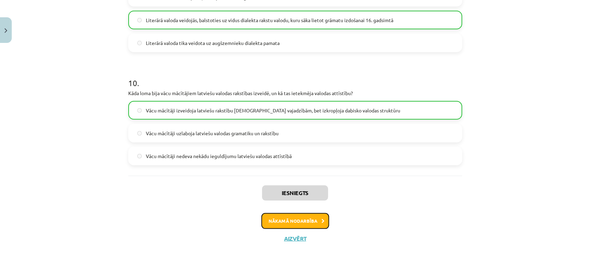
click at [290, 221] on button "Nākamā nodarbība" at bounding box center [295, 221] width 68 height 16
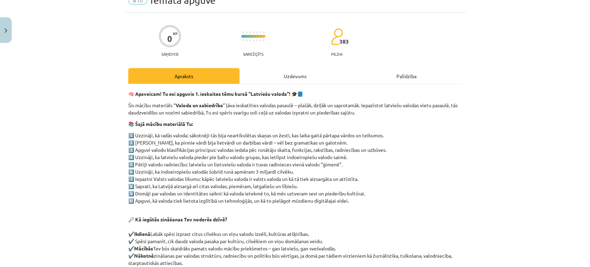
scroll to position [17, 0]
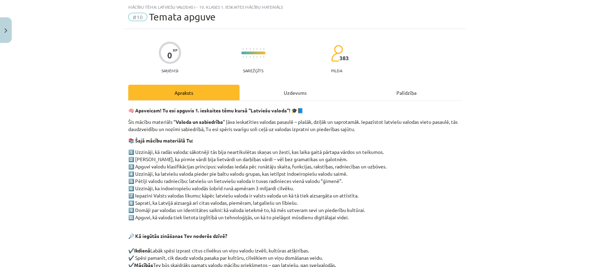
click at [286, 86] on div "Uzdevums" at bounding box center [295, 93] width 111 height 16
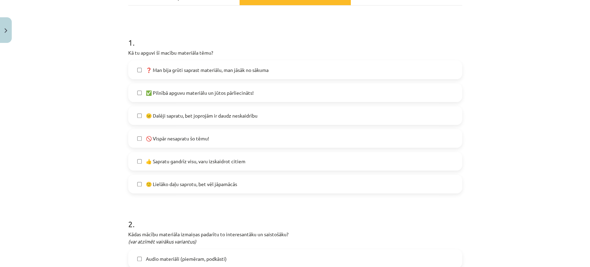
scroll to position [112, 0]
click at [240, 163] on span "👍 Sapratu gandrīz visu, varu izskaidrot citiem" at bounding box center [196, 160] width 100 height 7
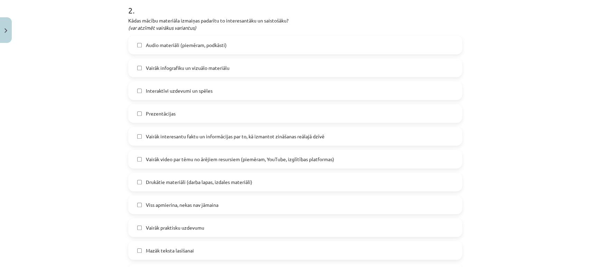
scroll to position [332, 0]
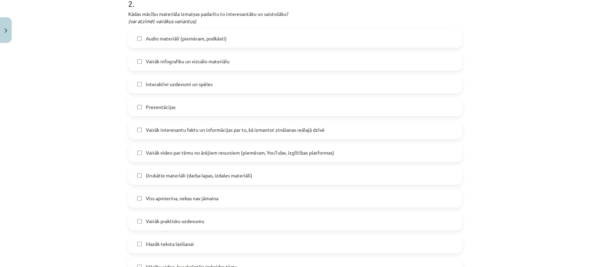
click at [201, 40] on span "Audio materiāli (piemēram, podkāsti)" at bounding box center [186, 38] width 81 height 7
click at [153, 64] on span "Vairāk infografiku un vizuālo materiālu" at bounding box center [188, 61] width 84 height 7
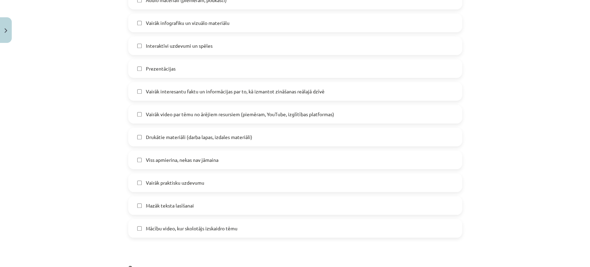
scroll to position [374, 0]
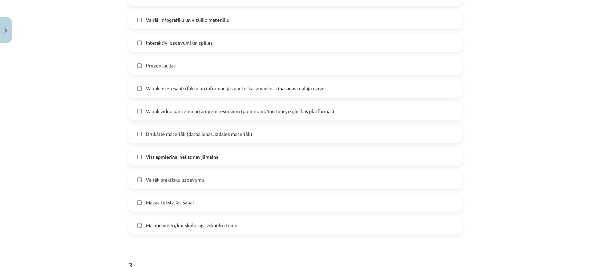
click at [157, 69] on label "Prezentācijas" at bounding box center [295, 65] width 333 height 17
click at [159, 114] on label "Vairāk video par tēmu no ārējiem resursiem (piemēram, YouTube, izglītības platf…" at bounding box center [295, 110] width 333 height 17
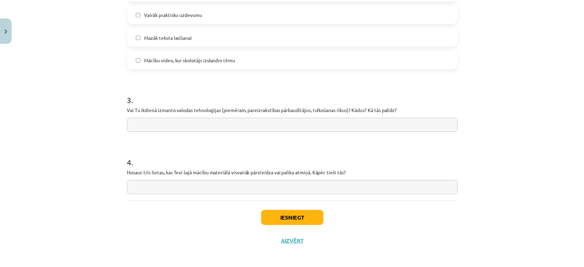
scroll to position [543, 0]
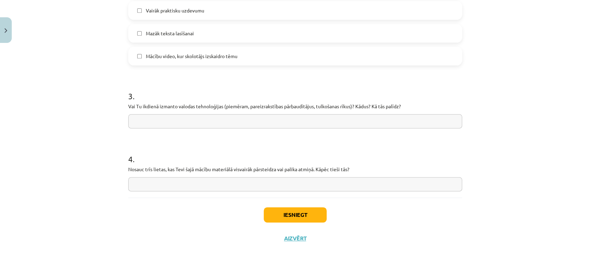
click at [201, 124] on input "text" at bounding box center [295, 121] width 334 height 14
type input "*"
click at [133, 121] on input "**********" at bounding box center [295, 121] width 334 height 14
click at [136, 121] on input "**********" at bounding box center [295, 121] width 334 height 14
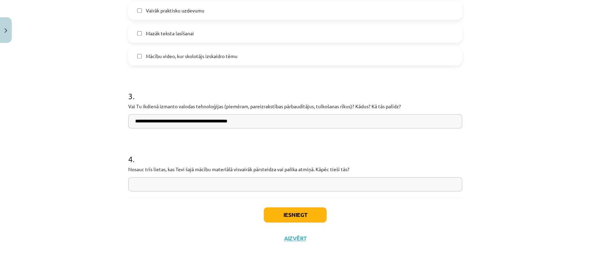
click at [160, 120] on input "**********" at bounding box center [295, 121] width 334 height 14
click at [185, 121] on input "**********" at bounding box center [295, 121] width 334 height 14
click at [187, 121] on input "**********" at bounding box center [295, 121] width 334 height 14
click at [185, 120] on input "**********" at bounding box center [295, 121] width 334 height 14
click at [109, 159] on div "Mācību tēma: Latviešu valodas i - 10. klases 1. ieskaites mācību materiāls #10 …" at bounding box center [295, 133] width 590 height 267
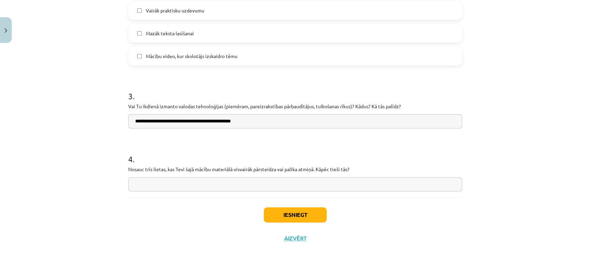
click at [214, 120] on input "**********" at bounding box center [295, 121] width 334 height 14
click at [273, 116] on input "**********" at bounding box center [295, 121] width 334 height 14
type input "**********"
click at [68, 212] on div "Mācību tēma: Latviešu valodas i - 10. klases 1. ieskaites mācību materiāls #10 …" at bounding box center [295, 133] width 590 height 267
click at [173, 177] on input "text" at bounding box center [295, 184] width 334 height 14
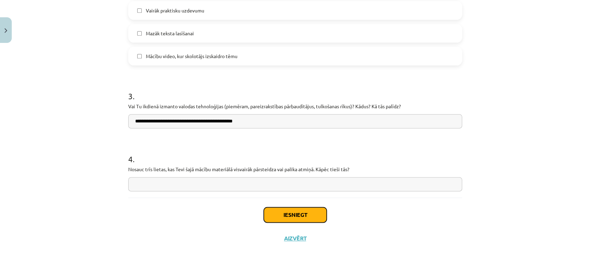
click at [278, 213] on button "Iesniegt" at bounding box center [295, 214] width 63 height 15
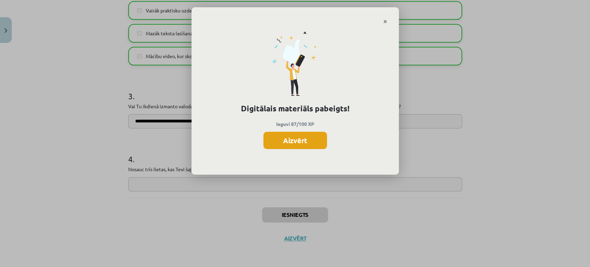
click at [296, 145] on button "Aizvērt" at bounding box center [295, 140] width 64 height 17
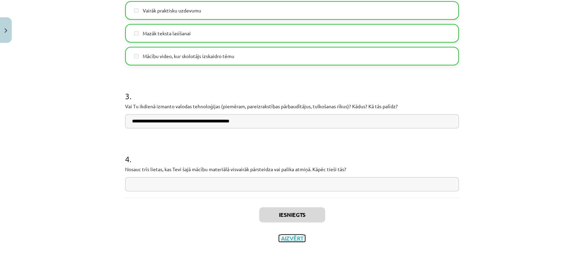
click at [286, 235] on button "Aizvērt" at bounding box center [292, 238] width 26 height 7
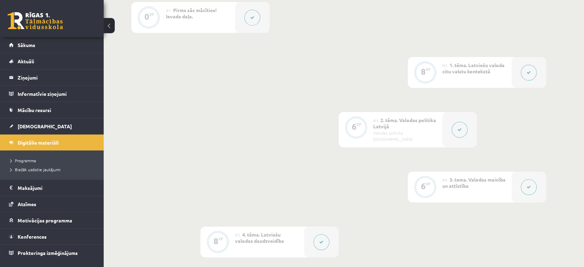
scroll to position [0, 0]
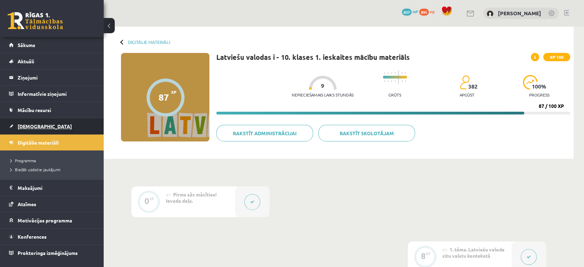
click at [36, 126] on span "[DEMOGRAPHIC_DATA]" at bounding box center [45, 126] width 54 height 6
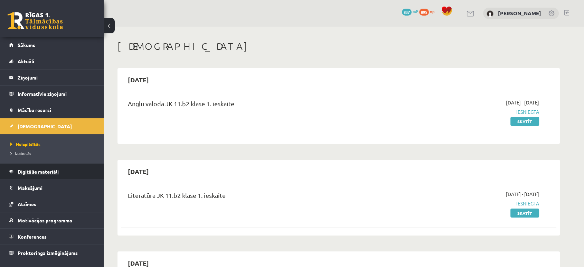
click at [45, 173] on span "Digitālie materiāli" at bounding box center [38, 171] width 41 height 6
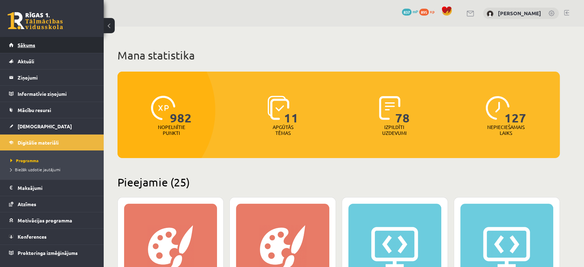
click at [41, 45] on link "Sākums" at bounding box center [52, 45] width 86 height 16
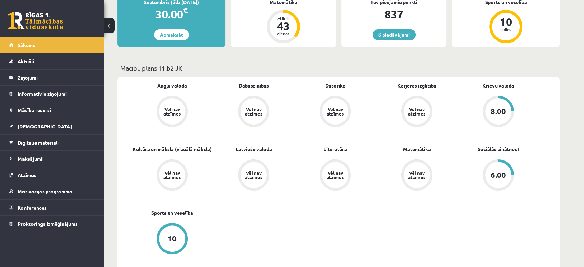
scroll to position [185, 0]
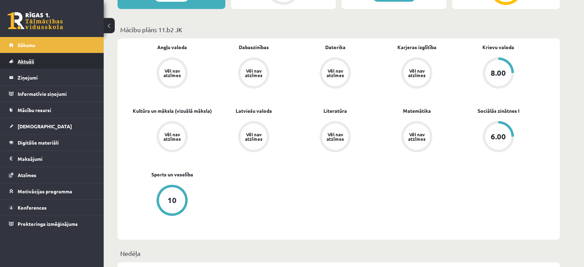
click at [41, 55] on link "Aktuāli" at bounding box center [52, 61] width 86 height 16
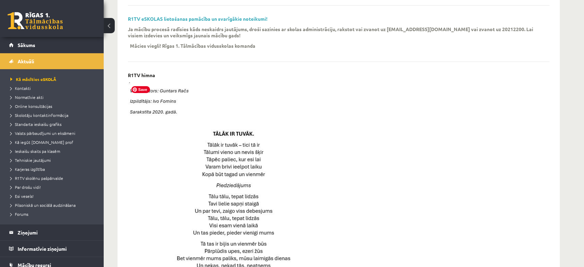
scroll to position [228, 0]
click at [28, 46] on span "Sākums" at bounding box center [27, 45] width 18 height 6
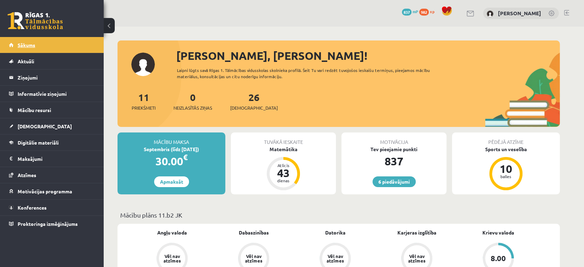
click at [59, 52] on link "Sākums" at bounding box center [52, 45] width 86 height 16
click at [49, 61] on link "Aktuāli" at bounding box center [52, 61] width 86 height 16
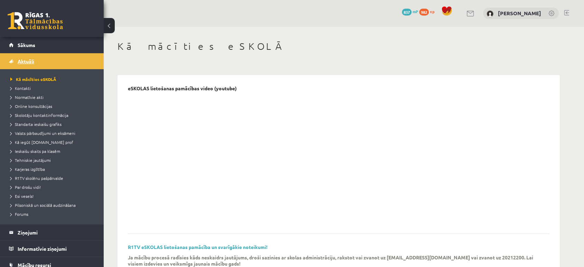
click at [18, 56] on link "Aktuāli" at bounding box center [52, 61] width 86 height 16
click at [156, 19] on div "6 Dāvanas 837 mP 982 xp Arnolds Mikuličs" at bounding box center [344, 13] width 480 height 27
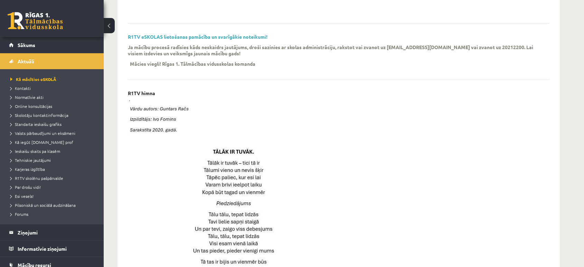
scroll to position [210, 0]
click at [29, 58] on span "Aktuāli" at bounding box center [26, 61] width 17 height 6
click at [22, 44] on span "Sākums" at bounding box center [27, 45] width 18 height 6
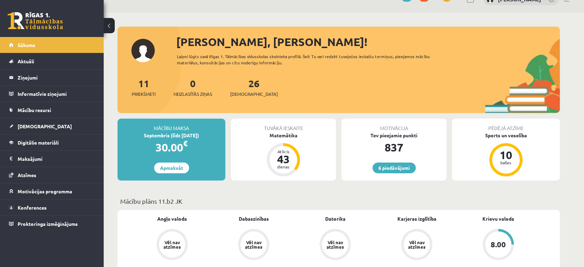
scroll to position [15, 0]
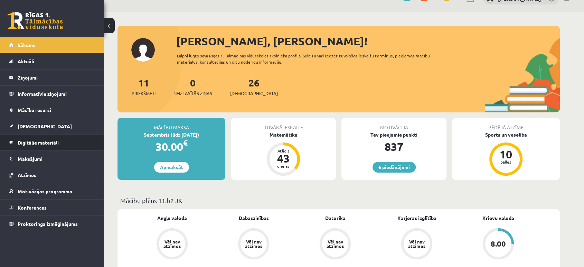
click at [53, 142] on span "Digitālie materiāli" at bounding box center [38, 142] width 41 height 6
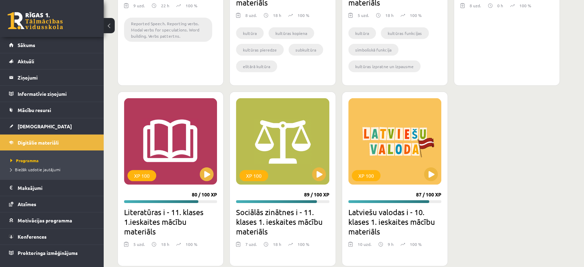
scroll to position [2123, 0]
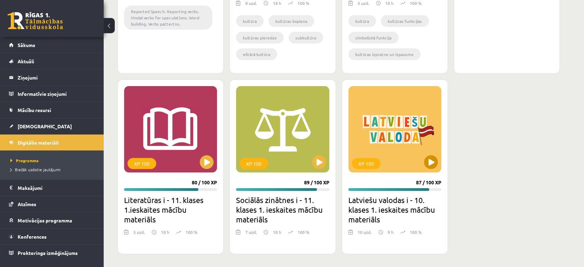
click at [425, 168] on div "XP 100" at bounding box center [394, 129] width 93 height 86
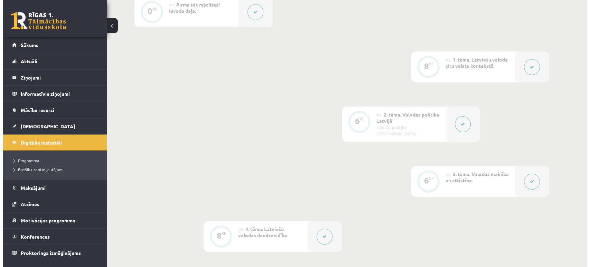
scroll to position [191, 0]
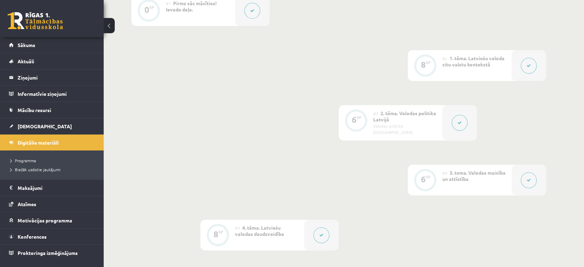
click at [530, 64] on icon at bounding box center [529, 66] width 4 height 4
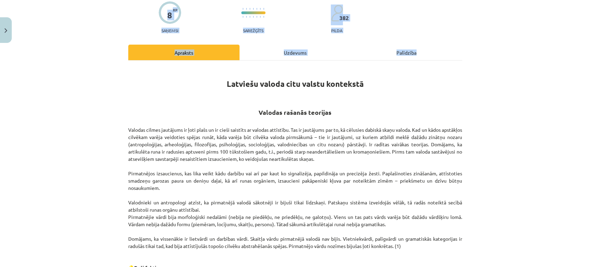
scroll to position [261, 0]
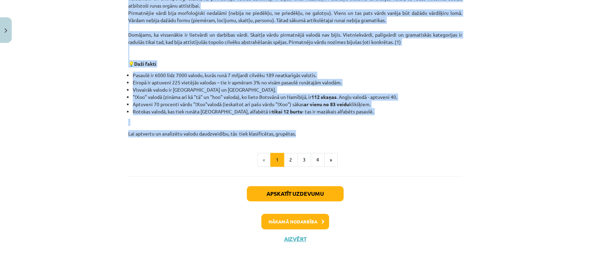
drag, startPoint x: 214, startPoint y: 74, endPoint x: 380, endPoint y: 127, distance: 174.7
click at [380, 127] on div "Latviešu valoda citu valstu kontekstā Valodas rašanās teorijas Valodas cilmes j…" at bounding box center [295, 0] width 334 height 274
copy div "Latviešu valoda citu valstu kontekstā Valodas rašanās teorijas Valodas cilmes j…"
click at [289, 238] on button "Aizvērt" at bounding box center [295, 238] width 26 height 7
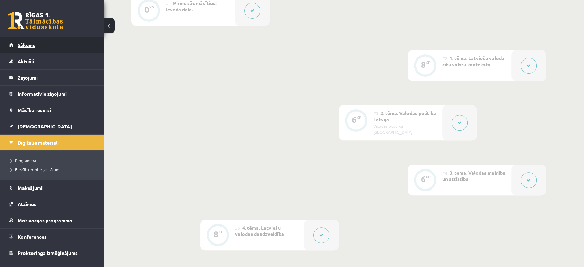
click at [36, 38] on link "Sākums" at bounding box center [52, 45] width 86 height 16
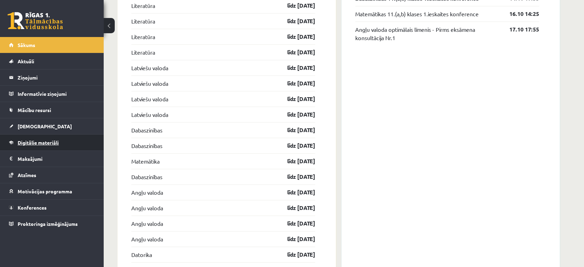
scroll to position [727, 0]
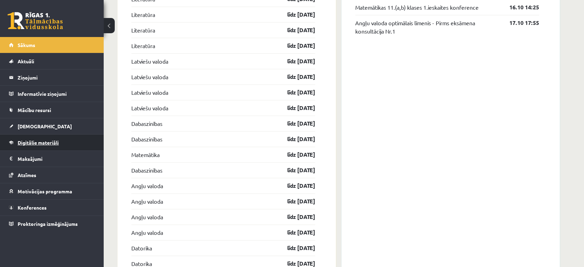
click at [38, 149] on link "Digitālie materiāli" at bounding box center [52, 142] width 86 height 16
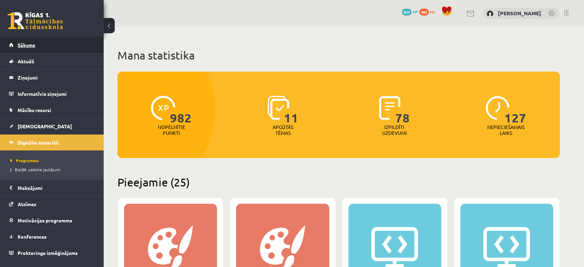
click at [39, 38] on link "Sākums" at bounding box center [52, 45] width 86 height 16
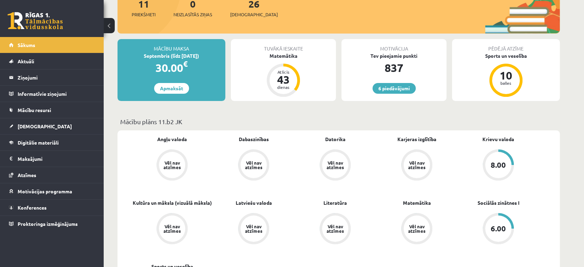
scroll to position [94, 0]
click at [37, 145] on link "Digitālie materiāli" at bounding box center [52, 142] width 86 height 16
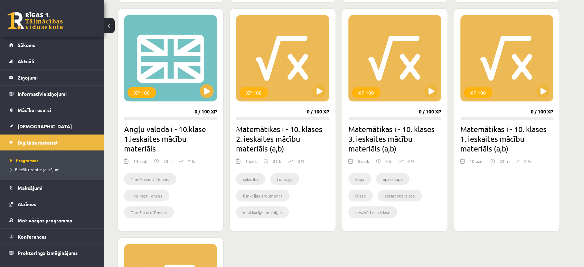
scroll to position [1236, 0]
click at [2, 45] on li "Sākums" at bounding box center [52, 45] width 104 height 16
click at [38, 49] on link "Sākums" at bounding box center [52, 45] width 86 height 16
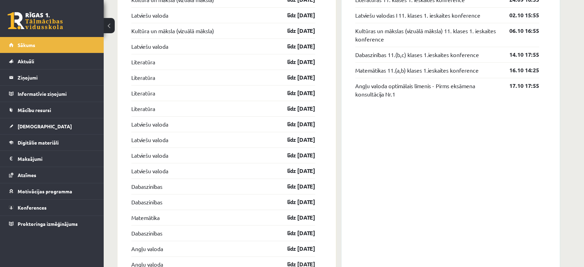
scroll to position [672, 0]
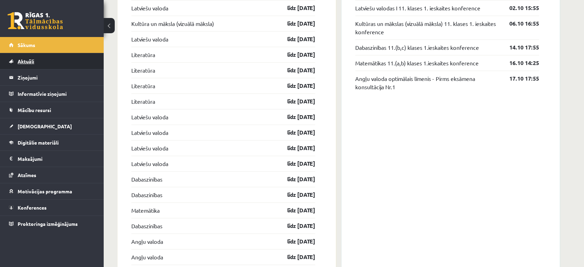
click at [45, 66] on link "Aktuāli" at bounding box center [52, 61] width 86 height 16
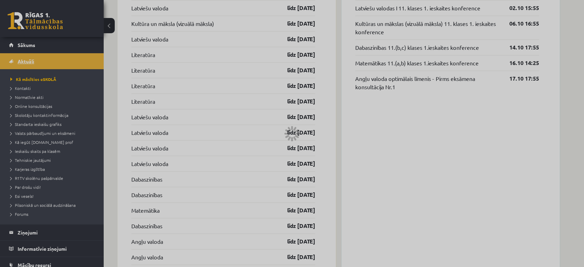
scroll to position [486, 0]
